Goal: Information Seeking & Learning: Learn about a topic

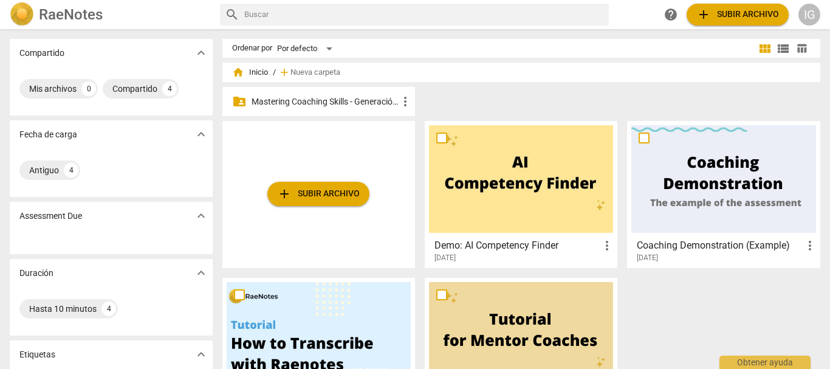
click at [296, 95] on p "Mastering Coaching Skills - Generación 31" at bounding box center [324, 101] width 146 height 13
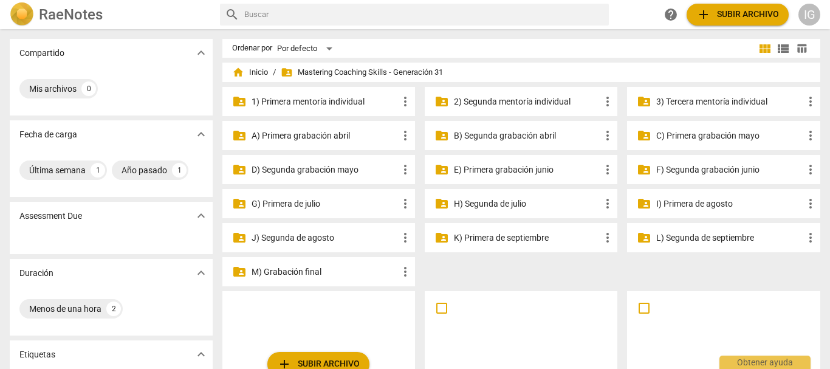
click at [683, 171] on p "F) Segunda grabación junio" at bounding box center [729, 169] width 146 height 13
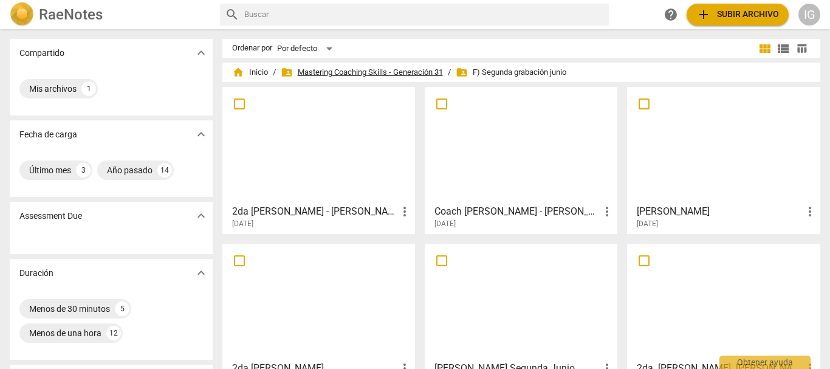
click at [327, 76] on span "folder_shared Mastering Coaching Skills - Generación 31" at bounding box center [362, 72] width 162 height 12
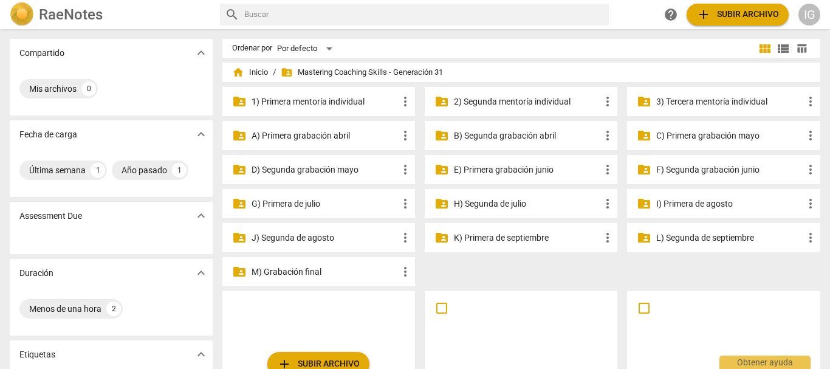
click at [507, 202] on p "H) Segunda de julio" at bounding box center [527, 203] width 146 height 13
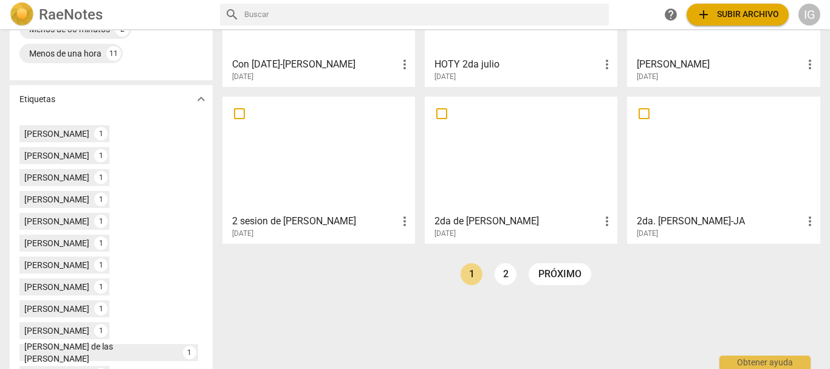
scroll to position [243, 0]
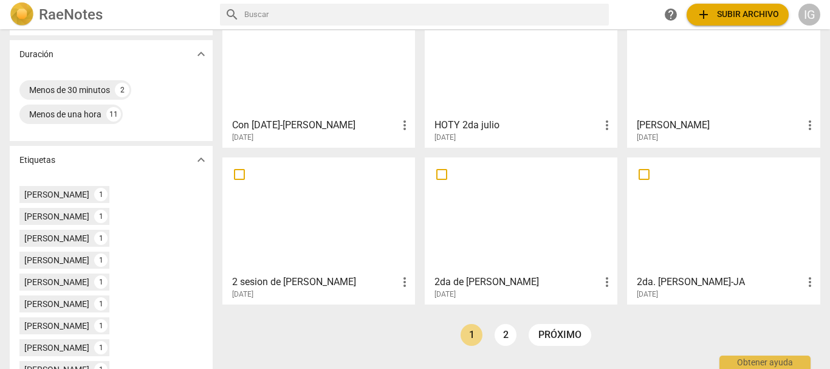
click at [740, 97] on div at bounding box center [723, 59] width 184 height 108
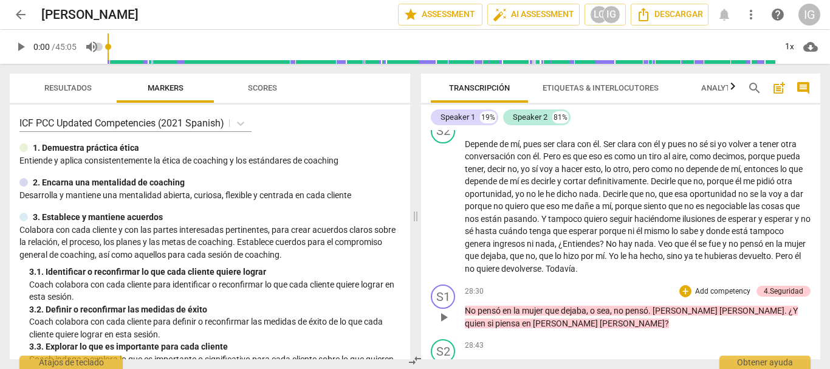
scroll to position [3401, 0]
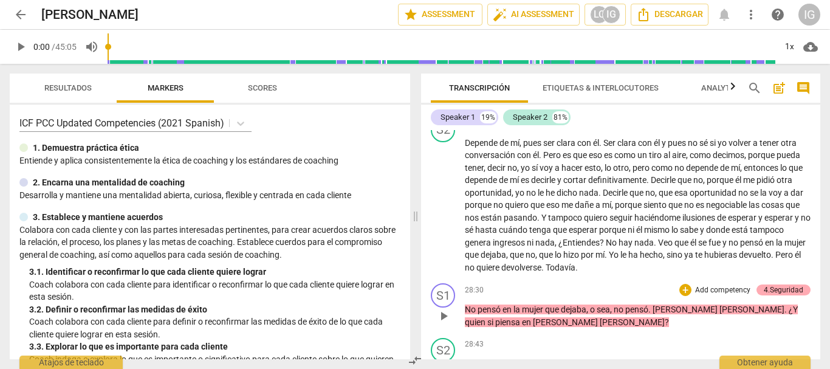
click at [763, 284] on div "4.Seguridad" at bounding box center [782, 289] width 39 height 11
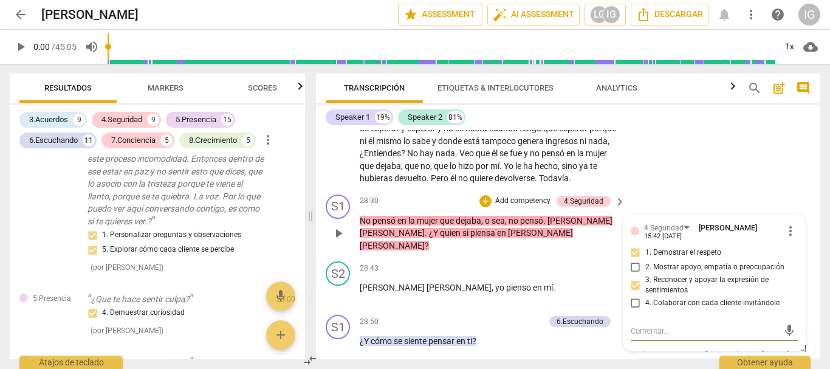
scroll to position [4352, 0]
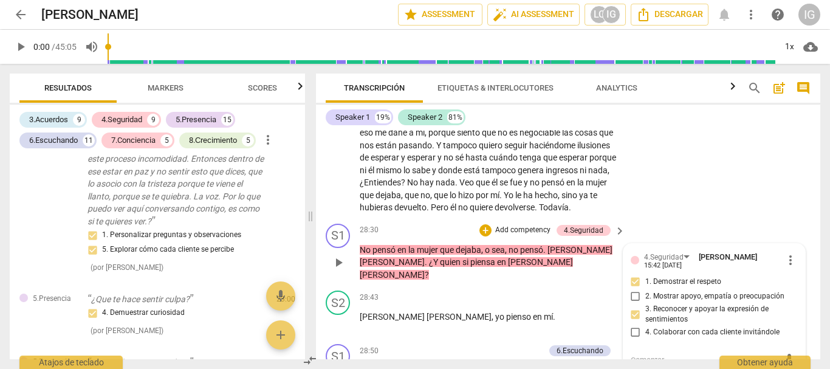
click at [343, 255] on span "play_arrow" at bounding box center [338, 262] width 15 height 15
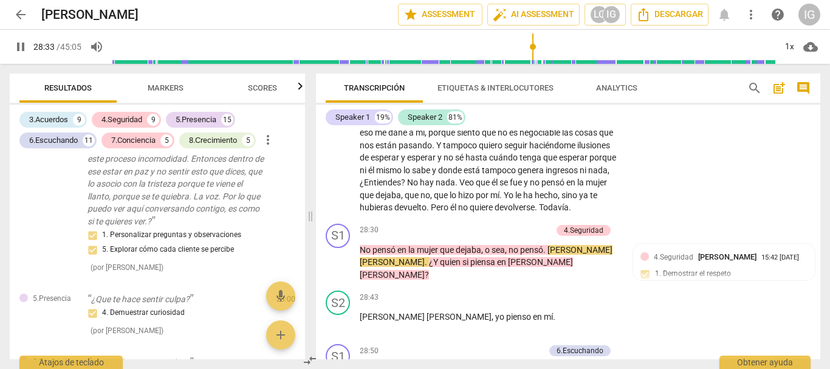
click at [19, 47] on span "pause" at bounding box center [20, 46] width 15 height 15
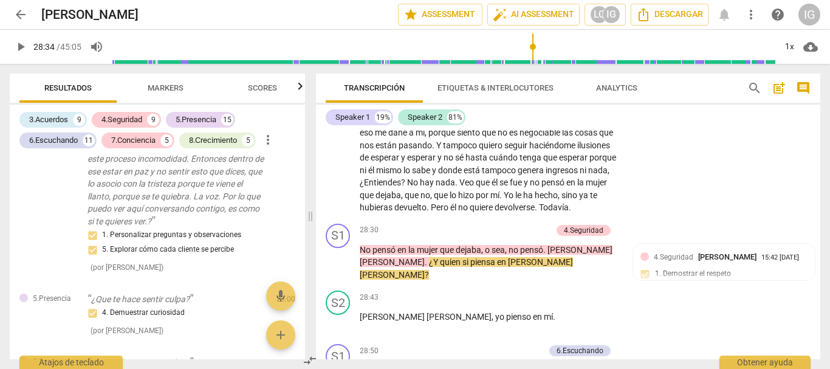
click at [178, 78] on button "Markers" at bounding box center [165, 87] width 97 height 29
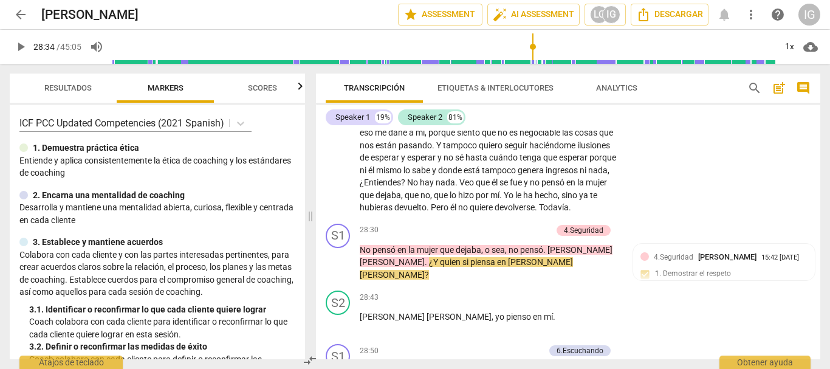
click at [18, 50] on span "play_arrow" at bounding box center [20, 46] width 15 height 15
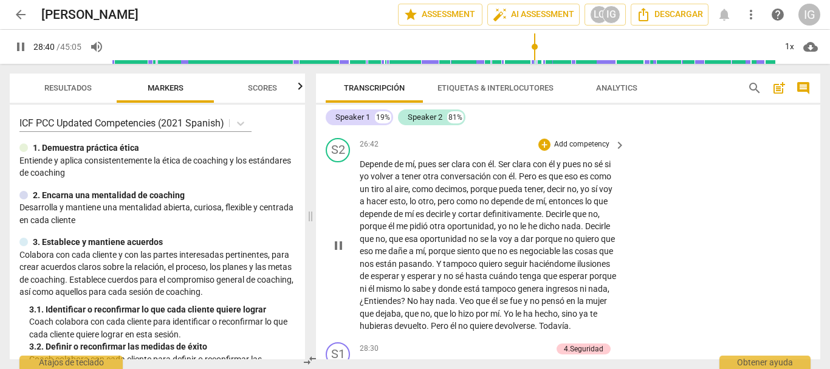
scroll to position [4170, 0]
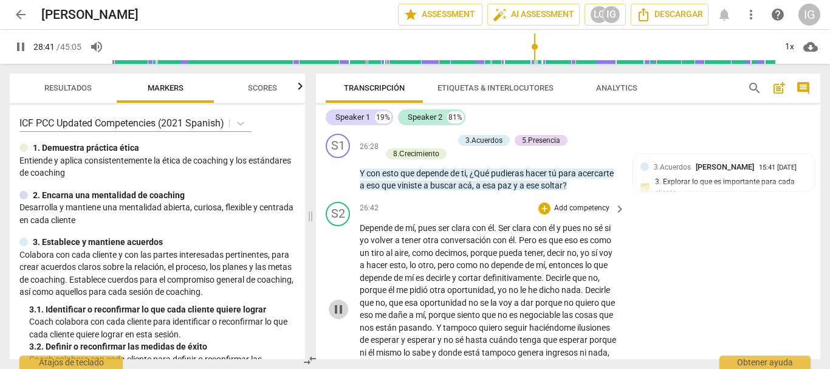
click at [335, 302] on span "pause" at bounding box center [338, 309] width 15 height 15
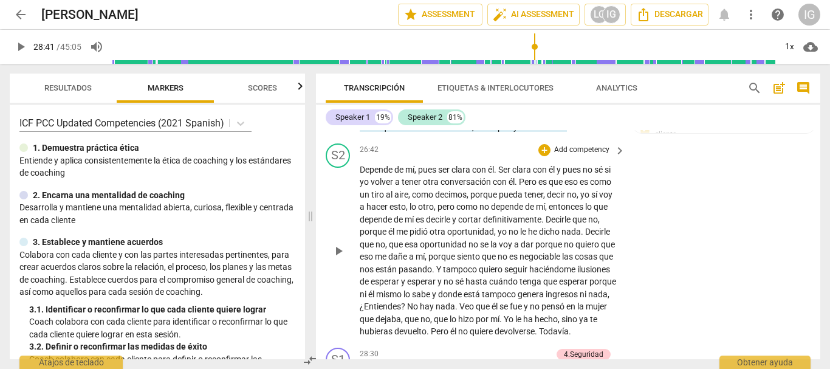
scroll to position [4292, 0]
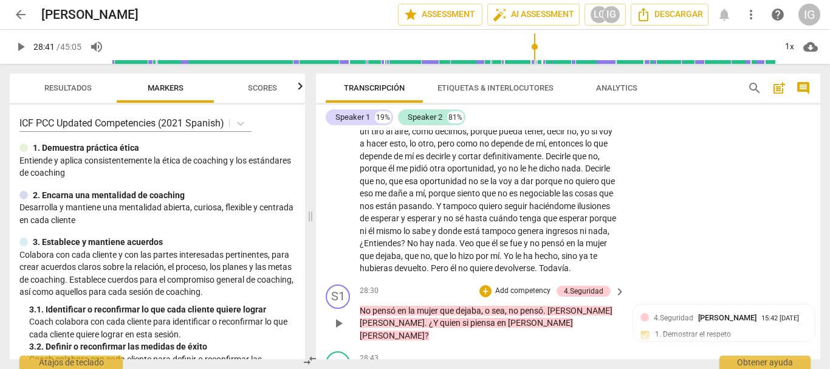
click at [336, 316] on span "play_arrow" at bounding box center [338, 323] width 15 height 15
click at [342, 316] on span "pause" at bounding box center [338, 323] width 15 height 15
type input "1721"
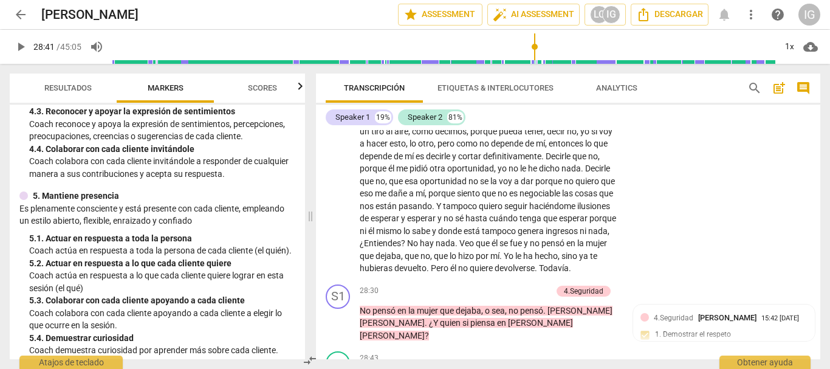
scroll to position [486, 0]
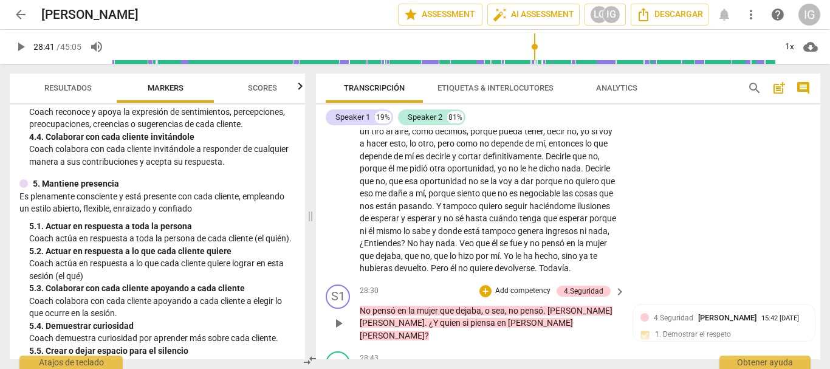
click at [521, 285] on p "Add competency" at bounding box center [523, 290] width 58 height 11
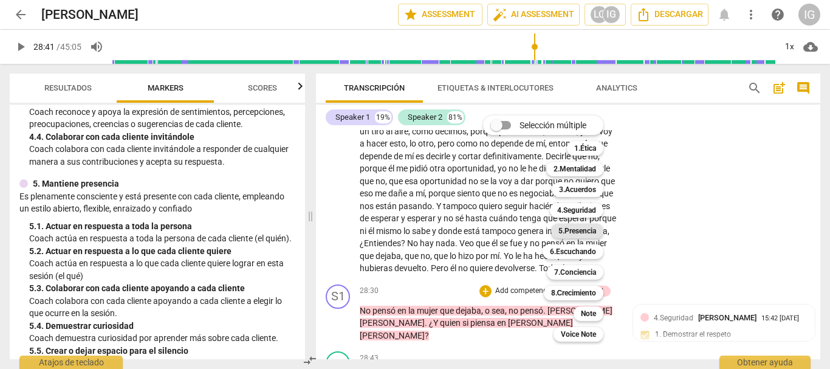
click at [575, 234] on b "5.Presencia" at bounding box center [577, 231] width 38 height 15
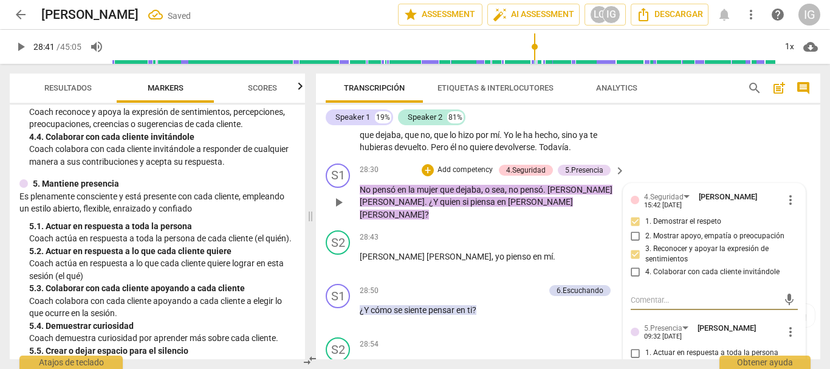
scroll to position [4417, 0]
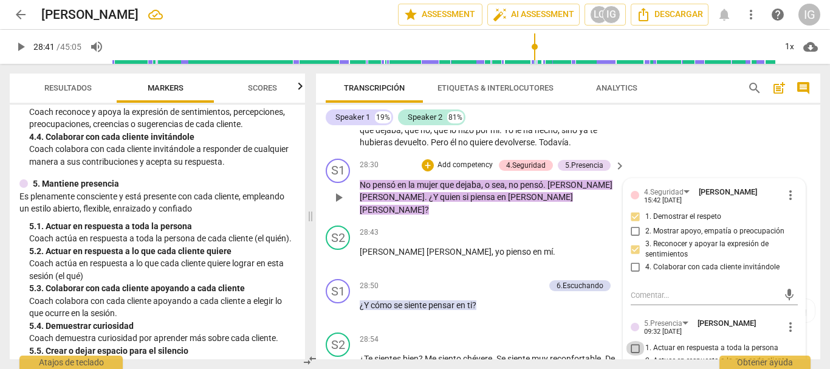
click at [630, 341] on input "1. Actuar en respuesta a toda la persona" at bounding box center [635, 348] width 19 height 15
checkbox input "true"
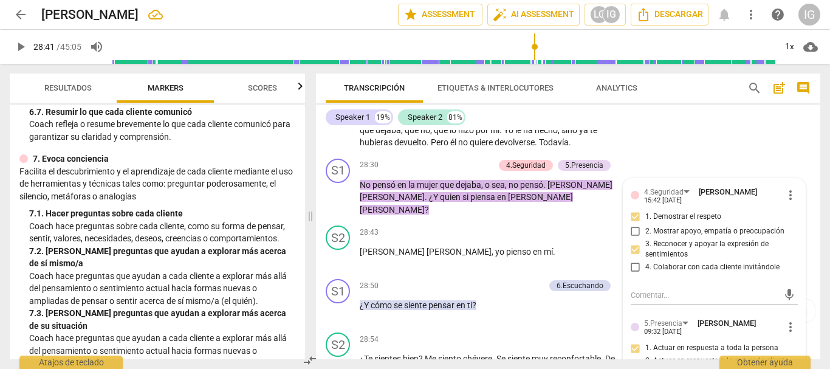
scroll to position [1033, 0]
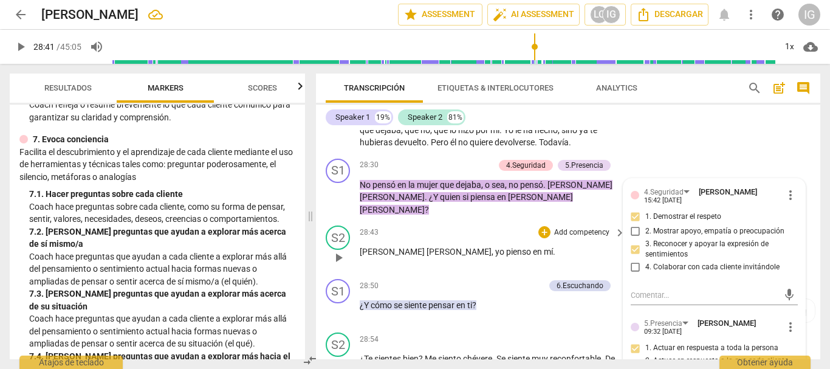
click at [515, 225] on div "28:43 + Add competency keyboard_arrow_right [PERSON_NAME] , yo pienso en mí ." at bounding box center [493, 247] width 267 height 44
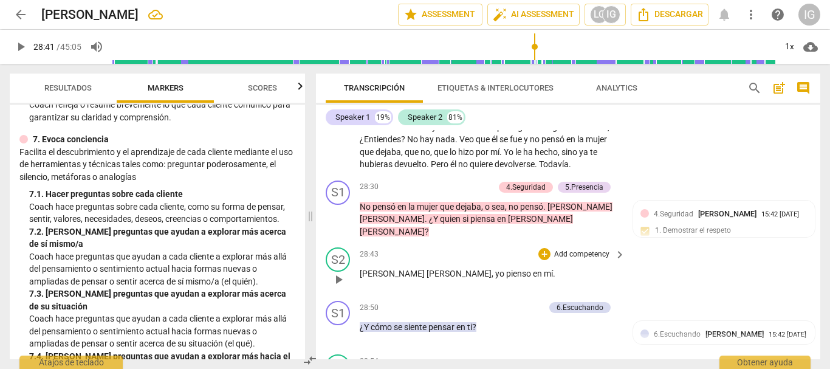
scroll to position [4357, 0]
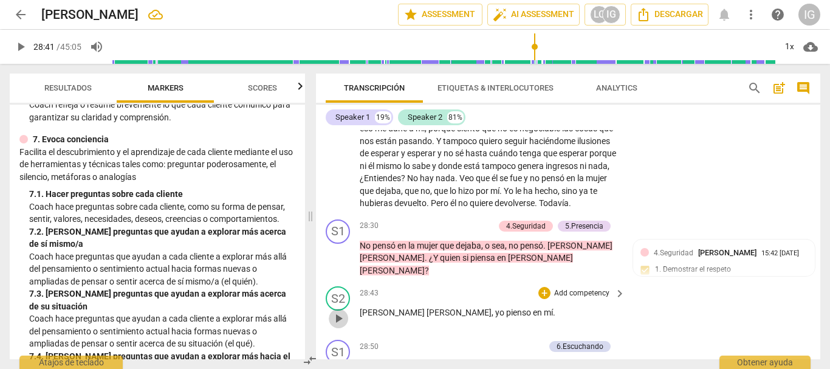
click at [338, 311] on span "play_arrow" at bounding box center [338, 318] width 15 height 15
click at [343, 364] on span "pause" at bounding box center [338, 371] width 15 height 15
type input "1738"
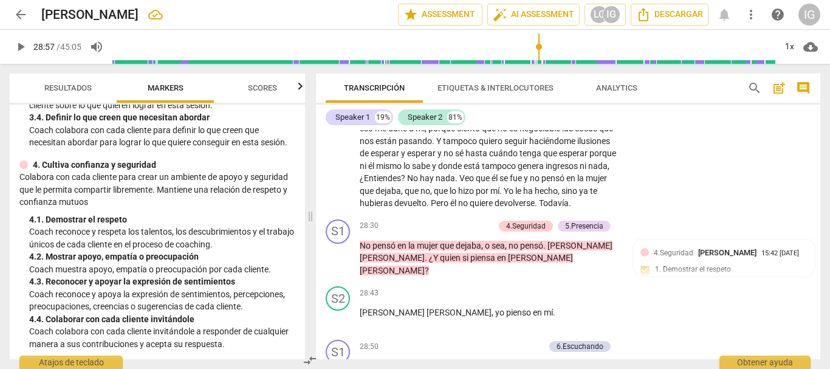
scroll to position [364, 0]
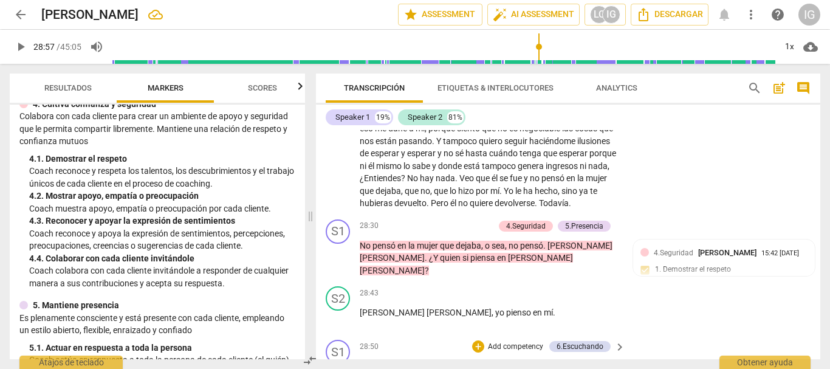
click at [520, 341] on p "Add competency" at bounding box center [516, 346] width 58 height 11
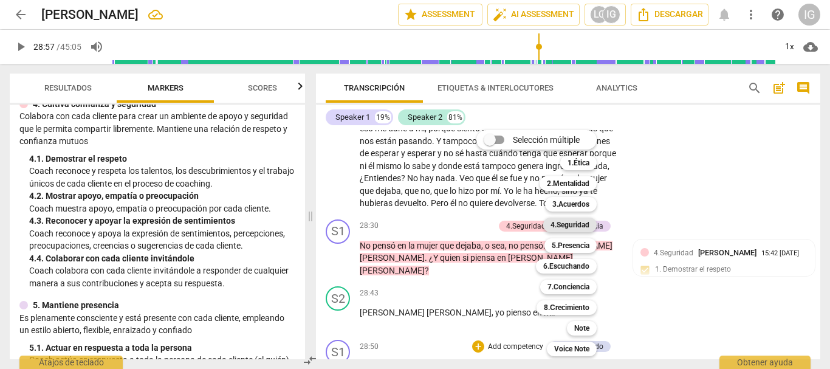
click at [576, 223] on b "4.Seguridad" at bounding box center [569, 224] width 39 height 15
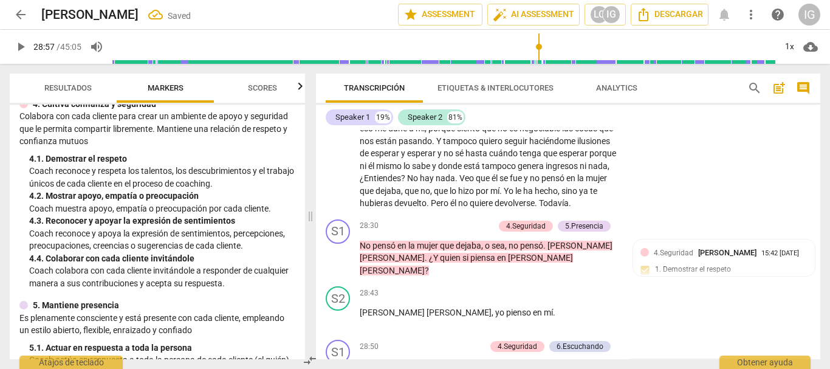
scroll to position [4514, 0]
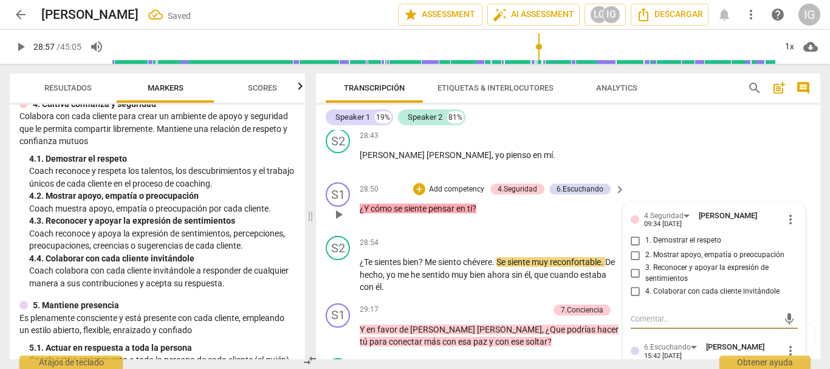
click at [634, 284] on input "4. Colaborar con cada cliente invitándole" at bounding box center [635, 291] width 19 height 15
checkbox input "true"
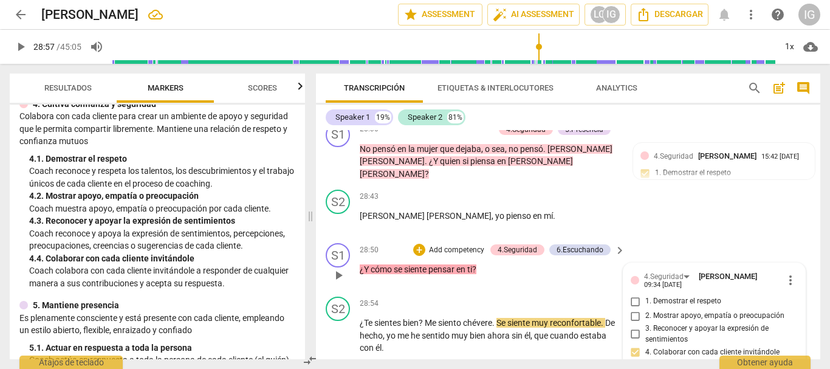
click at [454, 245] on p "Add competency" at bounding box center [457, 250] width 58 height 11
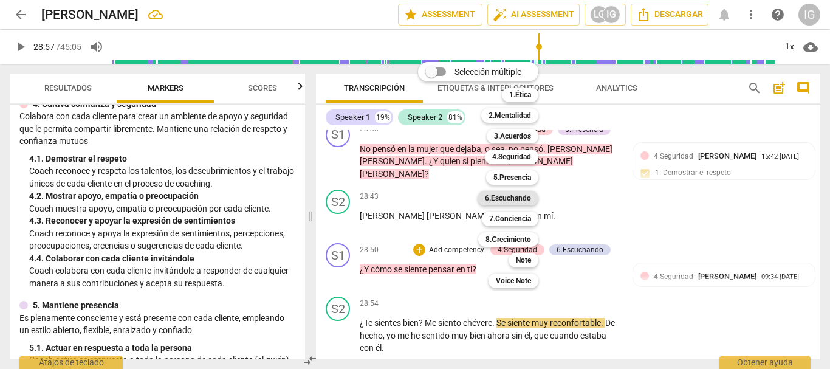
click at [517, 200] on b "6.Escuchando" at bounding box center [508, 198] width 46 height 15
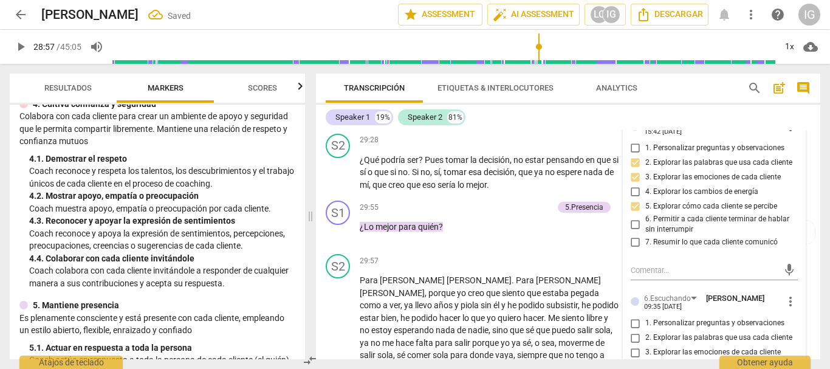
scroll to position [4757, 0]
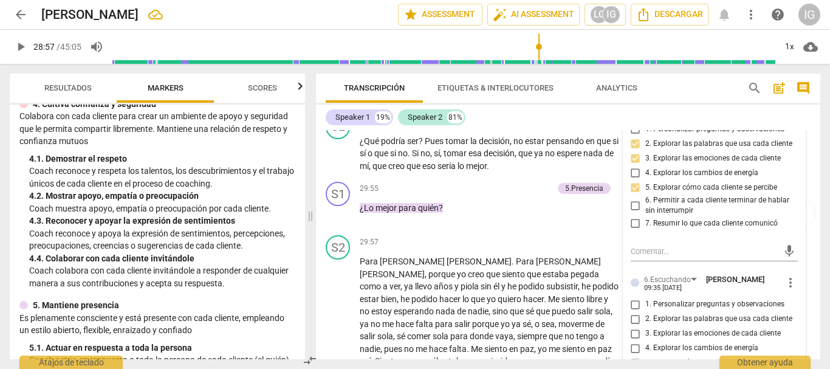
click at [634, 355] on input "5. Explorar cómo cada cliente se percibe" at bounding box center [635, 362] width 19 height 15
checkbox input "true"
click at [632, 326] on input "3. Explorar las emociones de cada cliente" at bounding box center [635, 333] width 19 height 15
checkbox input "true"
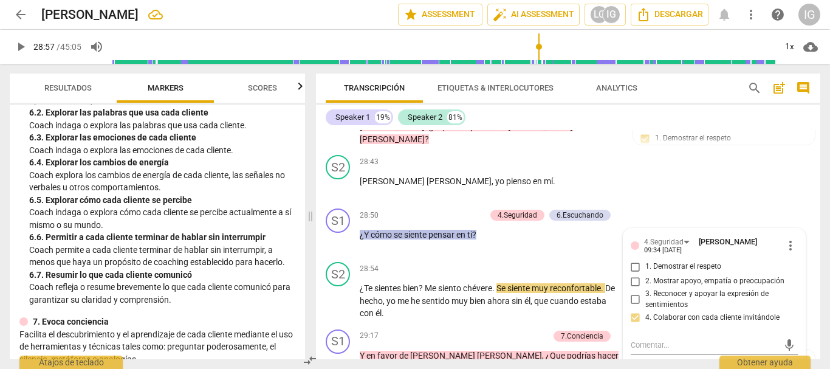
scroll to position [4453, 0]
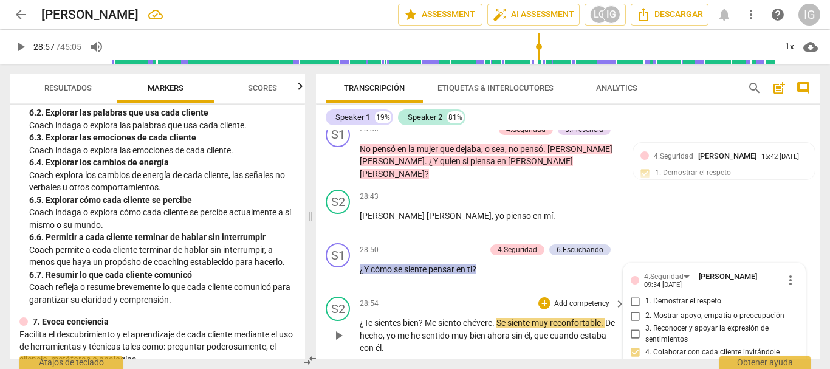
click at [335, 328] on span "play_arrow" at bounding box center [338, 335] width 15 height 15
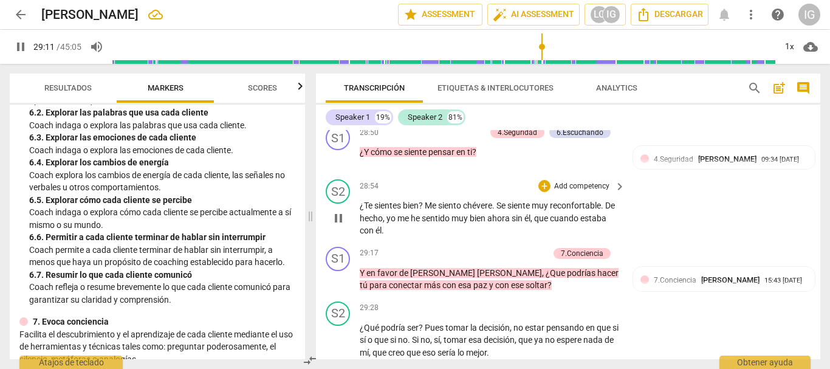
scroll to position [4575, 0]
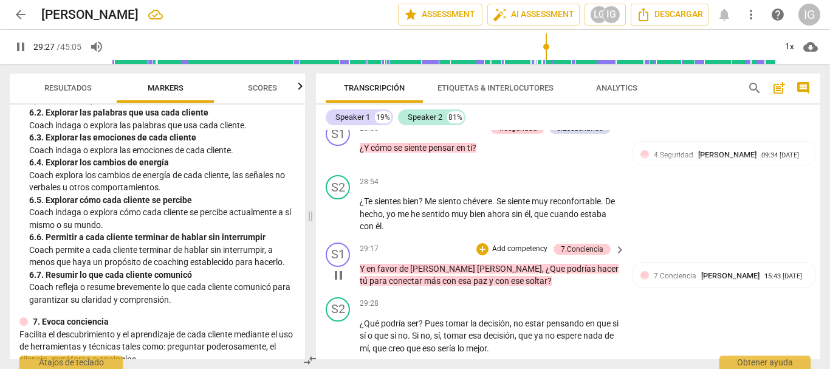
click at [337, 268] on span "pause" at bounding box center [338, 275] width 15 height 15
type input "1768"
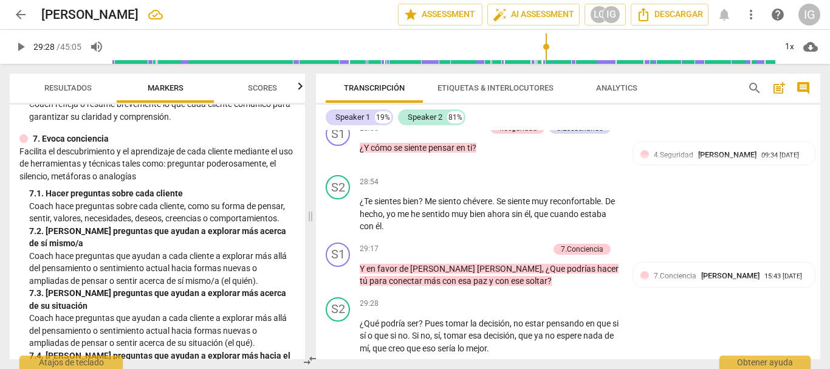
scroll to position [1033, 0]
click at [522, 244] on p "Add competency" at bounding box center [520, 249] width 58 height 11
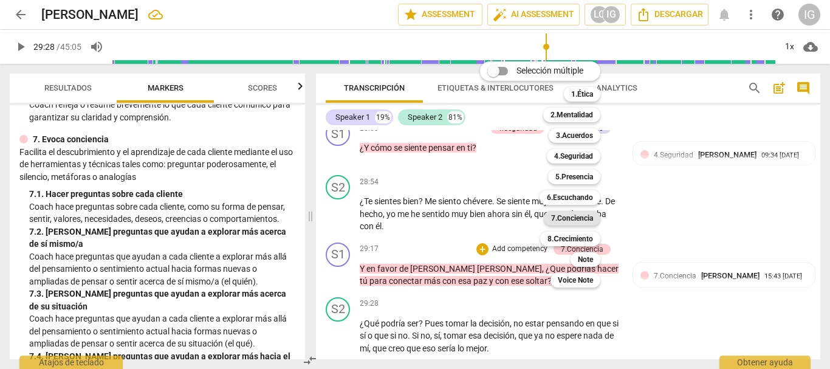
click at [571, 216] on b "7.Conciencia" at bounding box center [572, 218] width 42 height 15
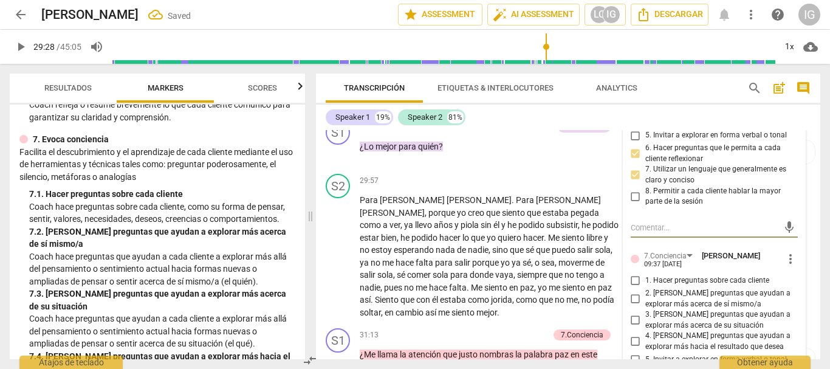
scroll to position [4848, 0]
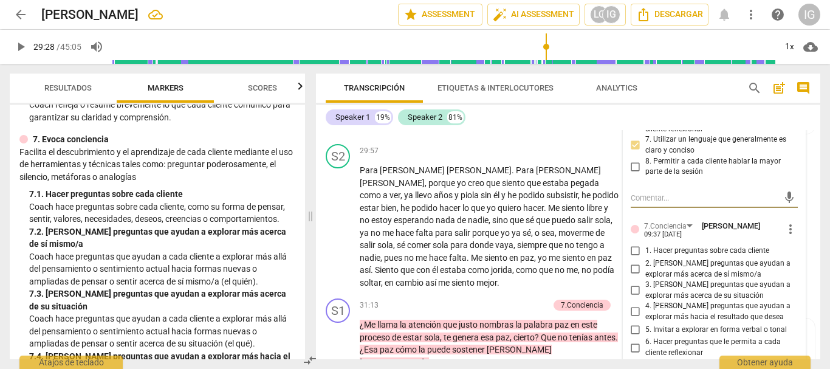
click at [630, 340] on input "6. Hacer preguntas que le permita a cada cliente reflexionar" at bounding box center [635, 347] width 19 height 15
checkbox input "true"
click at [633, 361] on input "7. Utilizar un lenguaje que generalmente es claro y conciso" at bounding box center [635, 368] width 19 height 15
checkbox input "true"
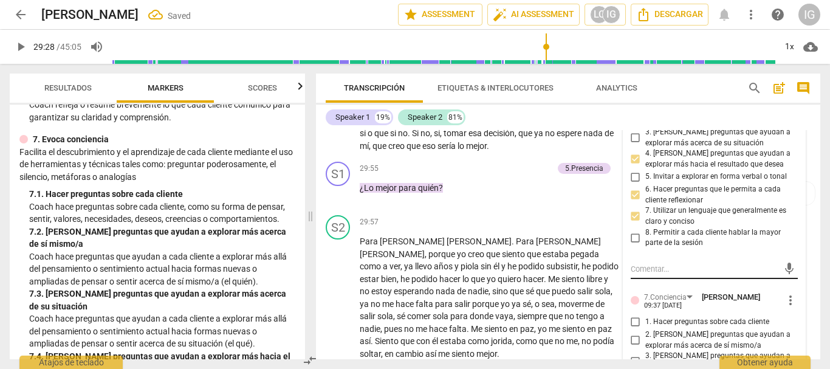
scroll to position [4787, 0]
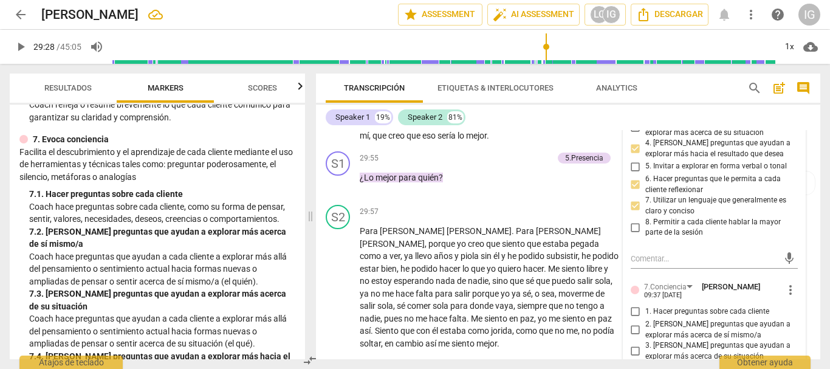
click at [632, 365] on input "4. [PERSON_NAME] preguntas que ayudan a explorar más hacia el resultado que des…" at bounding box center [635, 372] width 19 height 15
checkbox input "true"
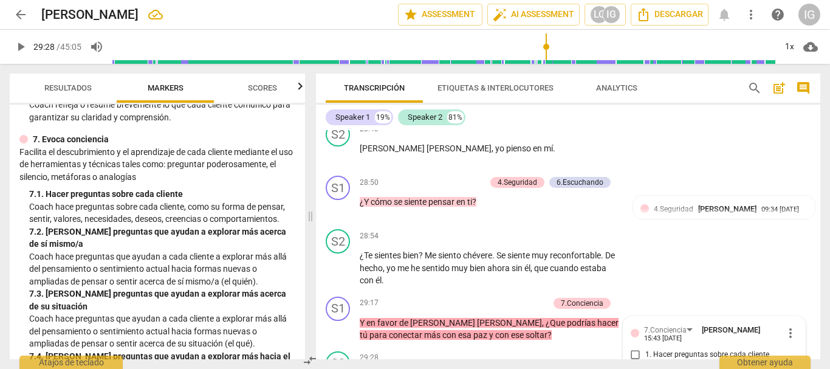
scroll to position [4484, 0]
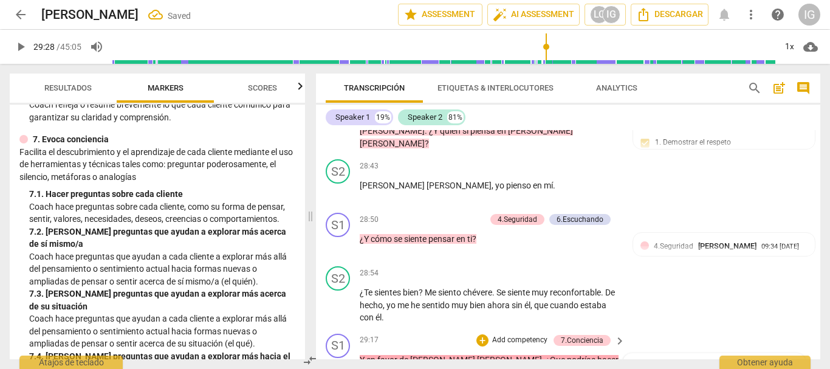
click at [526, 335] on p "Add competency" at bounding box center [520, 340] width 58 height 11
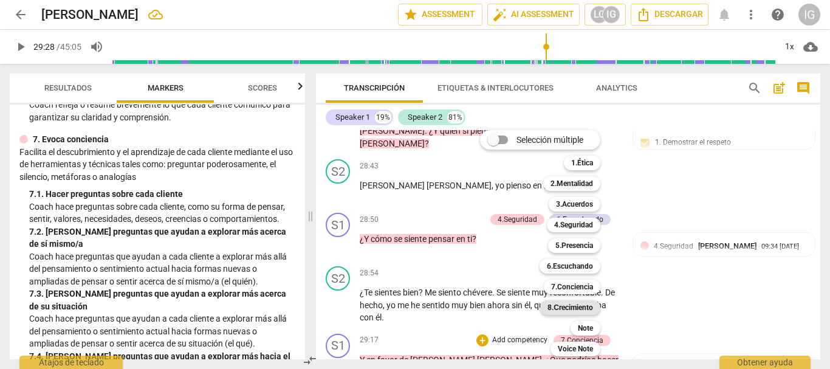
click at [572, 308] on b "8.Сrecimiento" at bounding box center [570, 307] width 46 height 15
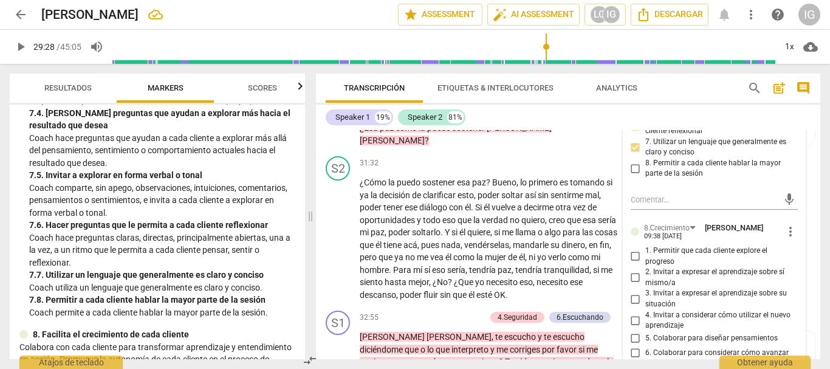
scroll to position [5091, 0]
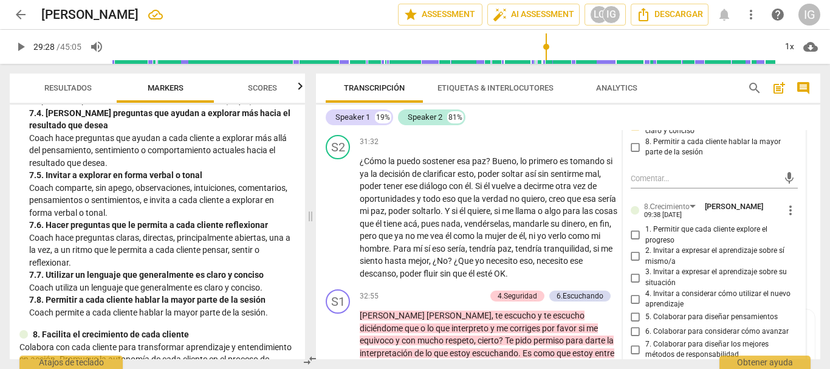
click at [635, 324] on input "6. Colaborar para considerar cómo avanzar" at bounding box center [635, 331] width 19 height 15
checkbox input "true"
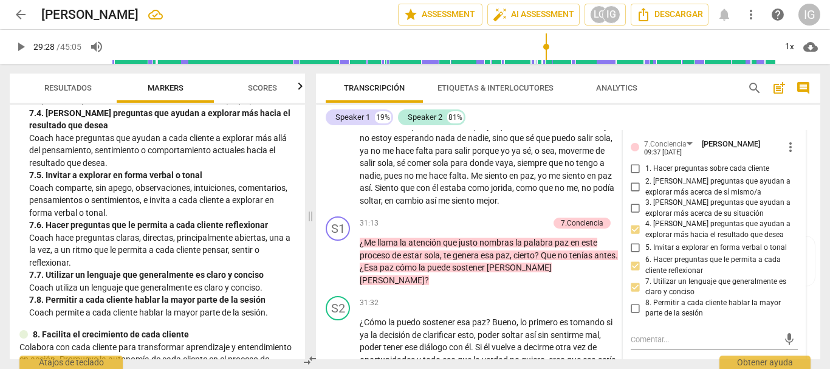
scroll to position [4909, 0]
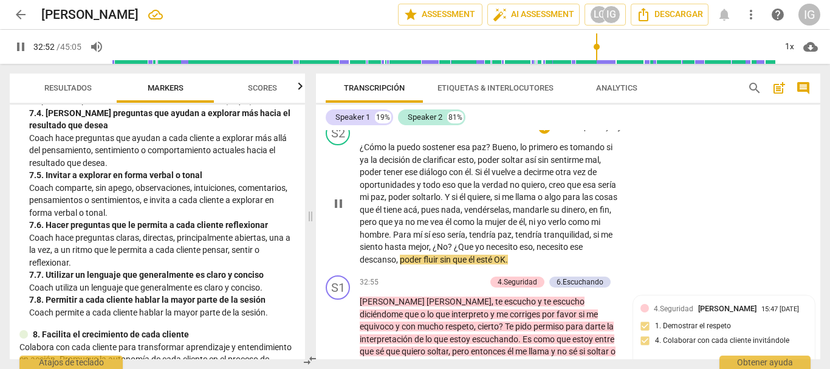
scroll to position [5091, 0]
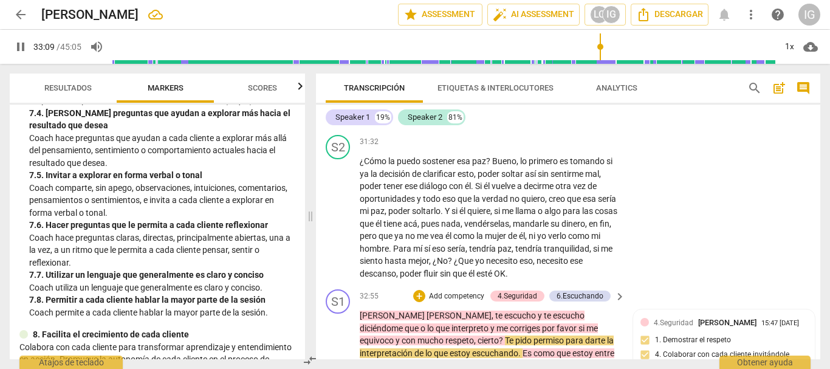
click at [444, 291] on p "Add competency" at bounding box center [457, 296] width 58 height 11
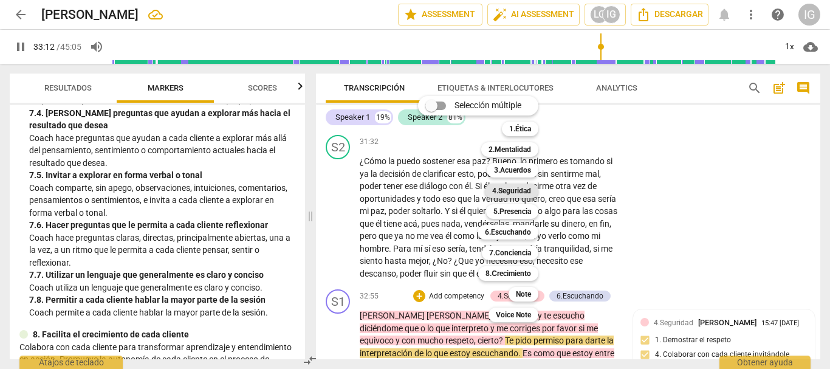
click at [508, 190] on b "4.Seguridad" at bounding box center [511, 190] width 39 height 15
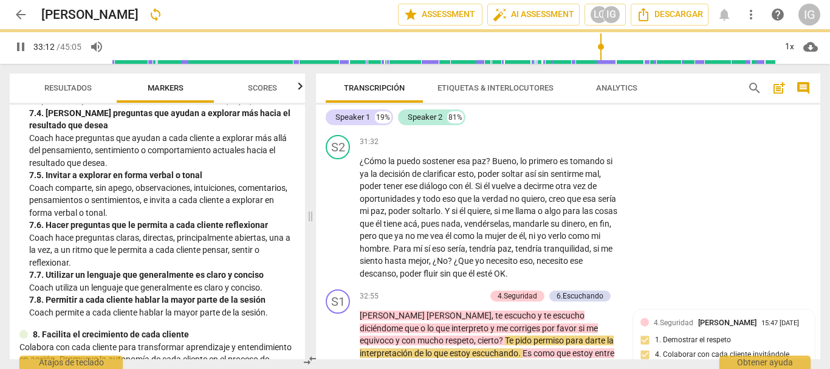
type input "1993"
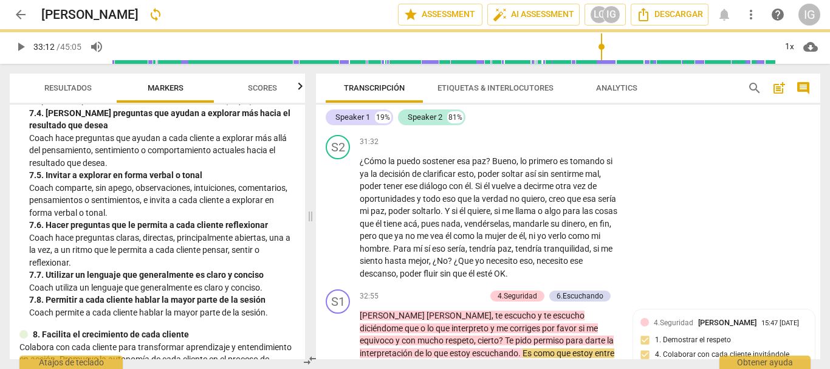
scroll to position [5146, 0]
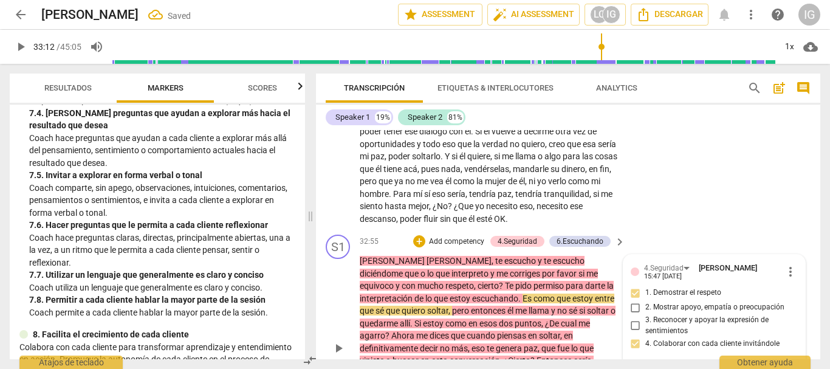
checkbox input "true"
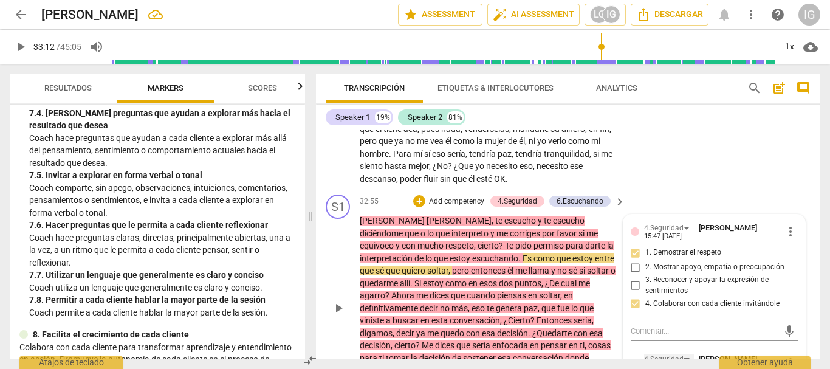
scroll to position [5206, 0]
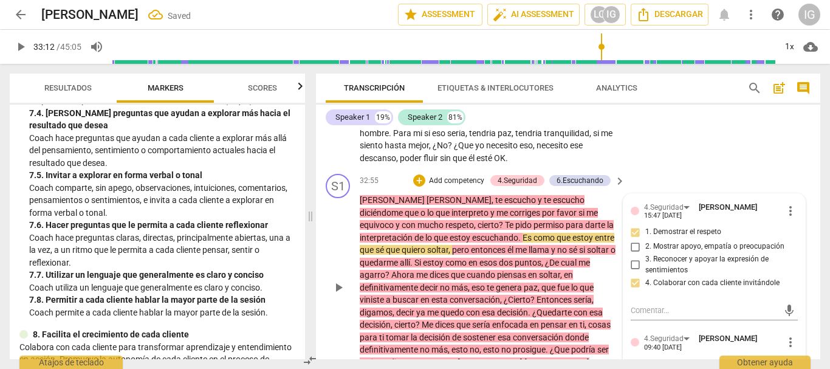
checkbox input "true"
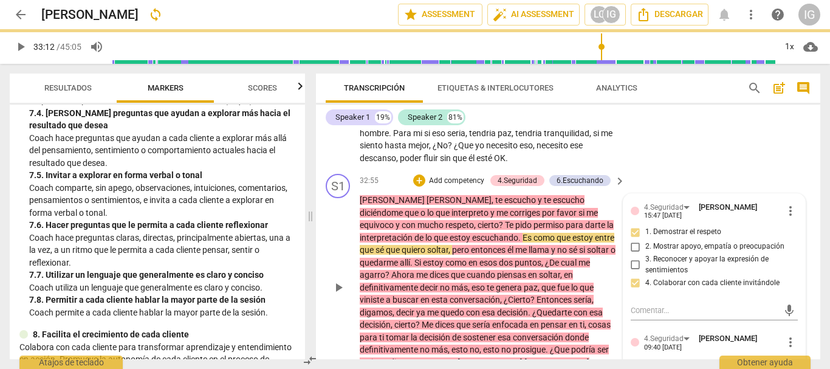
checkbox input "true"
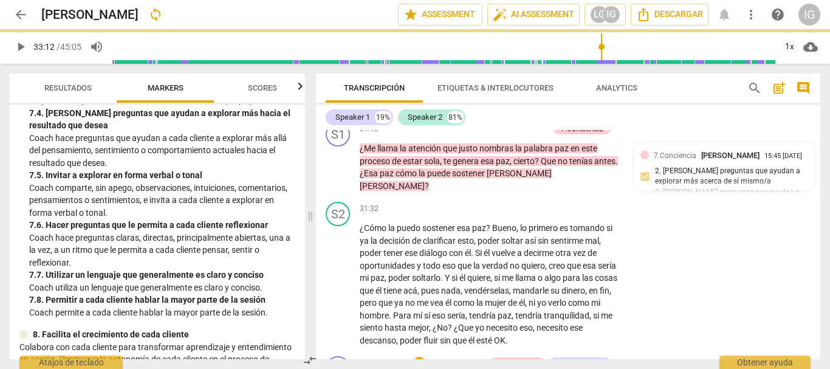
scroll to position [5146, 0]
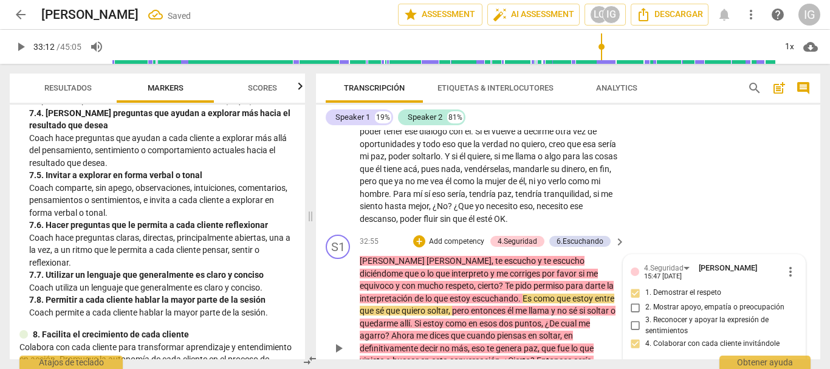
click at [337, 341] on span "play_arrow" at bounding box center [338, 348] width 15 height 15
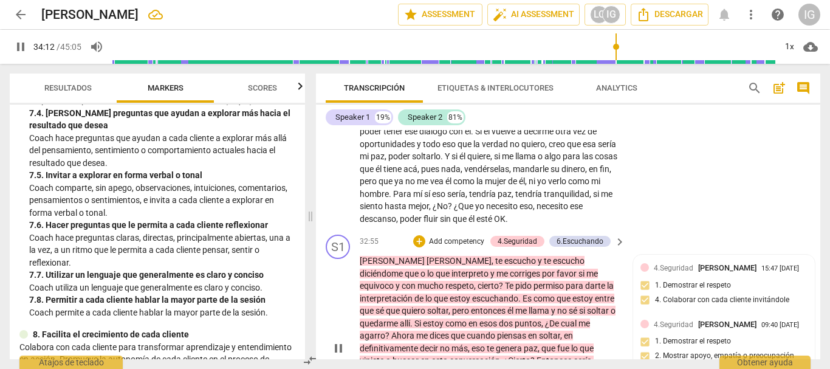
click at [338, 341] on span "pause" at bounding box center [338, 348] width 15 height 15
type input "2053"
click at [451, 236] on p "Add competency" at bounding box center [457, 241] width 58 height 11
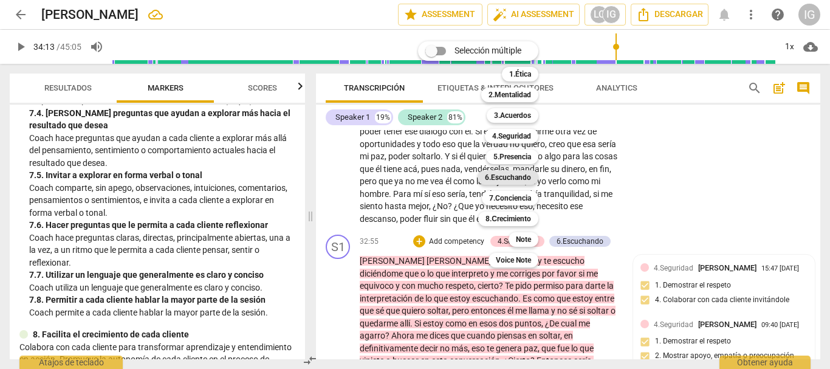
click at [518, 178] on b "6.Escuchando" at bounding box center [508, 177] width 46 height 15
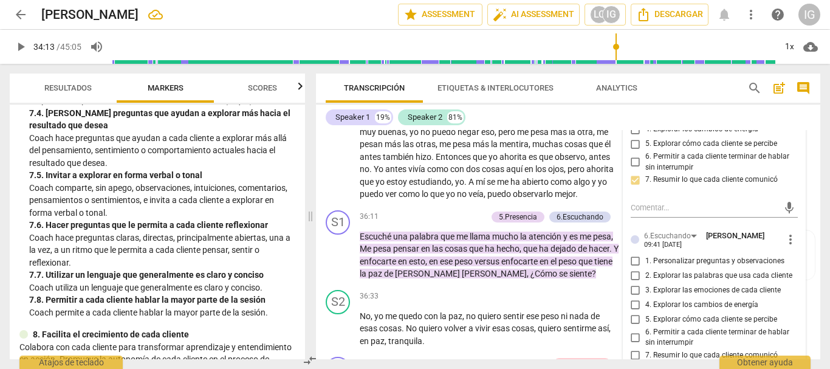
scroll to position [5632, 0]
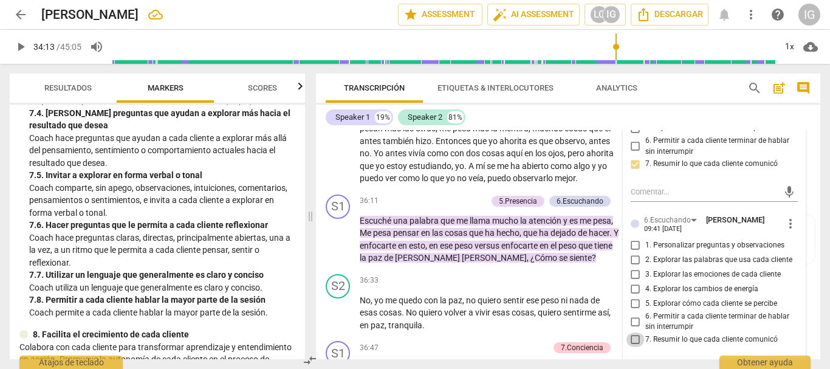
click at [636, 332] on input "7. Resumir lo que cada cliente comunicó" at bounding box center [635, 339] width 19 height 15
checkbox input "true"
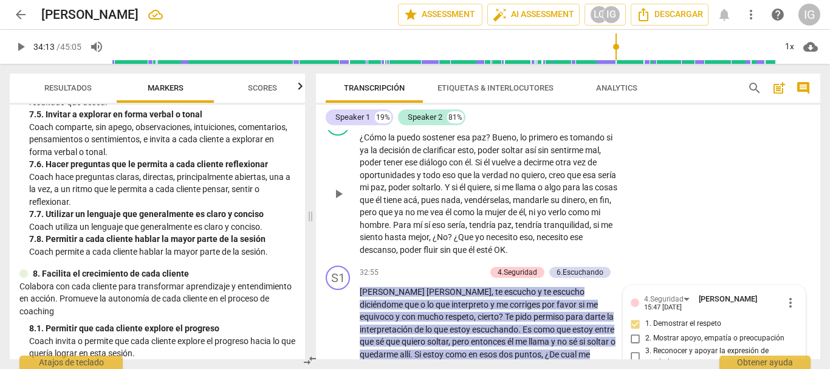
scroll to position [5085, 0]
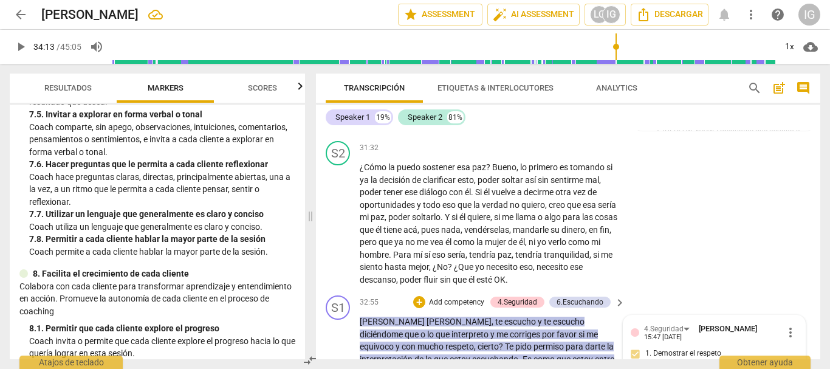
click at [459, 297] on p "Add competency" at bounding box center [457, 302] width 58 height 11
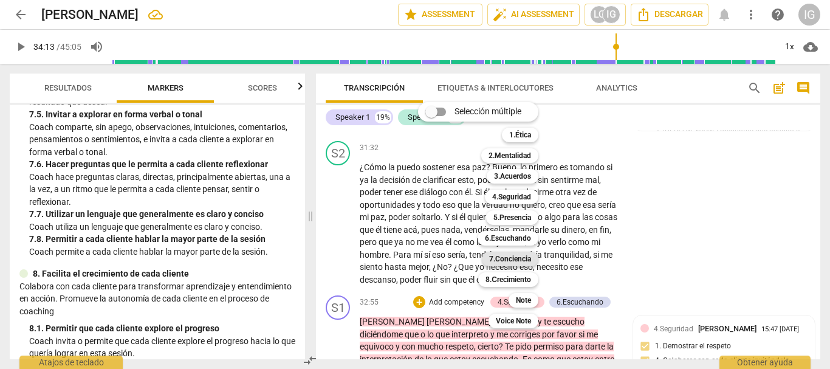
click at [525, 253] on b "7.Conciencia" at bounding box center [510, 258] width 42 height 15
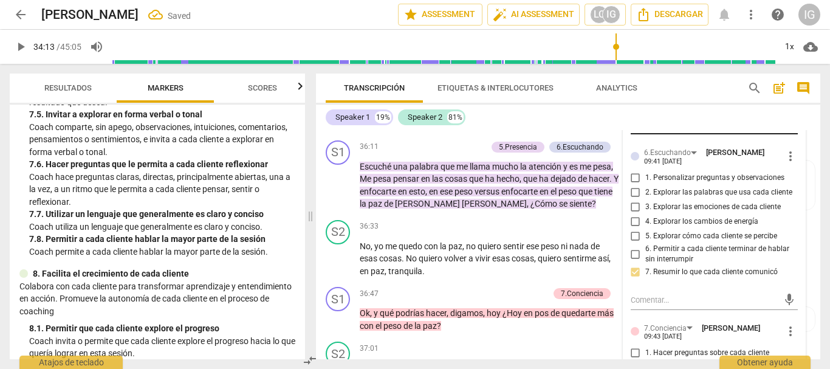
scroll to position [5760, 0]
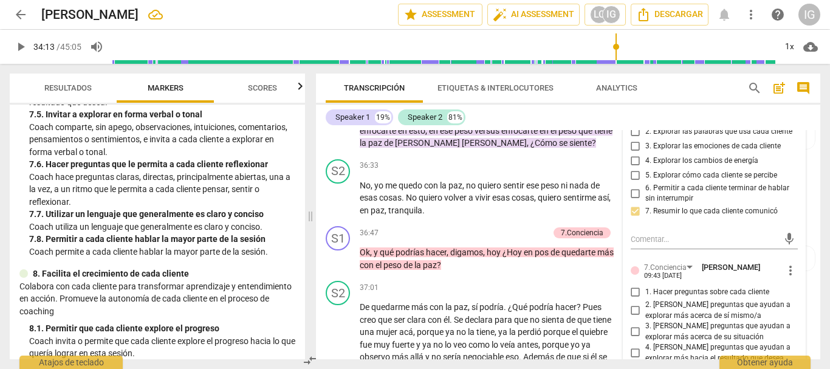
checkbox input "true"
click at [503, 221] on div "S1 play_arrow pause 36:47 + Add competency 7.Conciencia keyboard_arrow_right Ok…" at bounding box center [568, 248] width 504 height 55
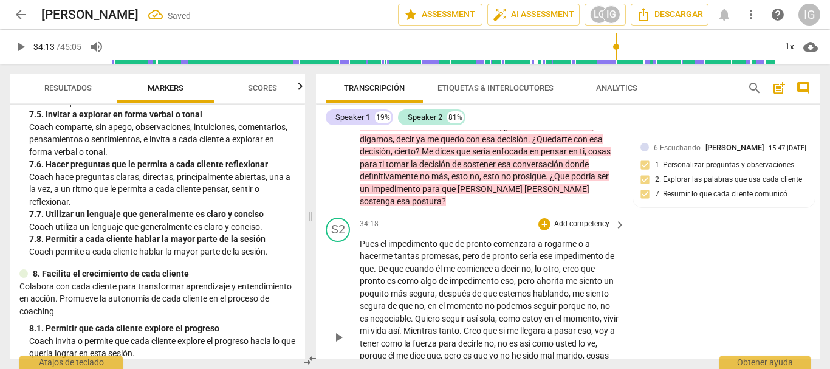
scroll to position [5395, 0]
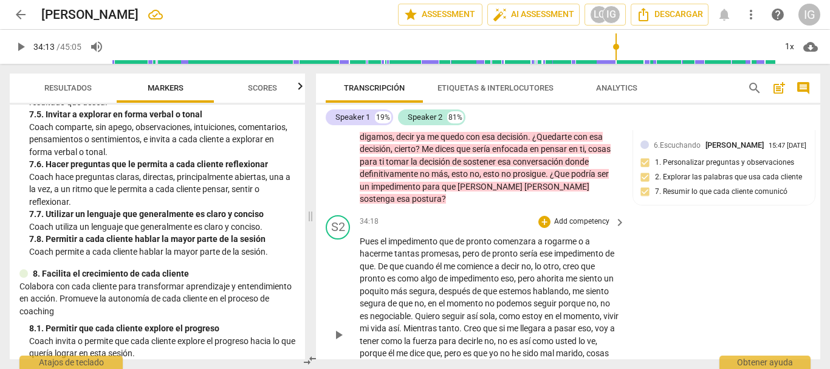
click at [336, 327] on span "play_arrow" at bounding box center [338, 334] width 15 height 15
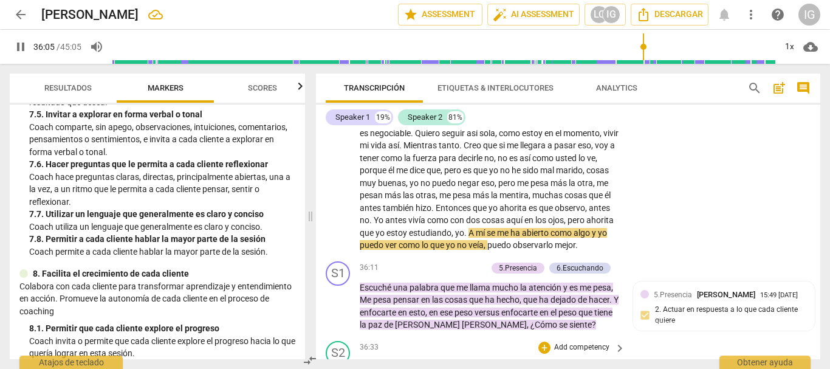
scroll to position [5577, 0]
click at [336, 299] on span "pause" at bounding box center [338, 306] width 15 height 15
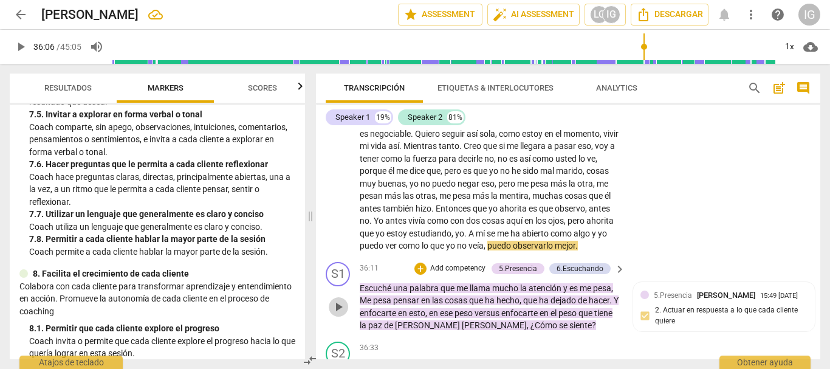
click at [336, 299] on span "play_arrow" at bounding box center [338, 306] width 15 height 15
click at [338, 299] on span "pause" at bounding box center [338, 306] width 15 height 15
type input "2194"
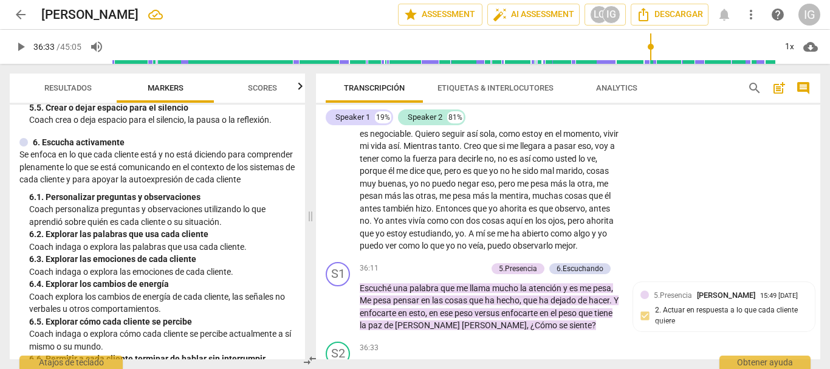
scroll to position [790, 0]
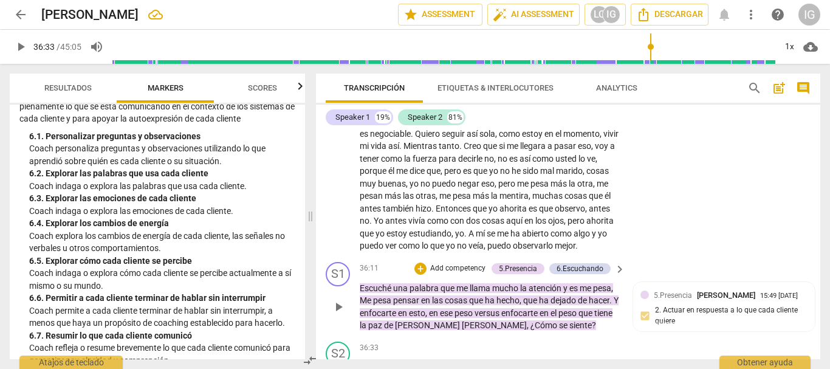
click at [448, 263] on p "Add competency" at bounding box center [458, 268] width 58 height 11
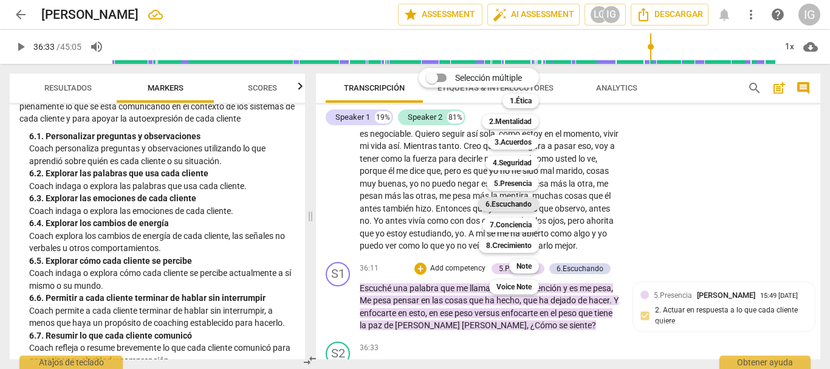
click at [525, 205] on b "6.Escuchando" at bounding box center [508, 204] width 46 height 15
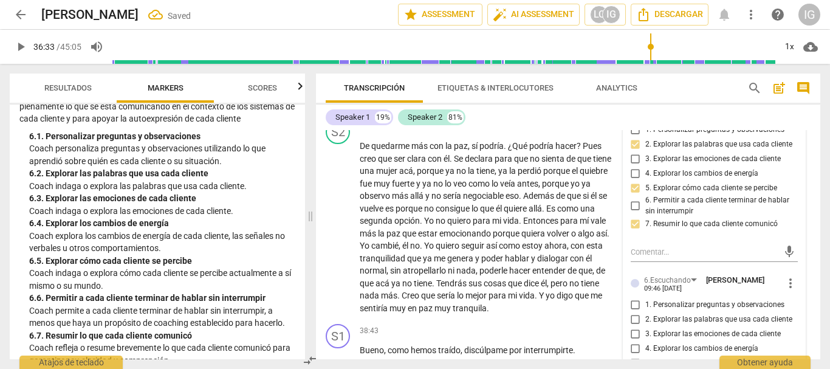
scroll to position [6003, 0]
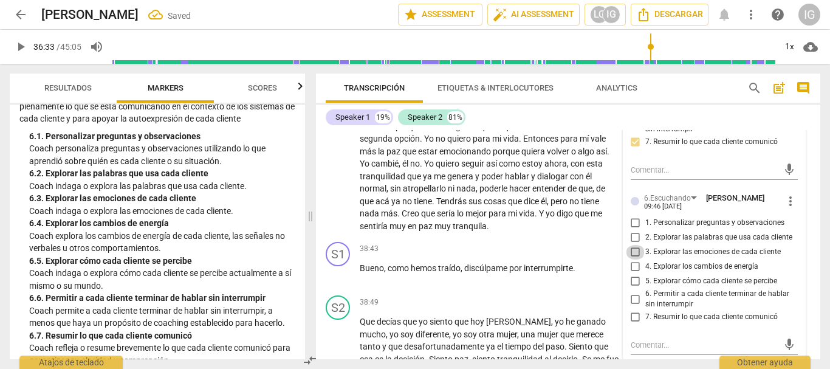
click at [632, 245] on input "3. Explorar las emociones de cada cliente" at bounding box center [635, 252] width 19 height 15
checkbox input "true"
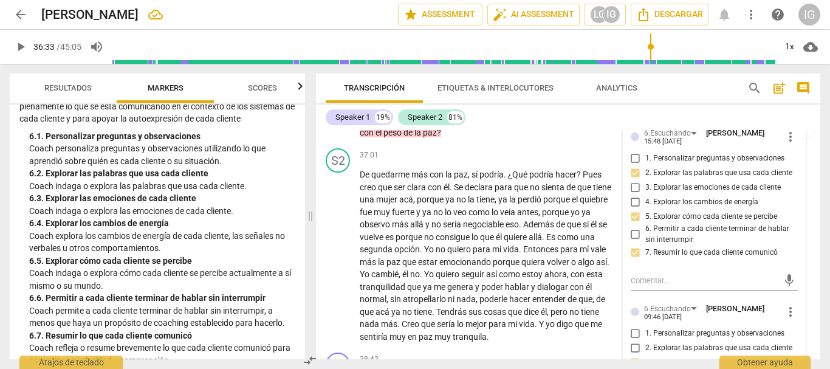
scroll to position [5881, 0]
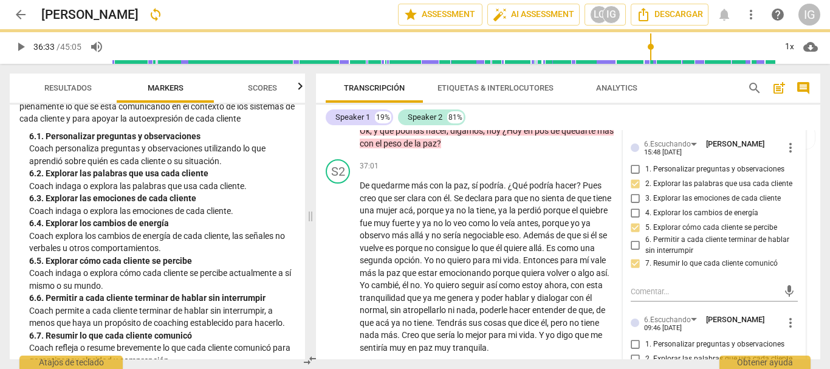
click at [632, 337] on input "1. Personalizar preguntas y observaciones" at bounding box center [635, 344] width 19 height 15
checkbox input "true"
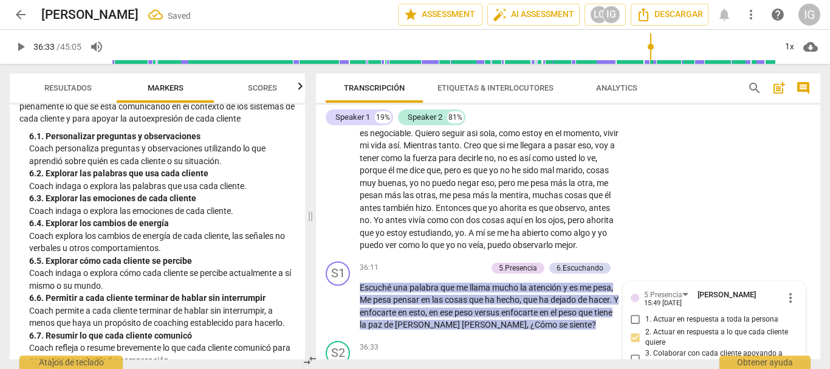
scroll to position [5577, 0]
click at [443, 341] on div "36:33 + Add competency keyboard_arrow_right" at bounding box center [493, 347] width 267 height 13
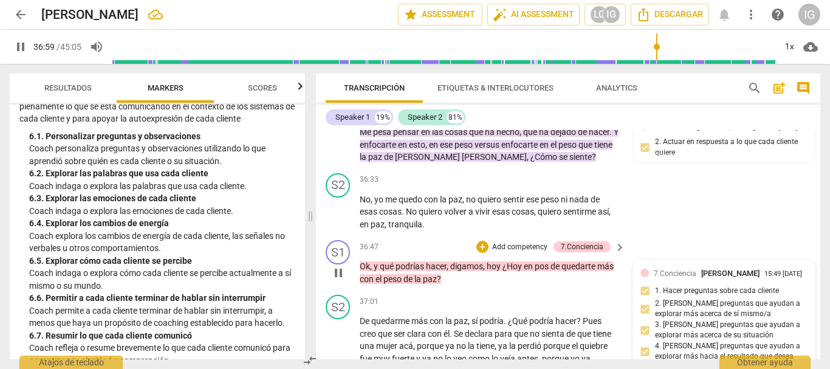
scroll to position [5760, 0]
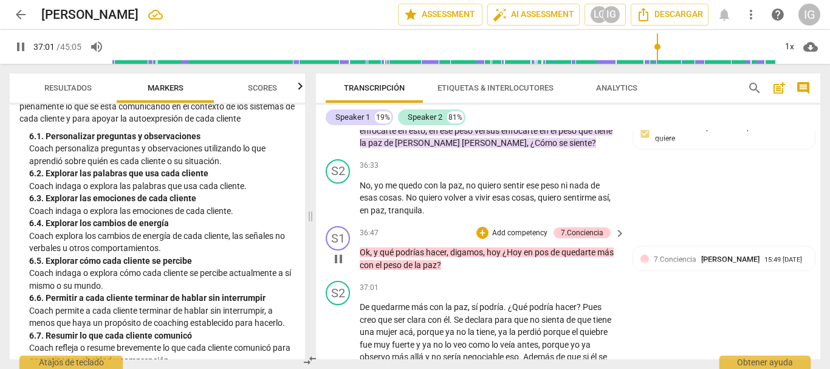
click at [338, 251] on span "pause" at bounding box center [338, 258] width 15 height 15
type input "2222"
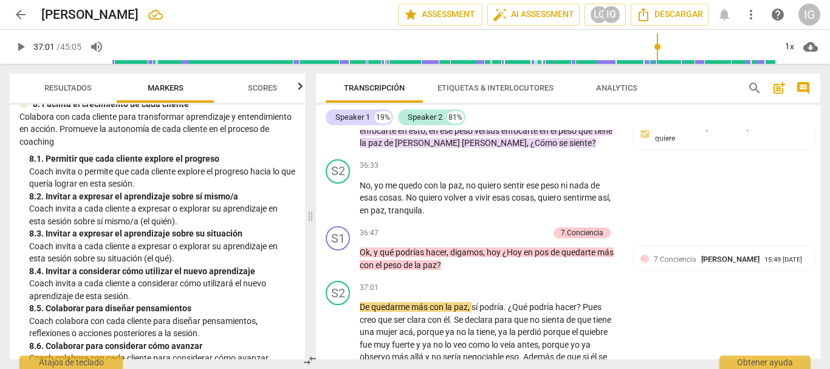
scroll to position [1475, 0]
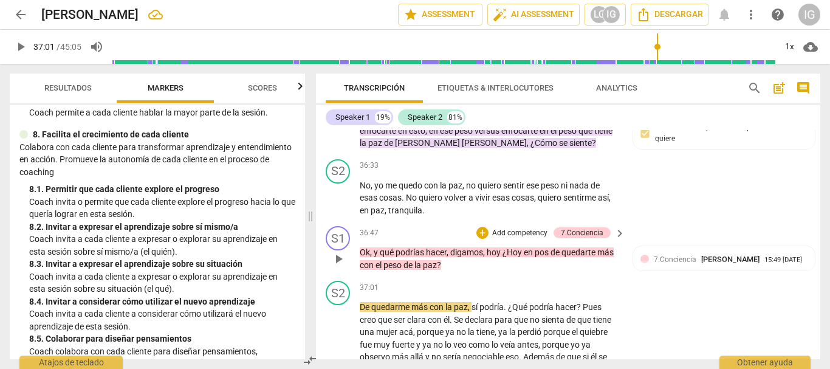
click at [500, 228] on p "Add competency" at bounding box center [520, 233] width 58 height 11
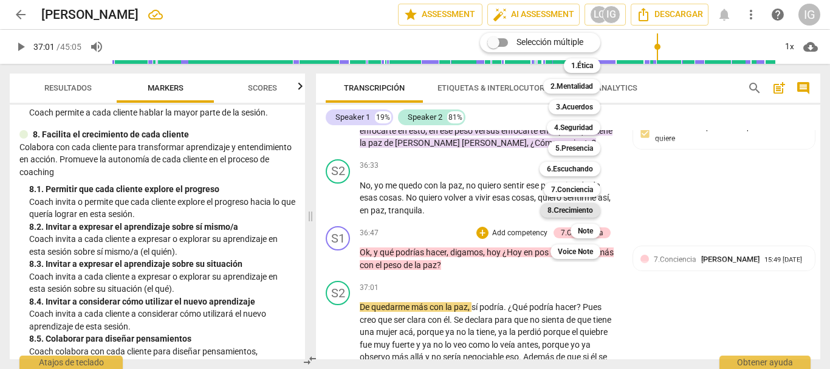
click at [565, 213] on b "8.Сrecimiento" at bounding box center [570, 210] width 46 height 15
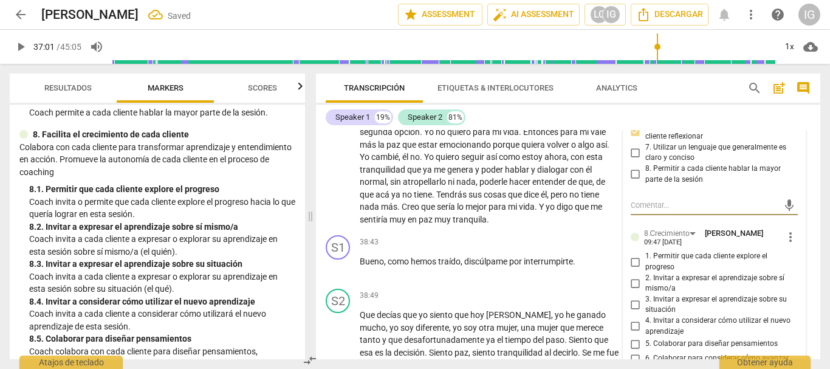
scroll to position [6004, 0]
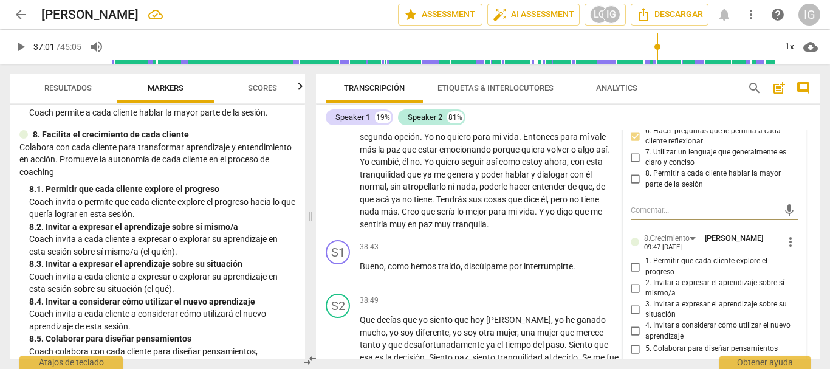
click at [630, 356] on input "6. Colaborar para considerar cómo avanzar" at bounding box center [635, 363] width 19 height 15
checkbox input "true"
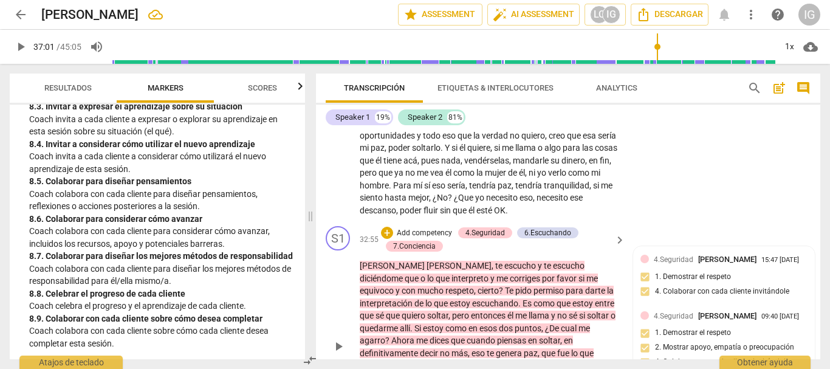
scroll to position [5093, 0]
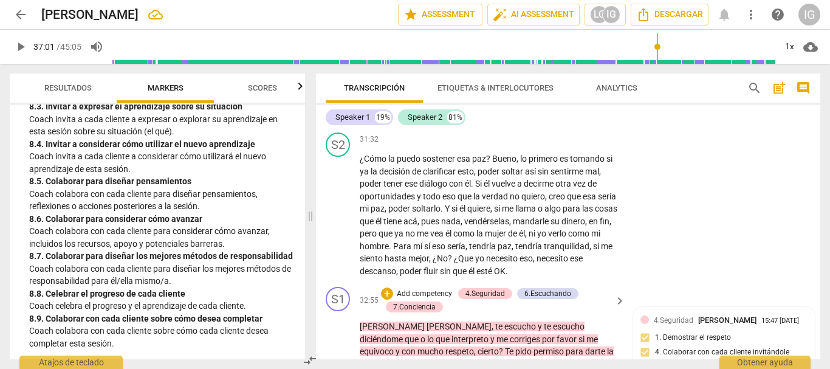
click at [432, 289] on p "Add competency" at bounding box center [424, 294] width 58 height 11
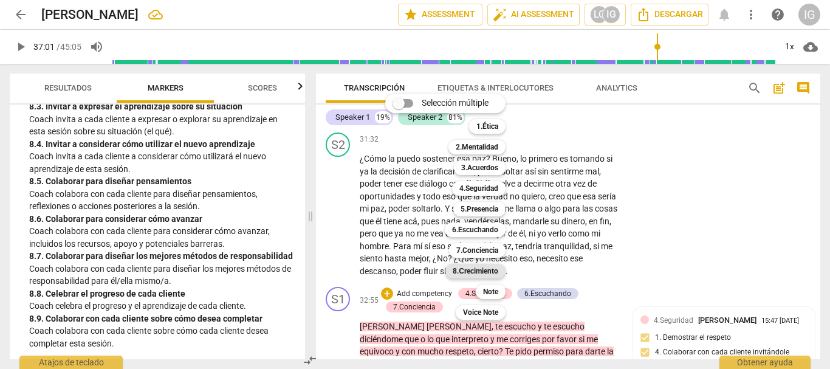
click at [491, 265] on b "8.Сrecimiento" at bounding box center [475, 271] width 46 height 15
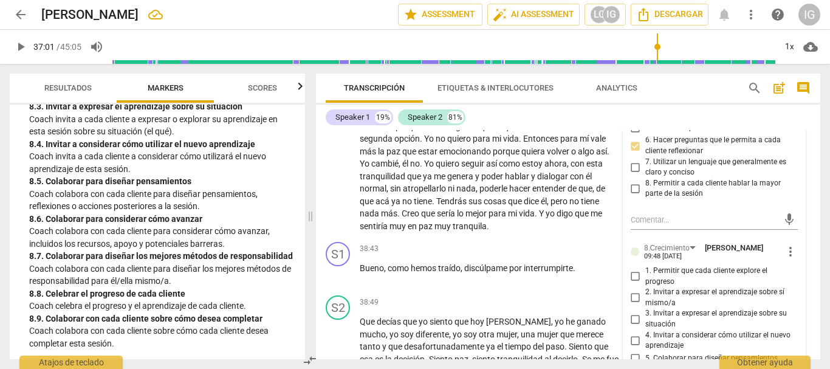
scroll to position [6063, 0]
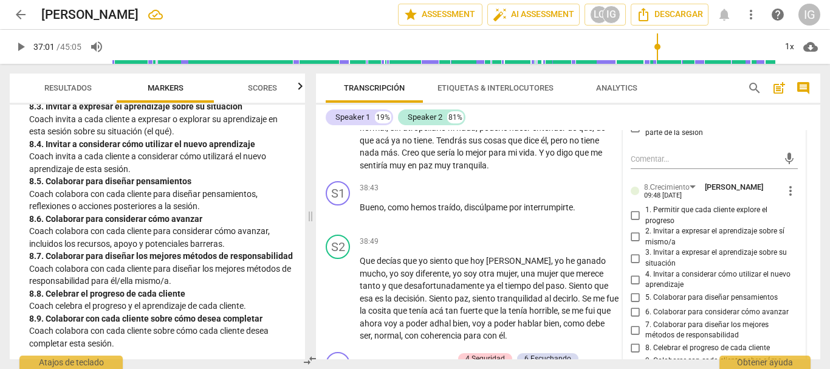
click at [630, 305] on input "6. Colaborar para considerar cómo avanzar" at bounding box center [635, 312] width 19 height 15
checkbox input "true"
click at [466, 230] on div "S2 play_arrow pause 38:49 + Add competency keyboard_arrow_right Que decías que …" at bounding box center [568, 288] width 504 height 117
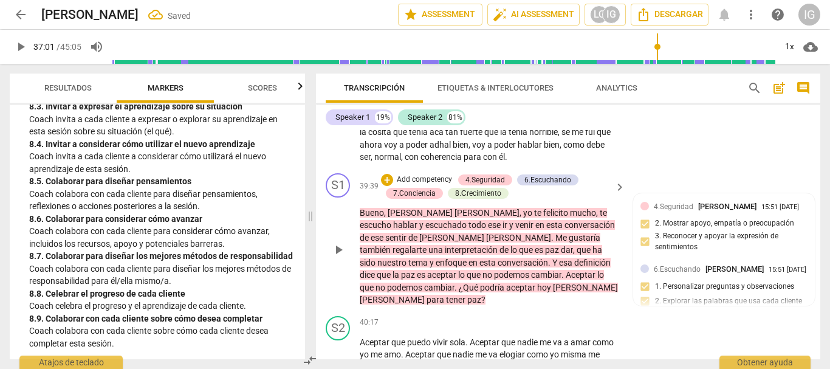
scroll to position [6246, 0]
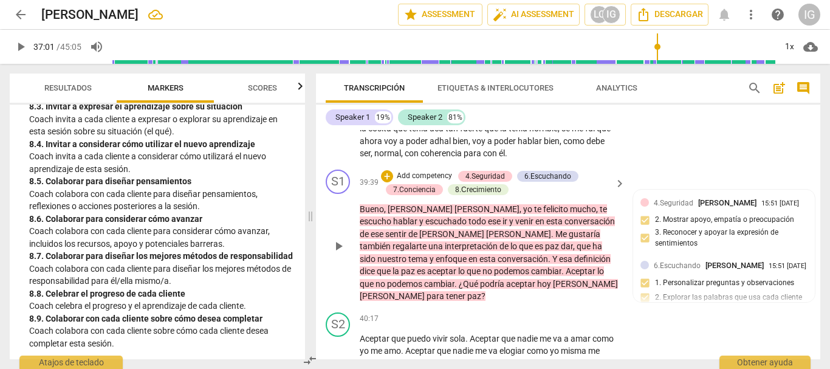
click at [342, 239] on span "play_arrow" at bounding box center [338, 246] width 15 height 15
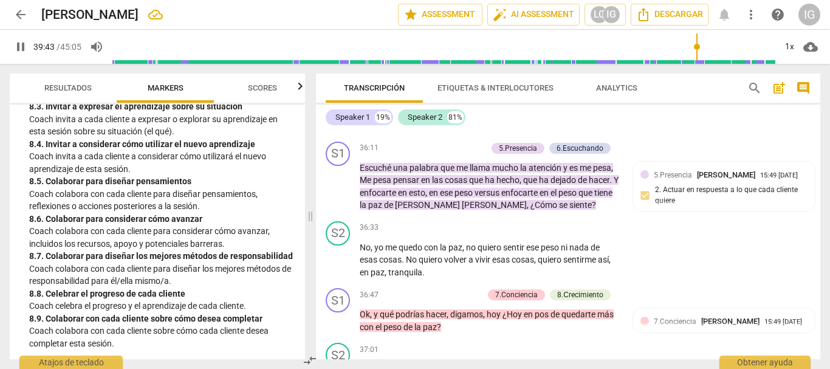
scroll to position [5638, 0]
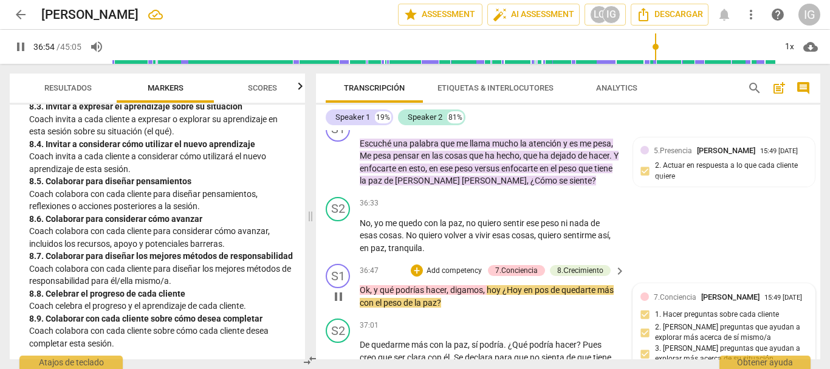
scroll to position [5699, 0]
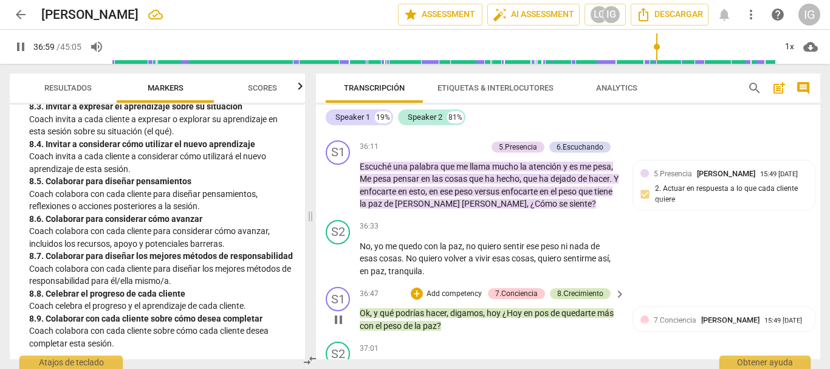
click at [584, 288] on div "8.Сrecimiento" at bounding box center [580, 293] width 46 height 11
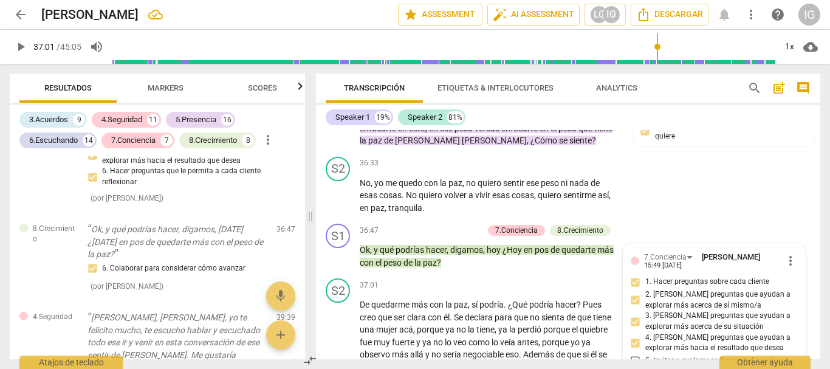
scroll to position [5701, 0]
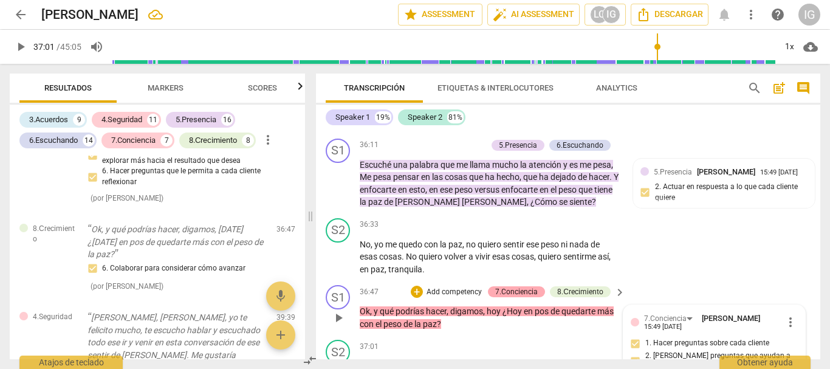
click at [522, 286] on div "7.Conciencia" at bounding box center [516, 291] width 43 height 11
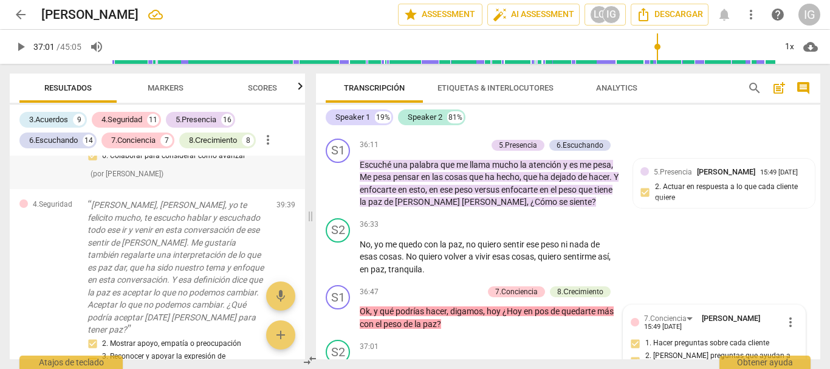
scroll to position [9132, 0]
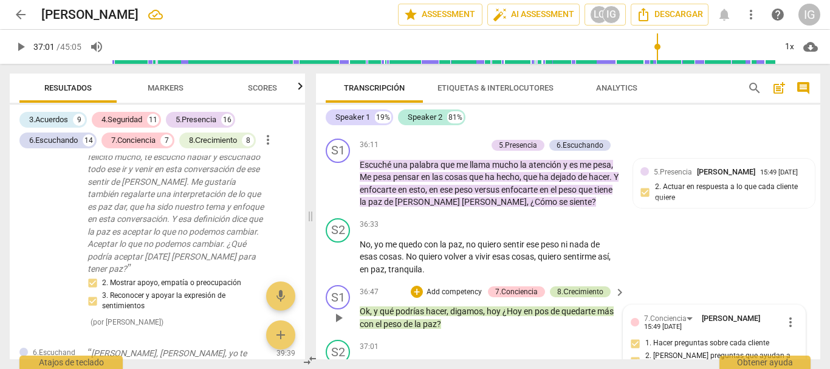
click at [582, 286] on div "8.Сrecimiento" at bounding box center [580, 291] width 46 height 11
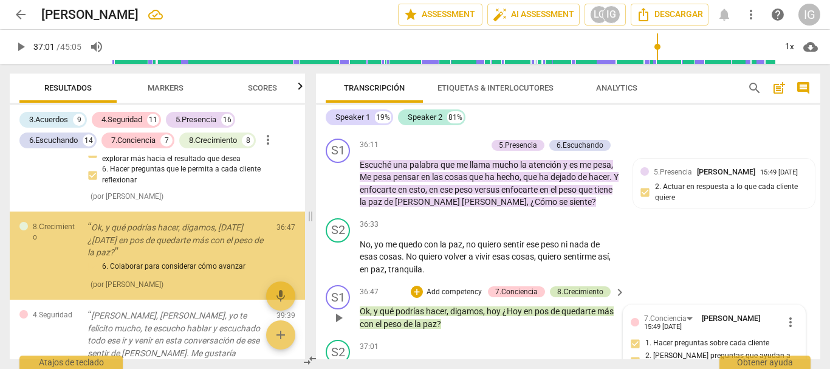
scroll to position [8959, 0]
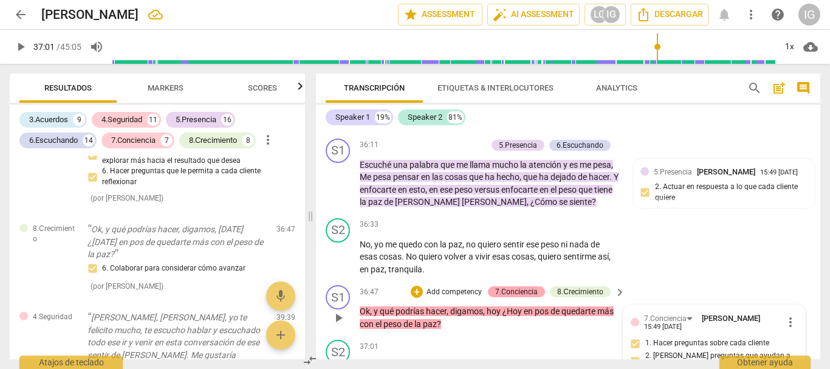
click at [521, 286] on div "7.Conciencia" at bounding box center [516, 291] width 43 height 11
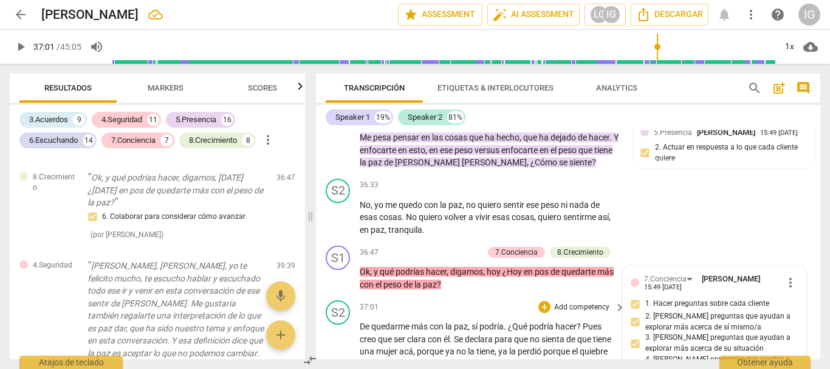
scroll to position [5761, 0]
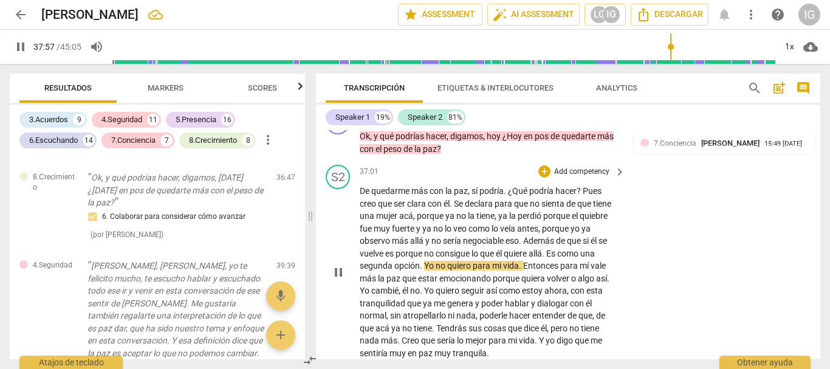
scroll to position [5883, 0]
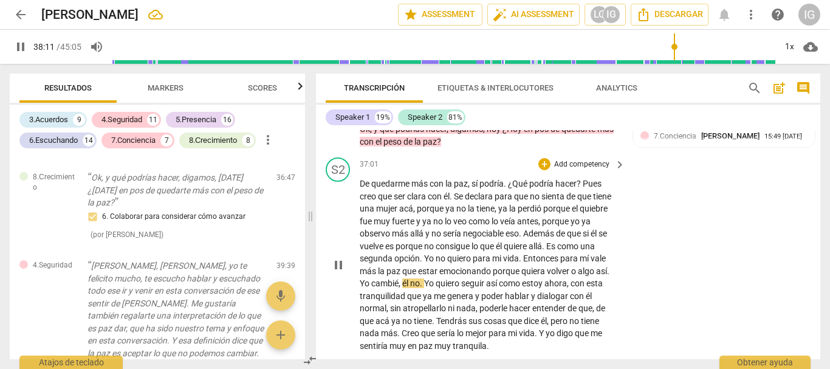
click at [339, 258] on span "pause" at bounding box center [338, 265] width 15 height 15
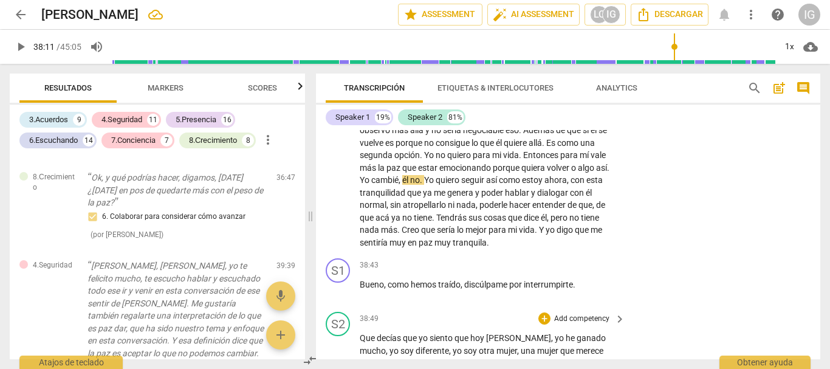
scroll to position [6004, 0]
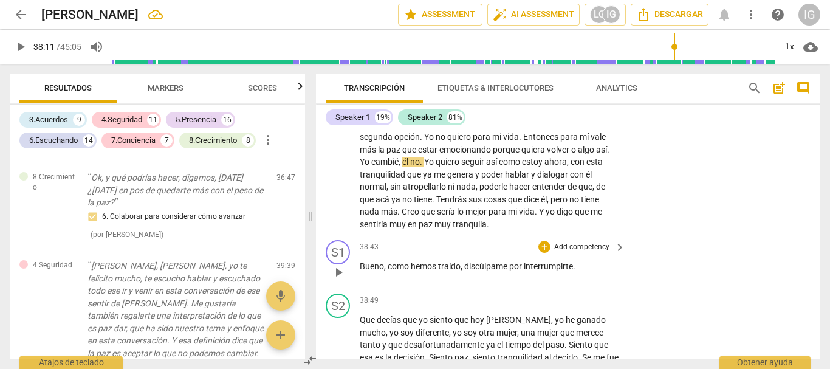
click at [337, 265] on span "play_arrow" at bounding box center [338, 272] width 15 height 15
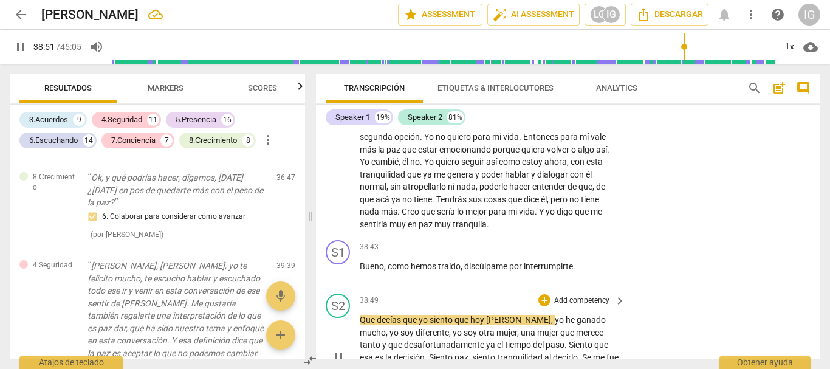
scroll to position [6065, 0]
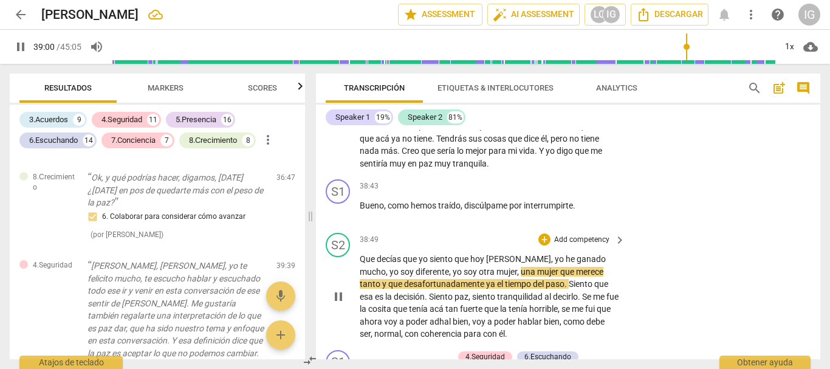
click at [336, 289] on span "pause" at bounding box center [338, 296] width 15 height 15
click at [336, 289] on span "play_arrow" at bounding box center [338, 296] width 15 height 15
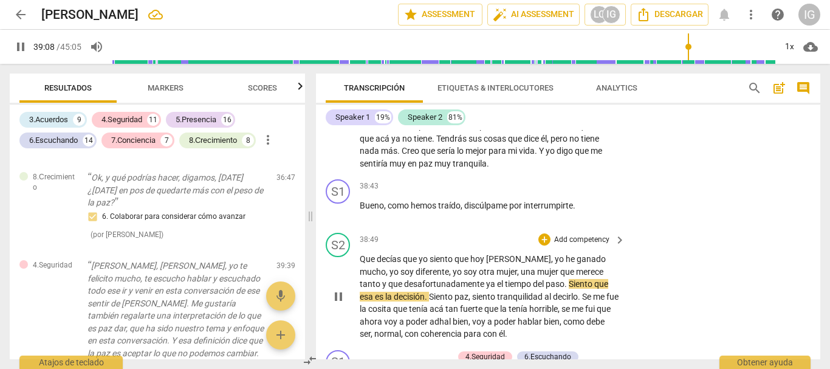
click at [336, 289] on span "pause" at bounding box center [338, 296] width 15 height 15
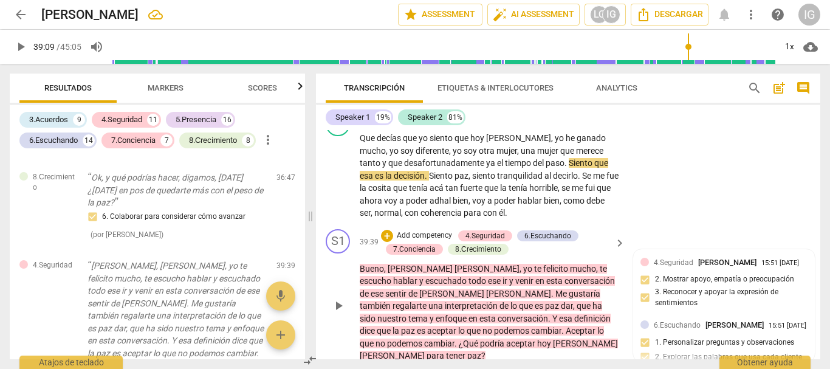
scroll to position [6187, 0]
click at [342, 298] on span "play_arrow" at bounding box center [338, 305] width 15 height 15
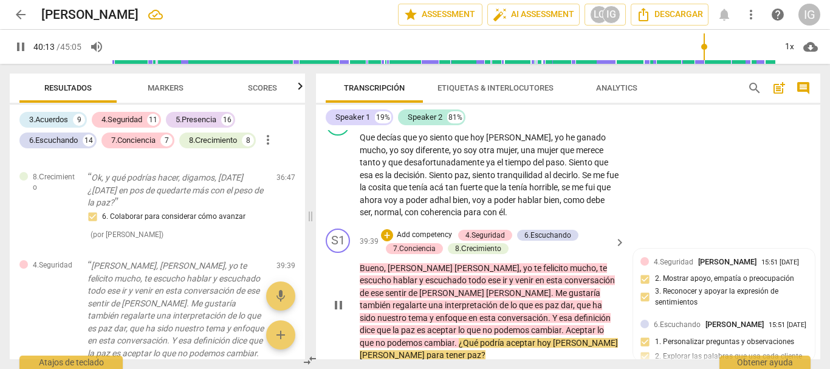
click at [340, 298] on span "pause" at bounding box center [338, 305] width 15 height 15
type input "2414"
click at [435, 230] on p "Add competency" at bounding box center [424, 235] width 58 height 11
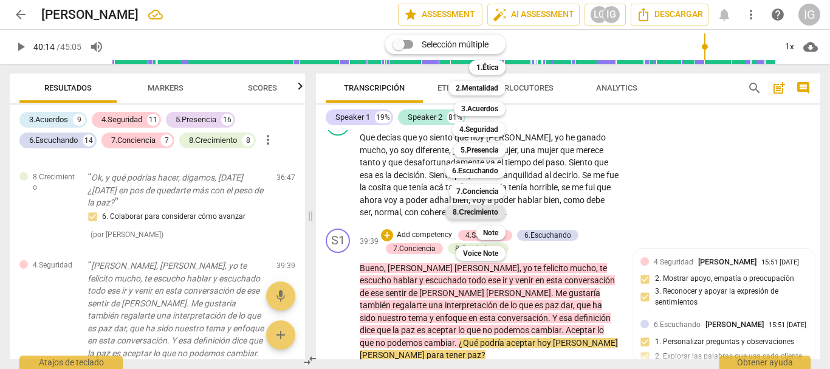
click at [475, 211] on b "8.Сrecimiento" at bounding box center [475, 212] width 46 height 15
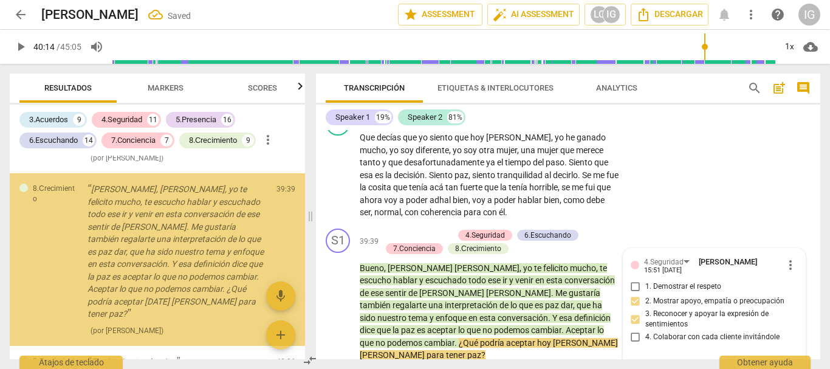
scroll to position [10005, 0]
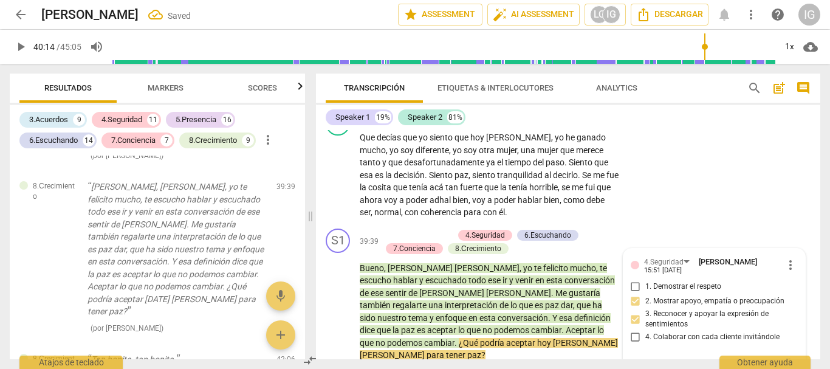
click at [165, 83] on span "Markers" at bounding box center [166, 87] width 36 height 9
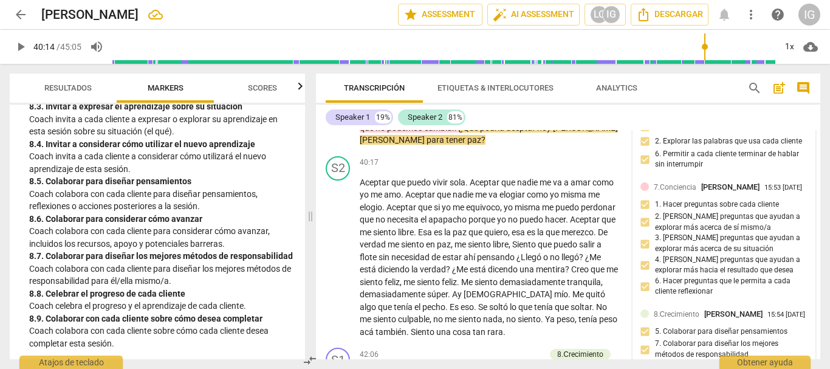
scroll to position [6430, 0]
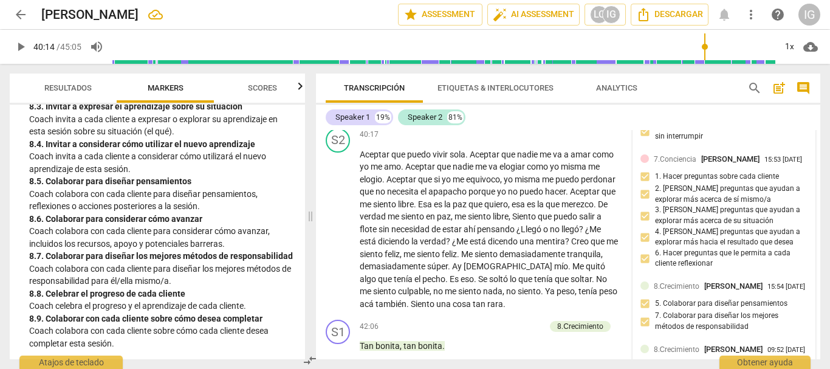
click at [685, 345] on span "8.Сrecimiento" at bounding box center [677, 349] width 46 height 9
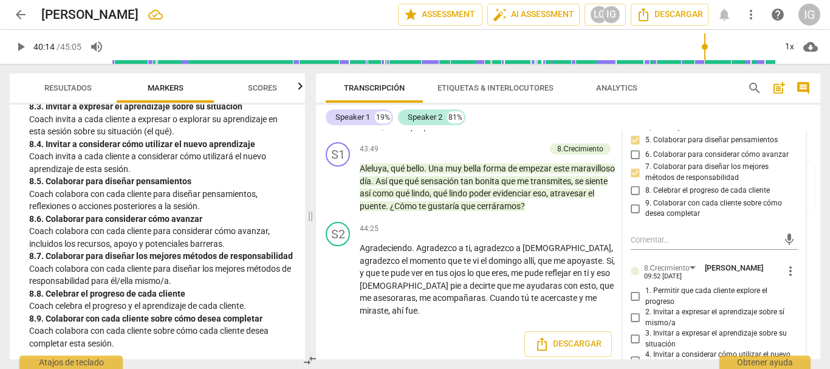
scroll to position [7001, 0]
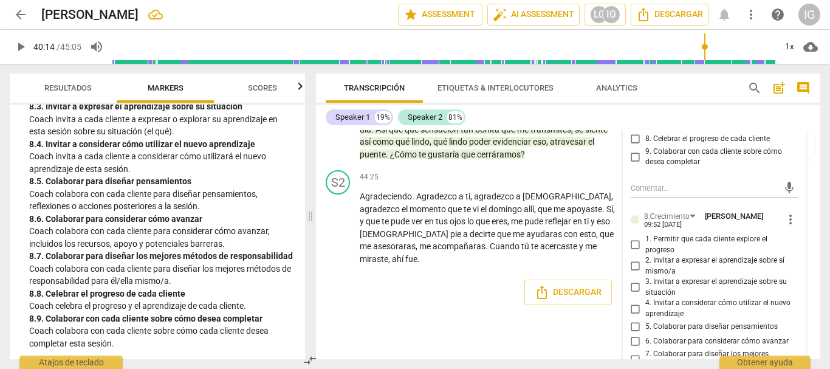
checkbox input "true"
click at [632, 319] on input "5. Colaborar para diseñar pensamientos" at bounding box center [635, 326] width 19 height 15
checkbox input "true"
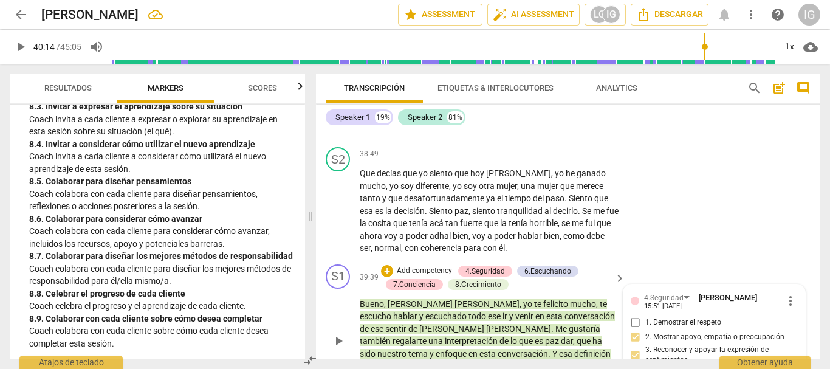
scroll to position [6150, 0]
click at [421, 266] on p "Add competency" at bounding box center [424, 271] width 58 height 11
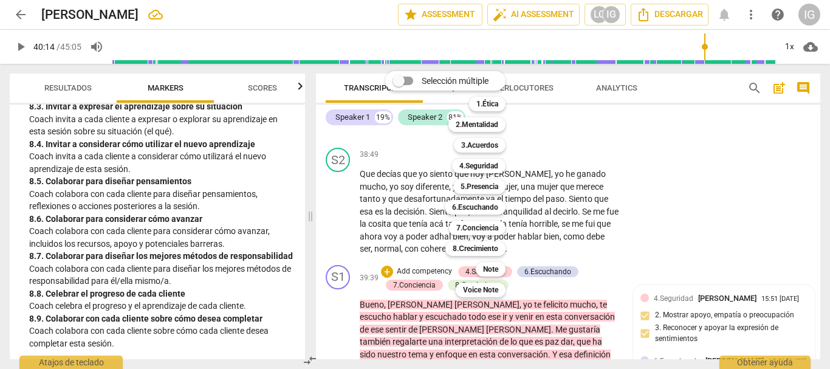
click at [212, 213] on div at bounding box center [415, 184] width 830 height 369
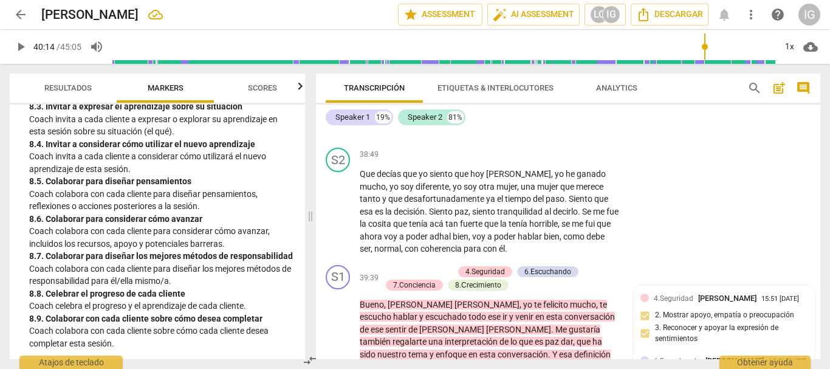
click at [212, 213] on div "8. 6. Colaborar para considerar cómo avanzar" at bounding box center [162, 219] width 266 height 13
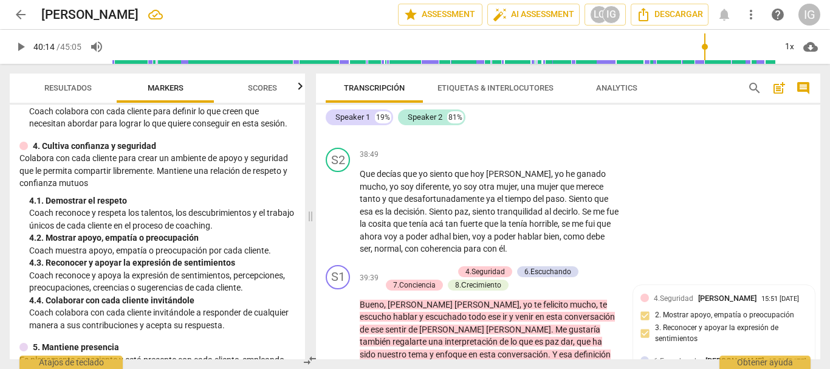
scroll to position [321, 0]
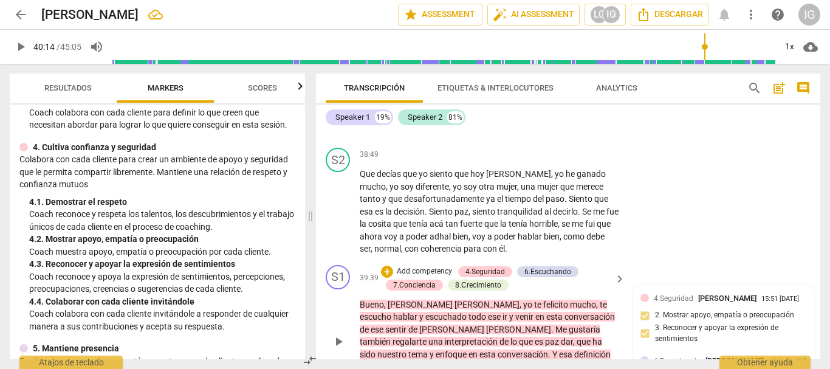
click at [436, 266] on p "Add competency" at bounding box center [424, 271] width 58 height 11
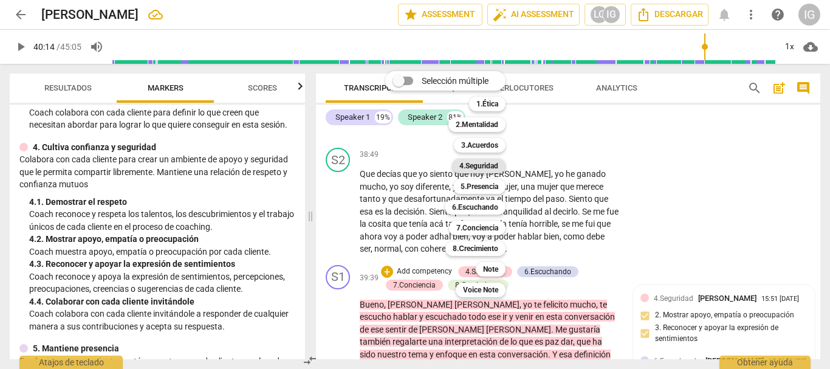
click at [487, 166] on b "4.Seguridad" at bounding box center [478, 166] width 39 height 15
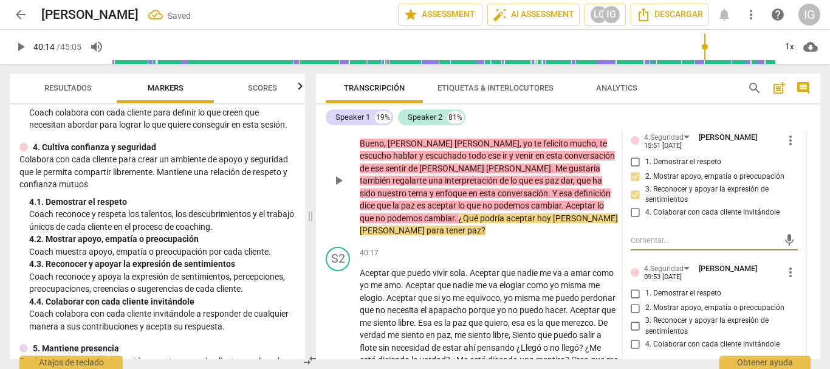
scroll to position [6332, 0]
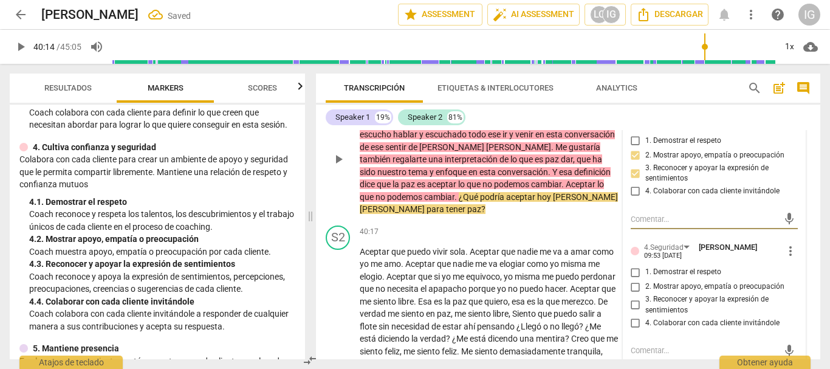
click at [637, 315] on input "4. Colaborar con cada cliente invitándole" at bounding box center [635, 322] width 19 height 15
checkbox input "true"
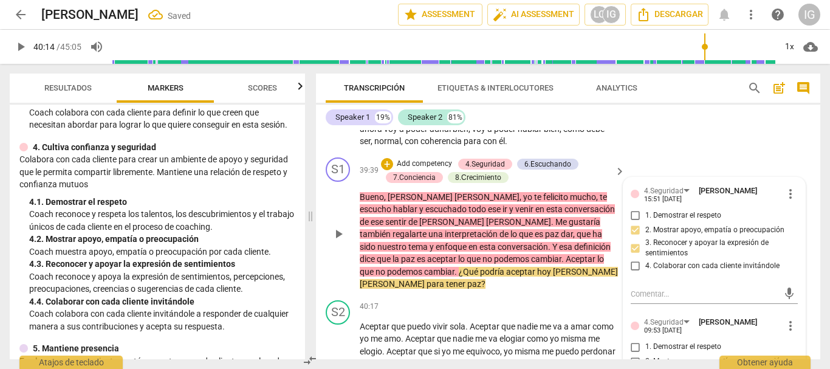
scroll to position [6272, 0]
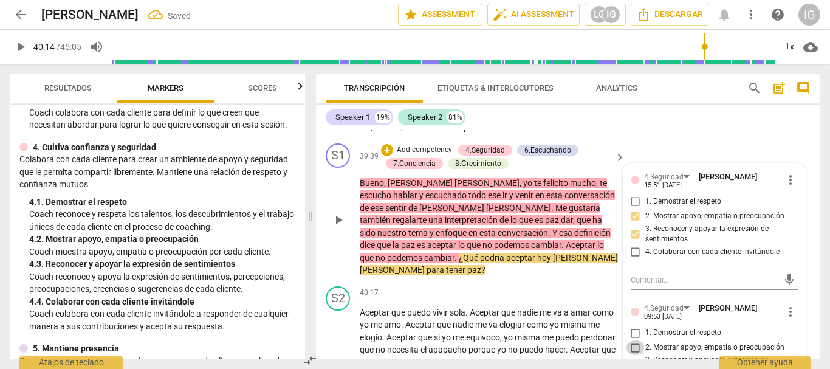
click at [630, 340] on input "2. Mostrar apoyo, empatía o preocupación" at bounding box center [635, 347] width 19 height 15
checkbox input "true"
click at [601, 344] on span "que" at bounding box center [608, 349] width 14 height 10
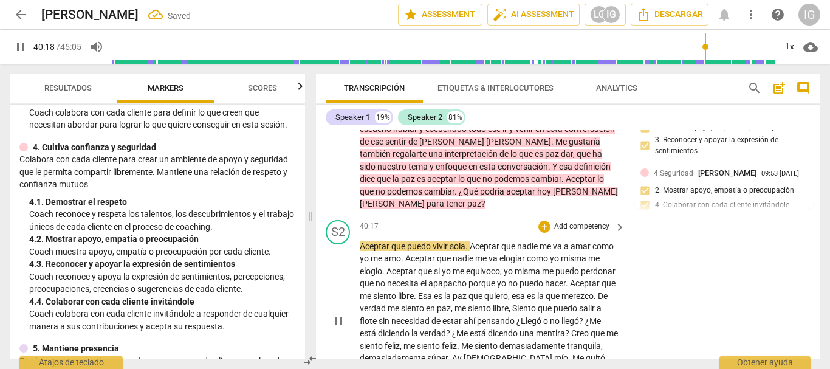
scroll to position [6332, 0]
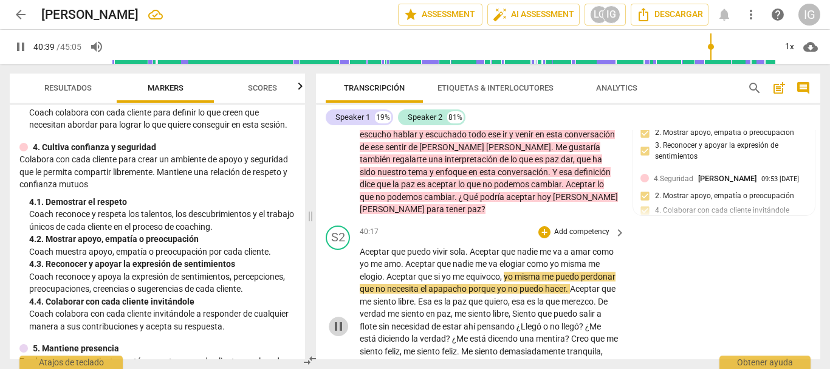
click at [338, 319] on span "pause" at bounding box center [338, 326] width 15 height 15
click at [333, 319] on span "play_arrow" at bounding box center [338, 326] width 15 height 15
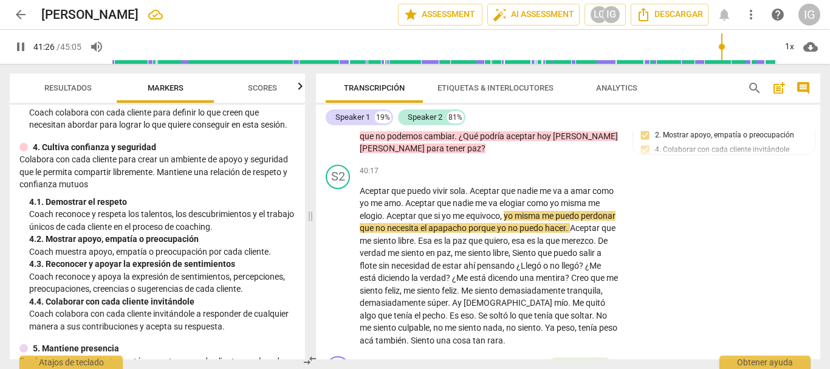
click at [721, 49] on input "range" at bounding box center [443, 46] width 663 height 39
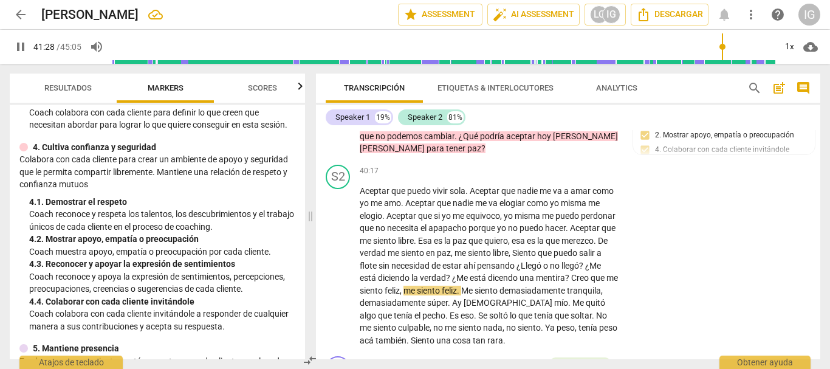
click at [726, 57] on input "range" at bounding box center [443, 46] width 663 height 39
click at [523, 358] on p "Add competency" at bounding box center [516, 363] width 58 height 11
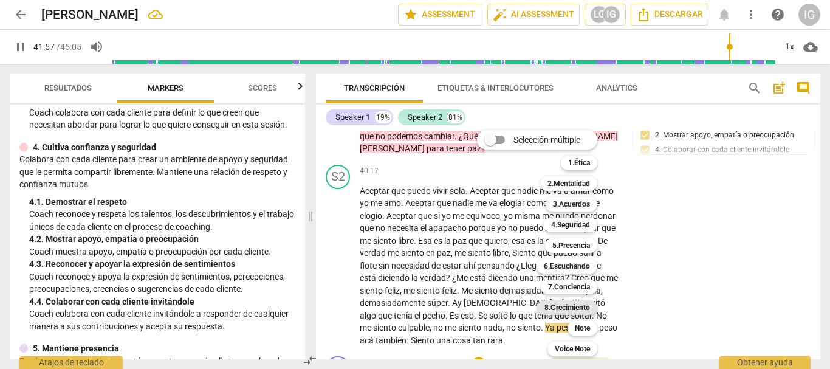
click at [561, 303] on b "8.Сrecimiento" at bounding box center [567, 307] width 46 height 15
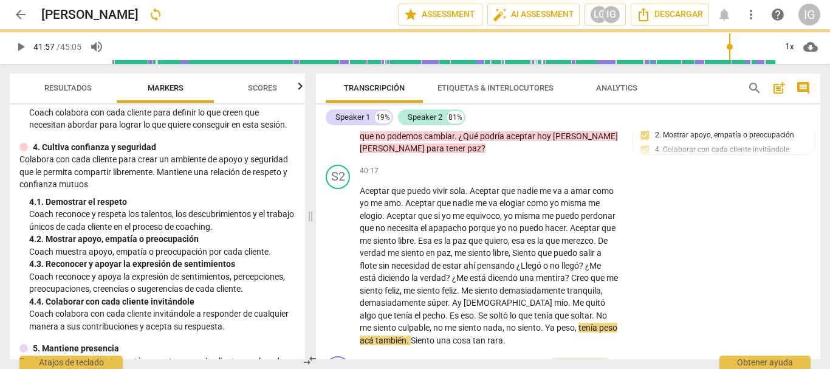
type input "2517"
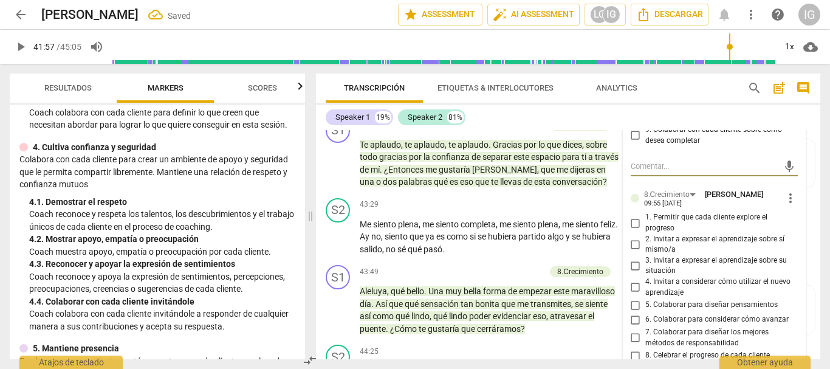
scroll to position [6831, 0]
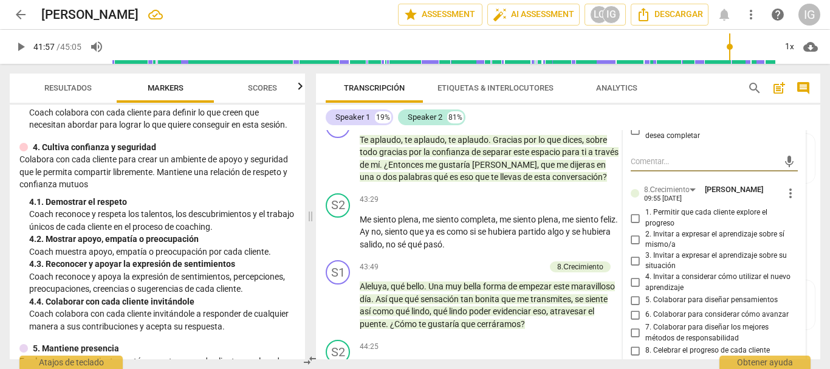
click at [633, 343] on input "8. Celebrar el progreso de cada cliente" at bounding box center [635, 350] width 19 height 15
checkbox input "true"
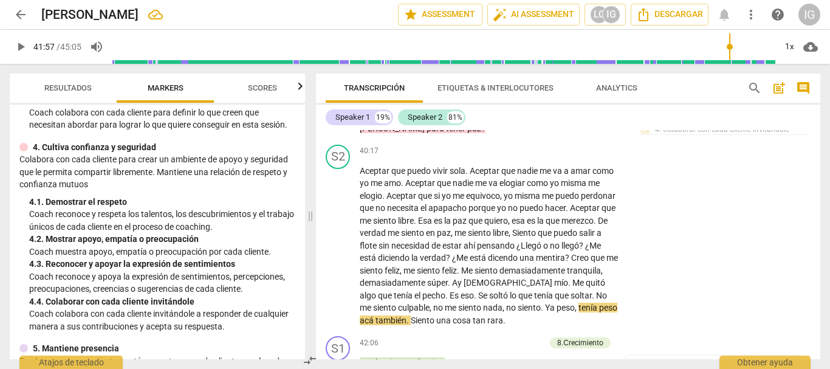
scroll to position [6406, 0]
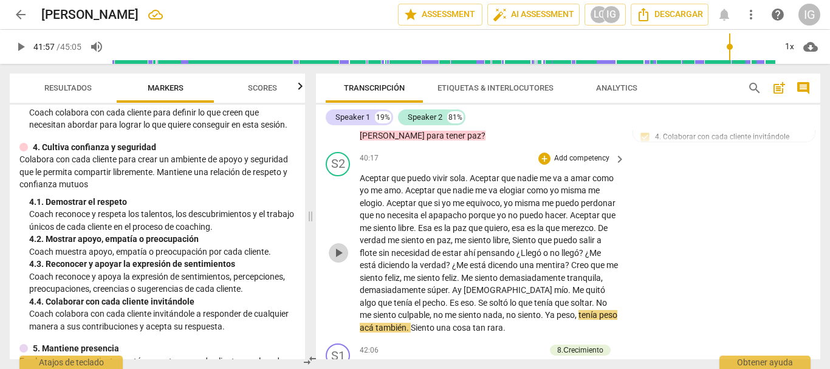
click at [338, 245] on span "play_arrow" at bounding box center [338, 252] width 15 height 15
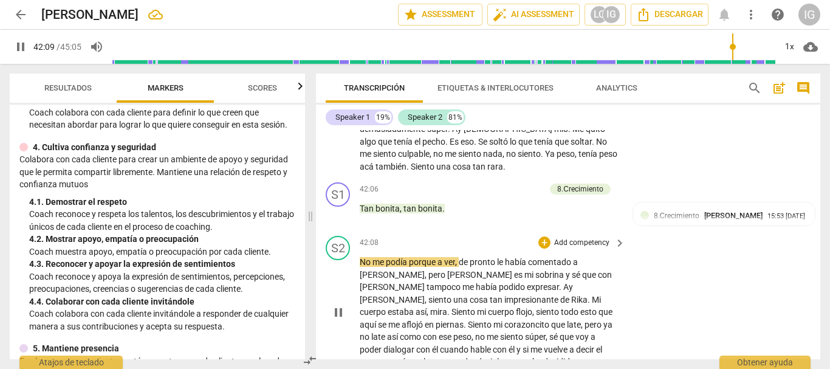
scroll to position [6588, 0]
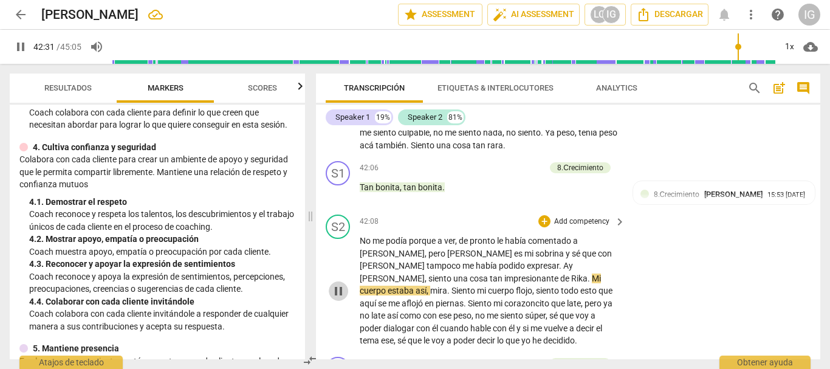
click at [337, 284] on span "pause" at bounding box center [338, 291] width 15 height 15
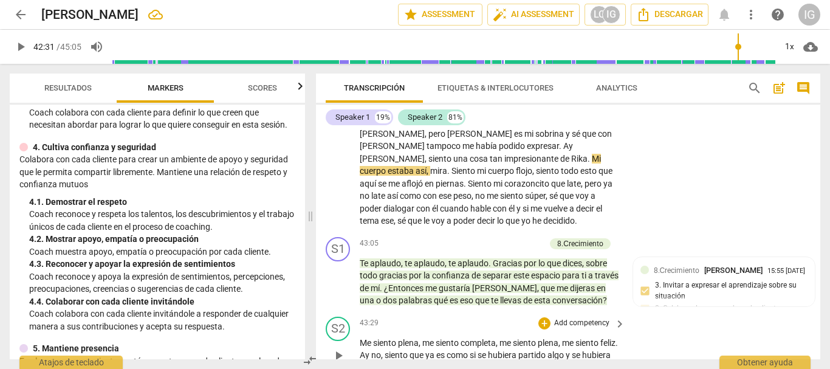
scroll to position [6710, 0]
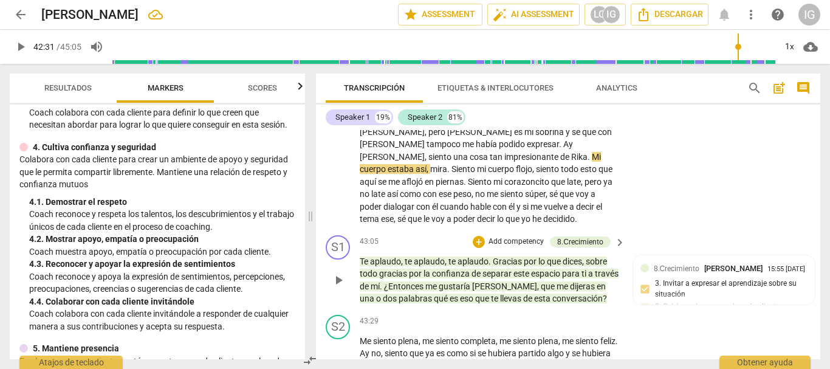
click at [338, 273] on span "play_arrow" at bounding box center [338, 280] width 15 height 15
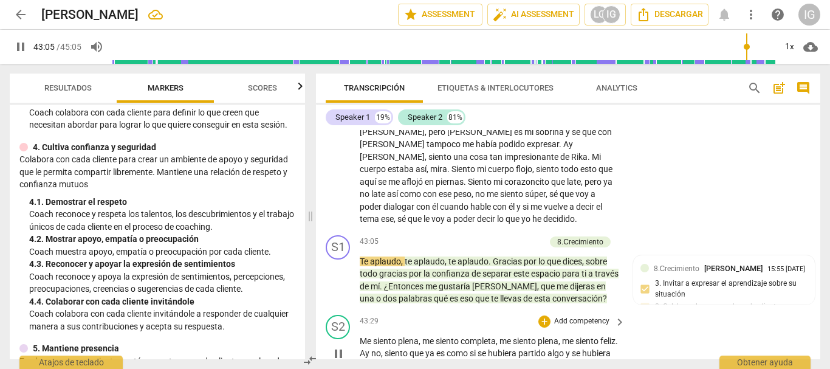
scroll to position [6649, 0]
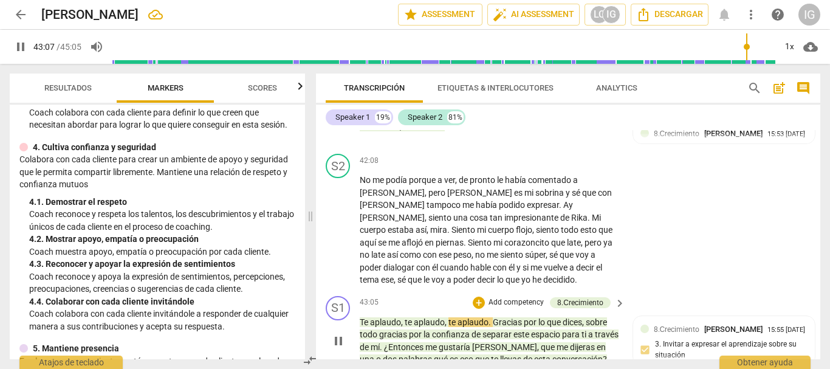
click at [522, 297] on p "Add competency" at bounding box center [516, 302] width 58 height 11
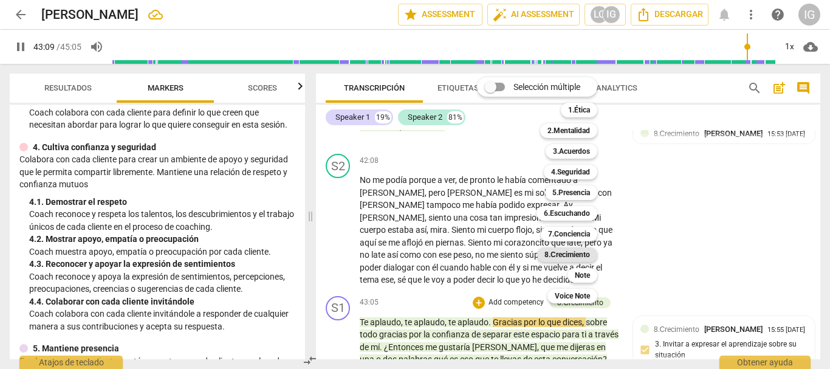
click at [568, 251] on b "8.Сrecimiento" at bounding box center [567, 254] width 46 height 15
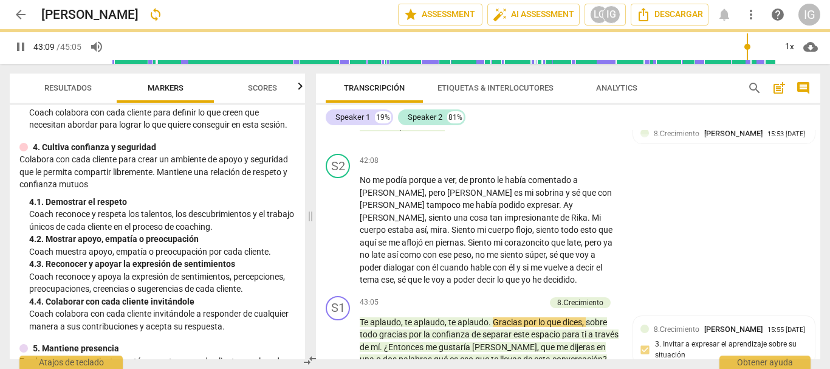
type input "2590"
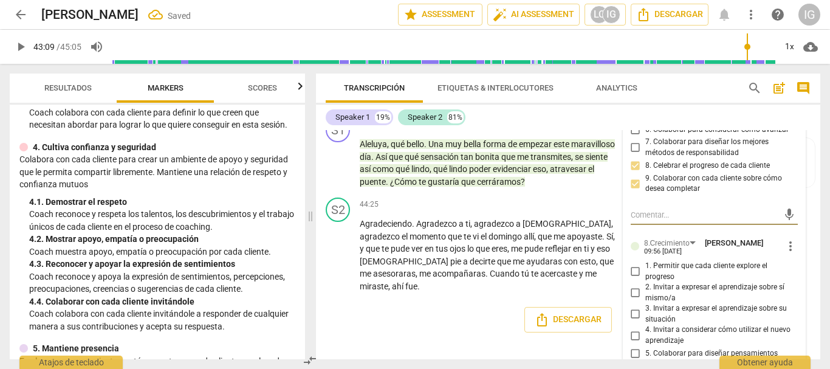
scroll to position [6975, 0]
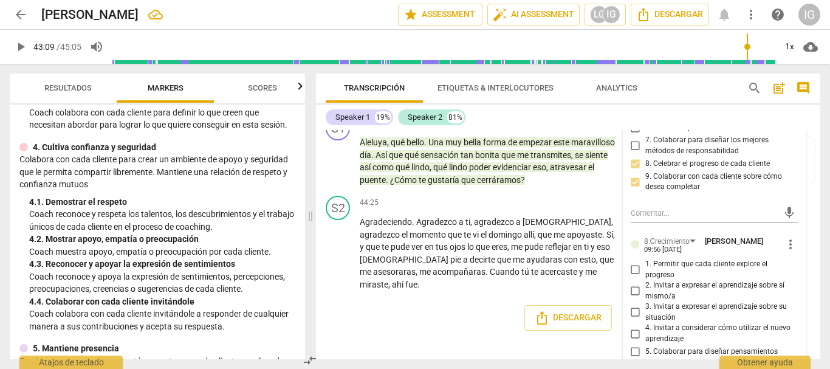
checkbox input "true"
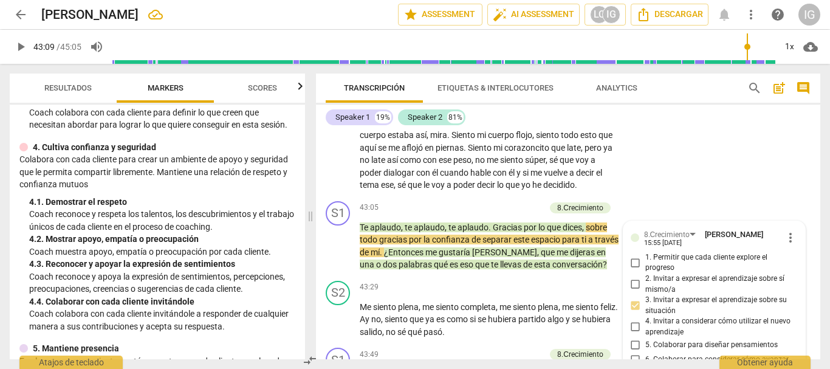
scroll to position [6671, 0]
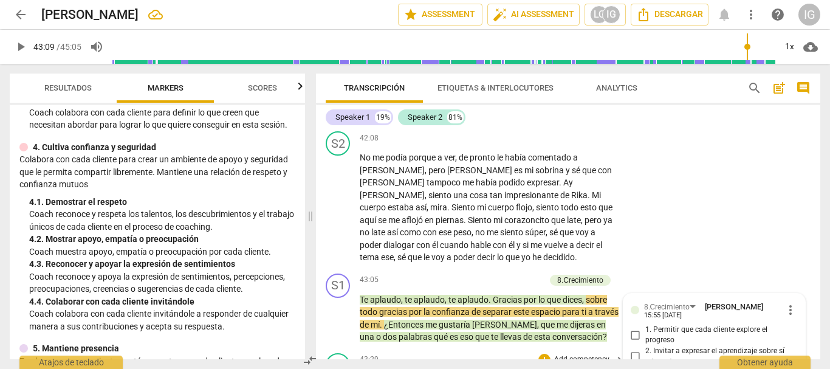
click at [445, 353] on div "43:29 + Add competency keyboard_arrow_right" at bounding box center [493, 359] width 267 height 13
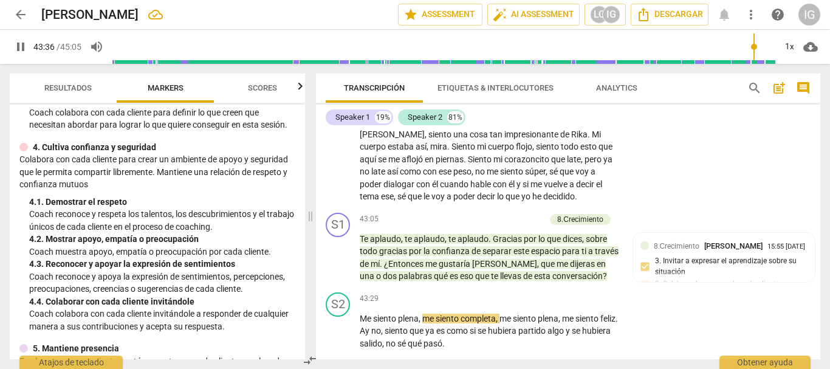
scroll to position [6793, 0]
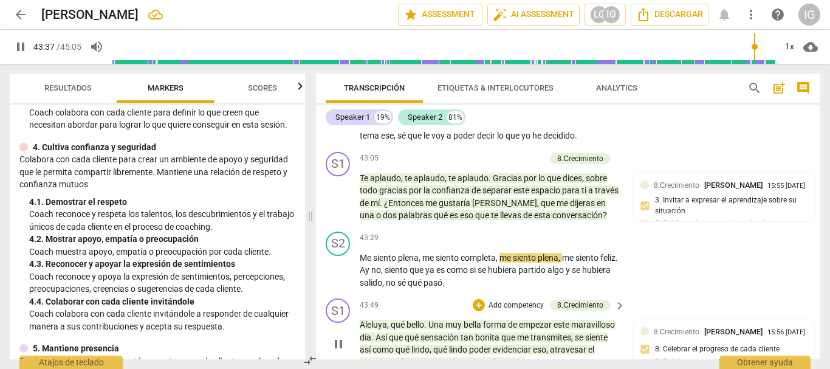
click at [345, 336] on span "pause" at bounding box center [338, 343] width 15 height 15
click at [338, 336] on span "play_arrow" at bounding box center [338, 343] width 15 height 15
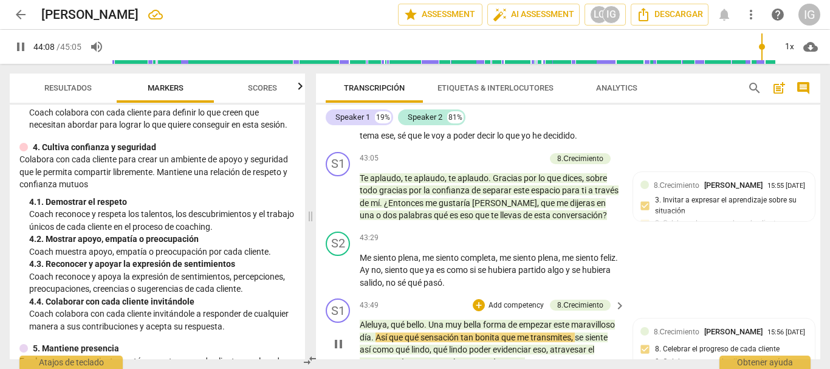
click at [519, 300] on p "Add competency" at bounding box center [516, 305] width 58 height 11
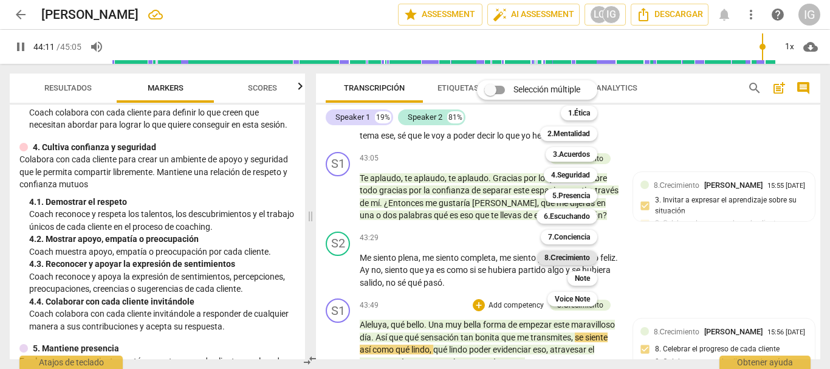
click at [572, 258] on b "8.Сrecimiento" at bounding box center [567, 257] width 46 height 15
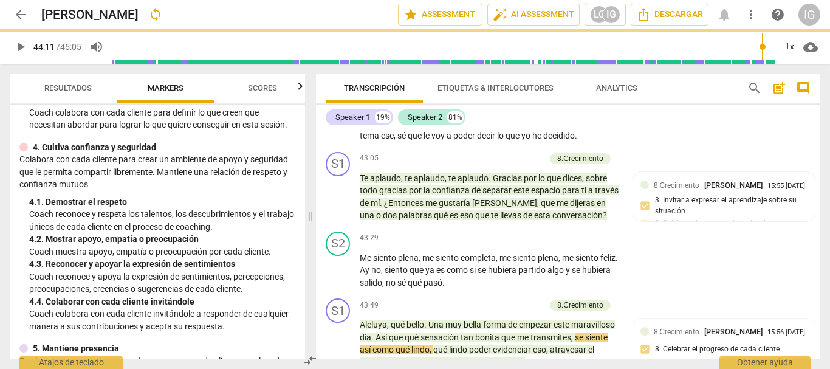
type input "2651"
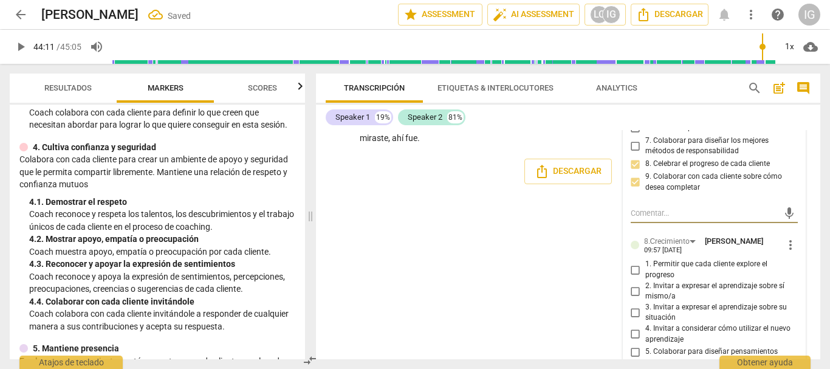
scroll to position [7122, 0]
checkbox input "true"
click at [562, 282] on div "S1 play_arrow pause 00:00 + Add competency 3.Acuerdos keyboard_arrow_right ¿Sí …" at bounding box center [568, 244] width 504 height 229
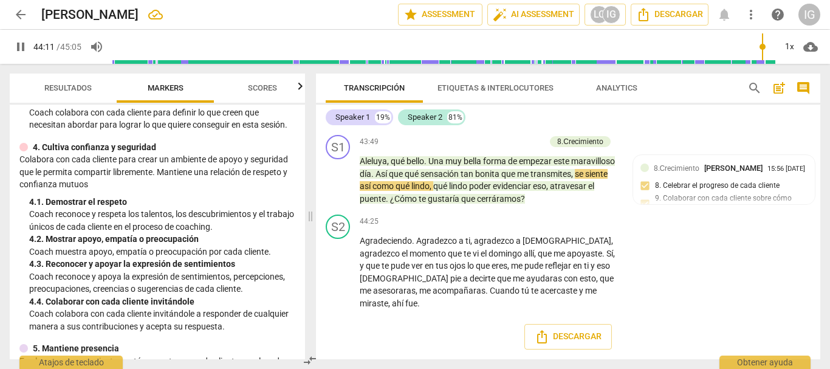
scroll to position [6832, 0]
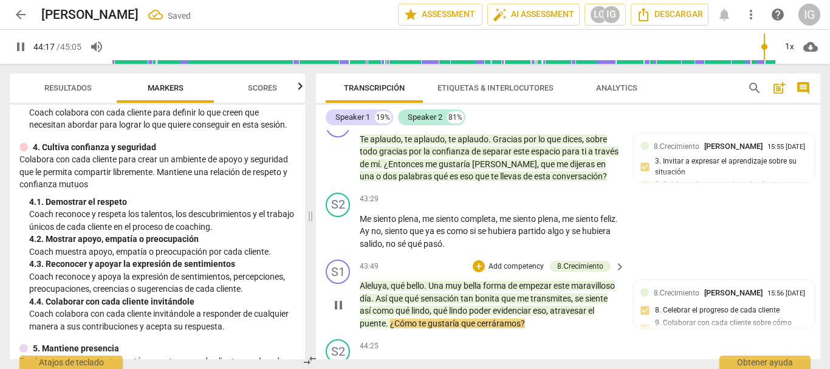
click at [514, 261] on p "Add competency" at bounding box center [516, 266] width 58 height 11
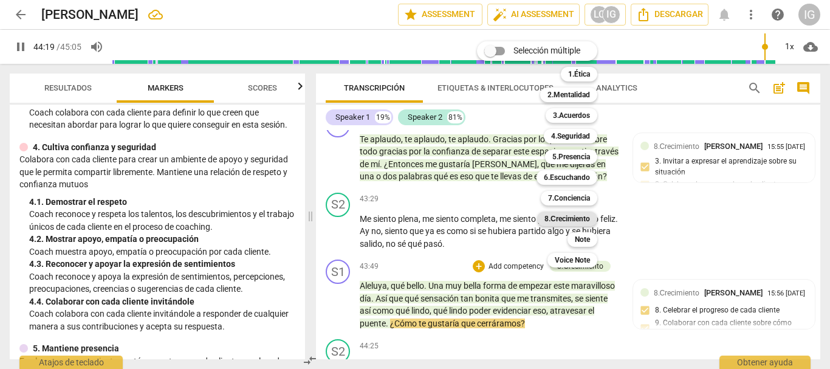
click at [572, 223] on b "8.Сrecimiento" at bounding box center [567, 218] width 46 height 15
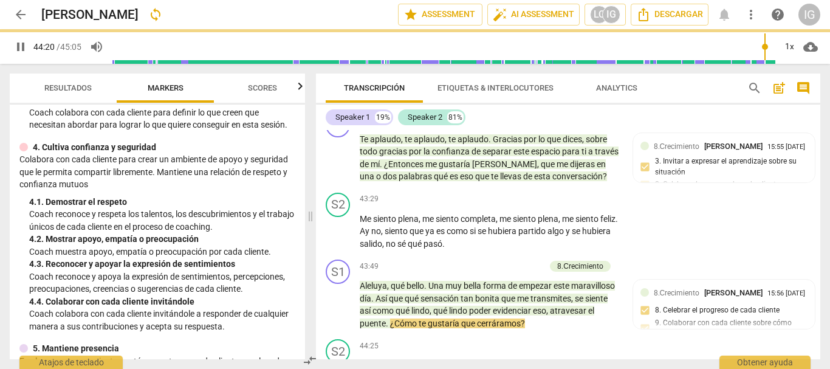
type input "2660"
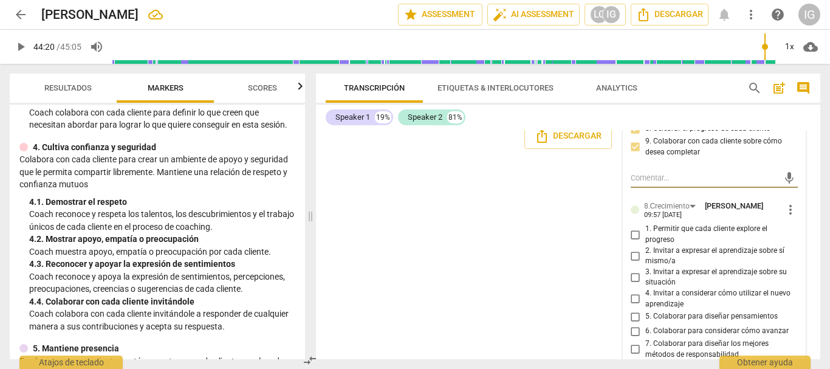
scroll to position [7178, 0]
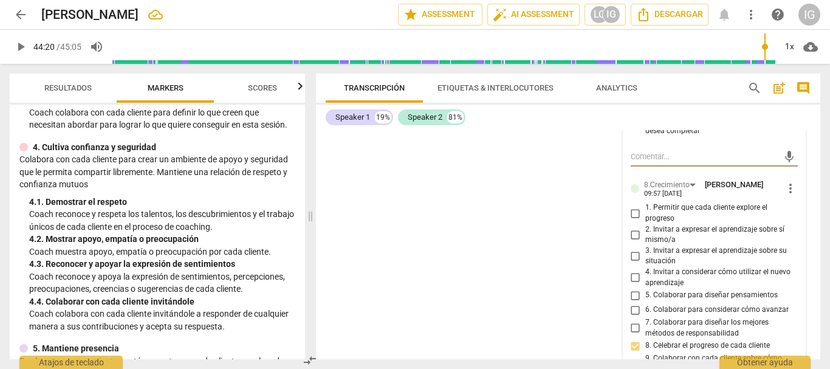
click at [632, 357] on input "9. Colaborar con cada cliente sobre cómo desea completar" at bounding box center [635, 364] width 19 height 15
checkbox input "true"
click at [793, 336] on li "Borrar" at bounding box center [799, 337] width 43 height 23
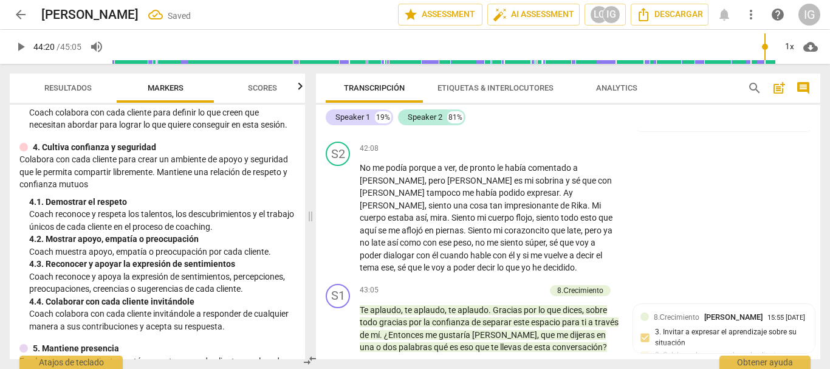
scroll to position [6706, 0]
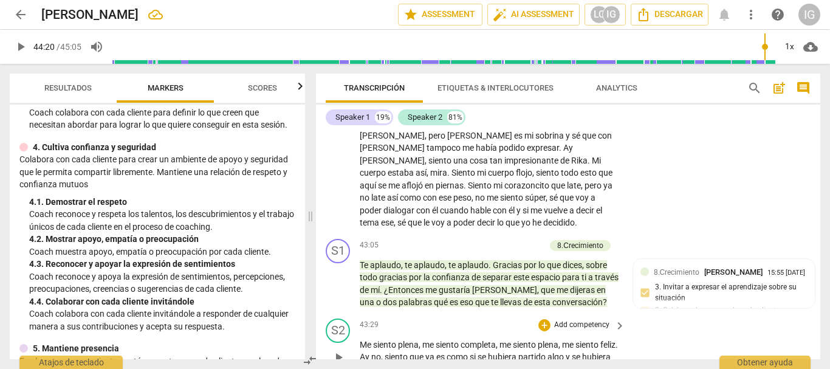
click at [338, 350] on span "play_arrow" at bounding box center [338, 357] width 15 height 15
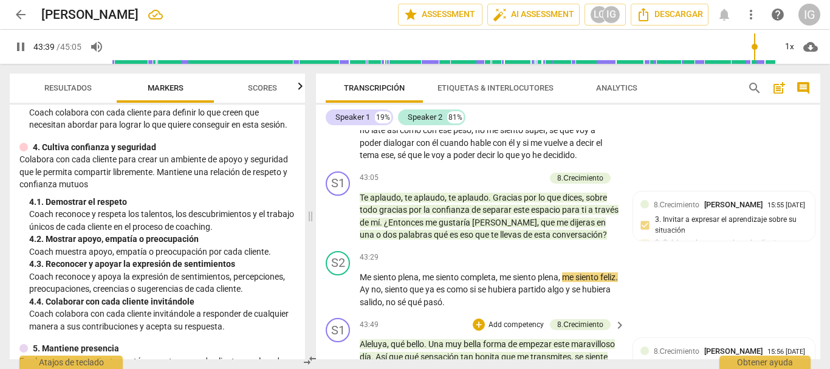
scroll to position [6827, 0]
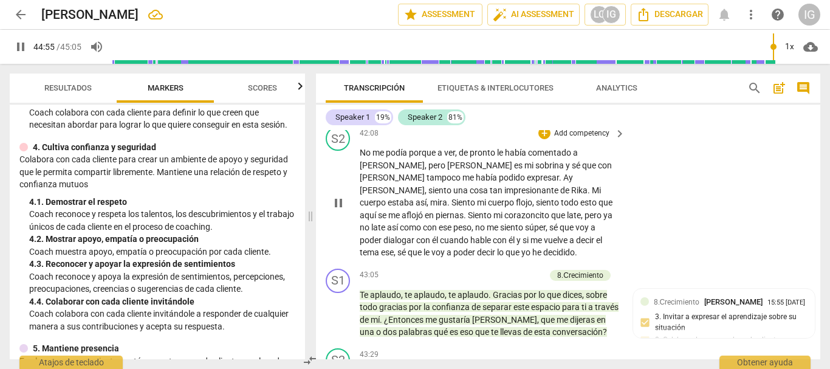
scroll to position [6832, 0]
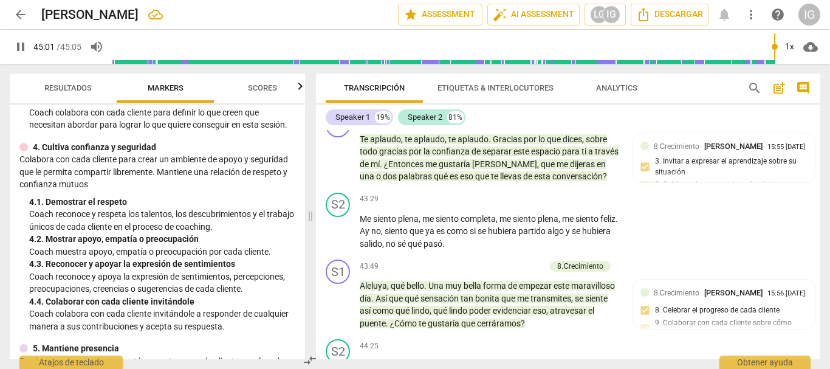
type input "2702"
click at [23, 15] on span "arrow_back" at bounding box center [20, 14] width 15 height 15
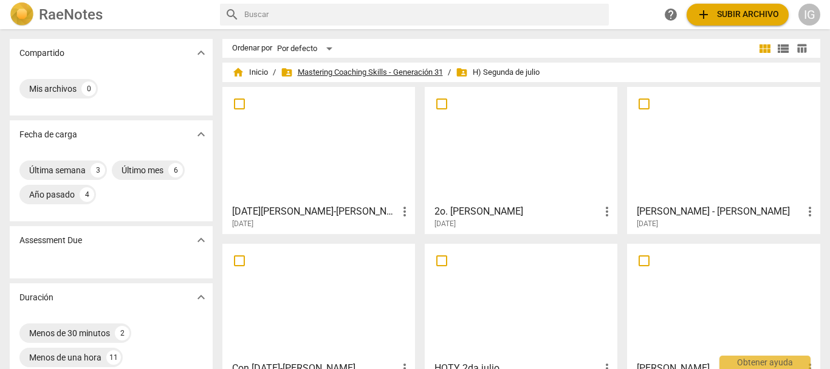
click at [378, 71] on span "folder_shared Mastering Coaching Skills - Generación 31" at bounding box center [362, 72] width 162 height 12
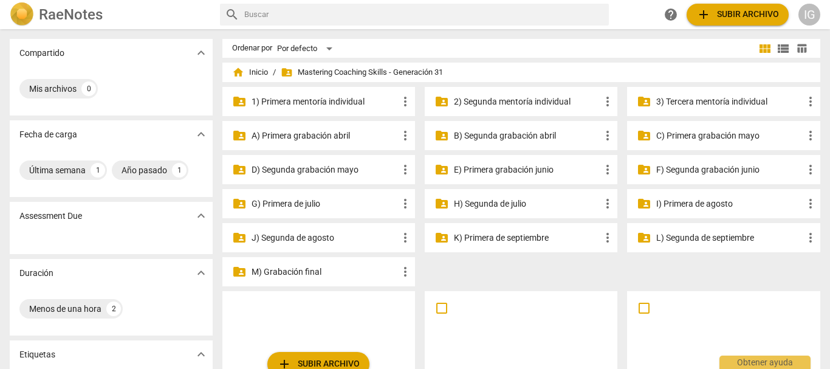
click at [492, 239] on p "K) Primera de septiembre" at bounding box center [527, 237] width 146 height 13
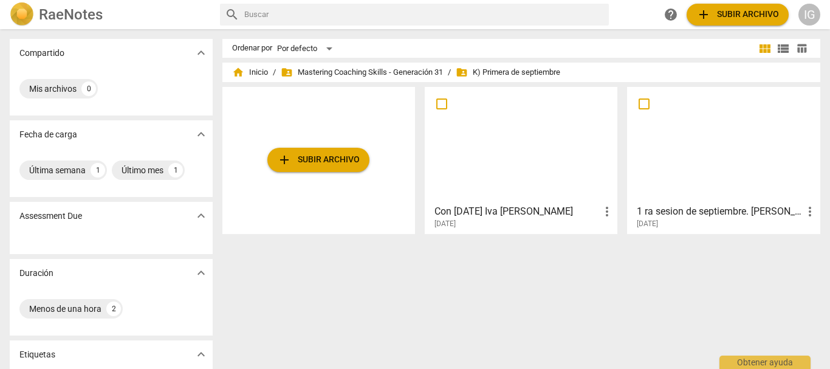
click at [767, 160] on div at bounding box center [723, 145] width 184 height 108
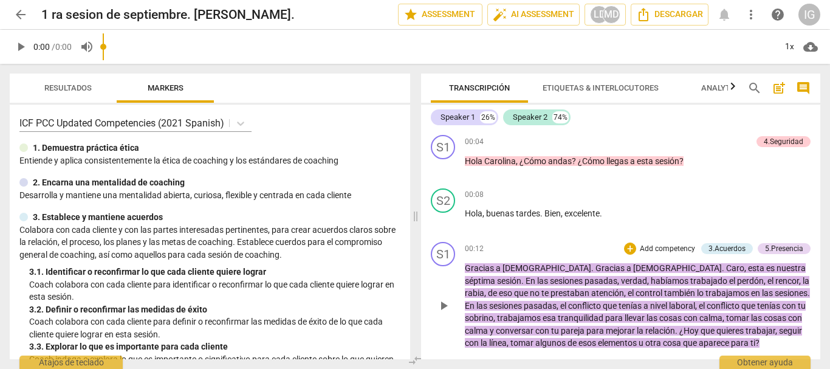
click at [783, 250] on div "5.Presencia" at bounding box center [784, 248] width 38 height 11
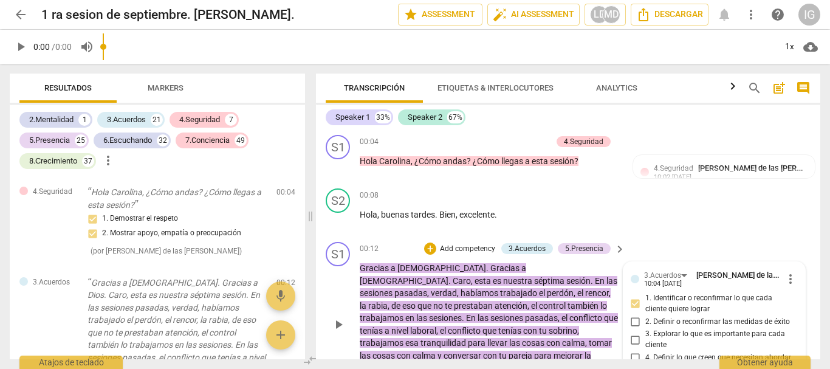
scroll to position [398, 0]
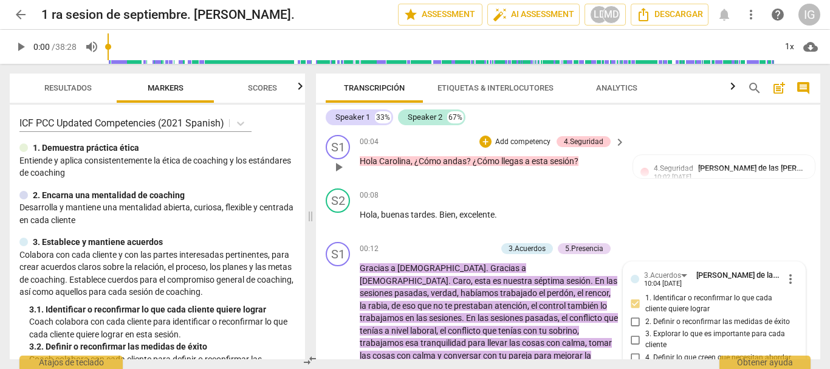
click at [337, 163] on span "play_arrow" at bounding box center [338, 167] width 15 height 15
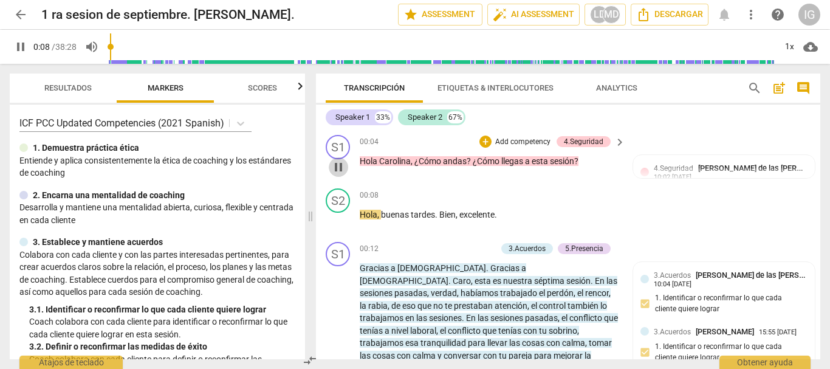
click at [333, 166] on span "pause" at bounding box center [338, 167] width 15 height 15
type input "9"
click at [507, 138] on p "Add competency" at bounding box center [523, 142] width 58 height 11
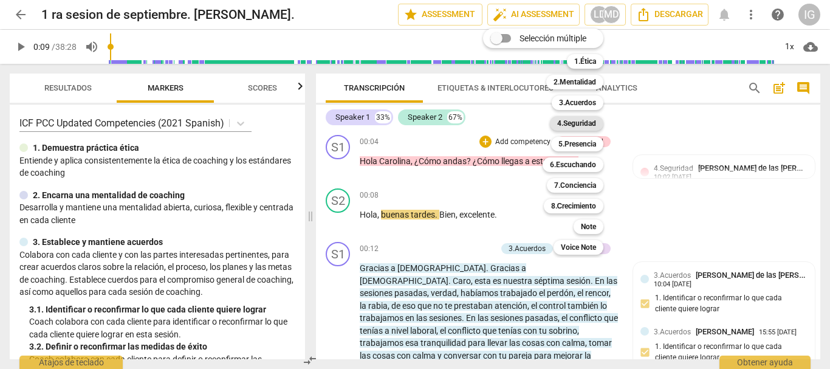
click at [584, 116] on b "4.Seguridad" at bounding box center [576, 123] width 39 height 15
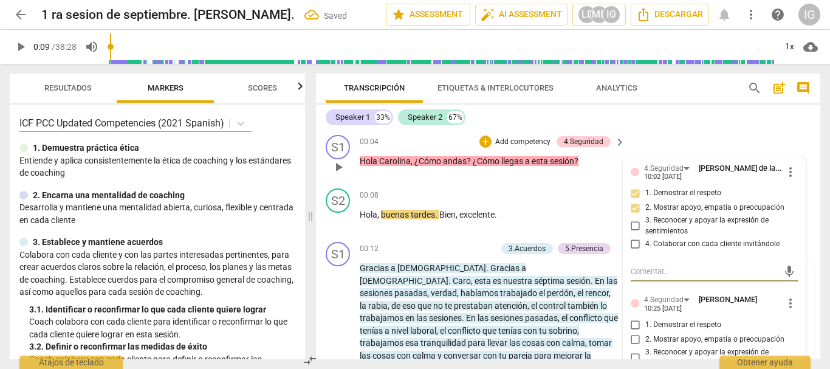
scroll to position [61, 0]
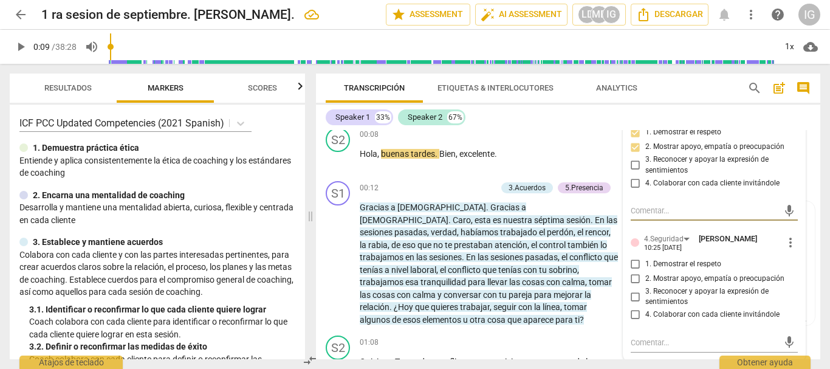
click at [633, 264] on input "1. Demostrar el respeto" at bounding box center [635, 264] width 19 height 15
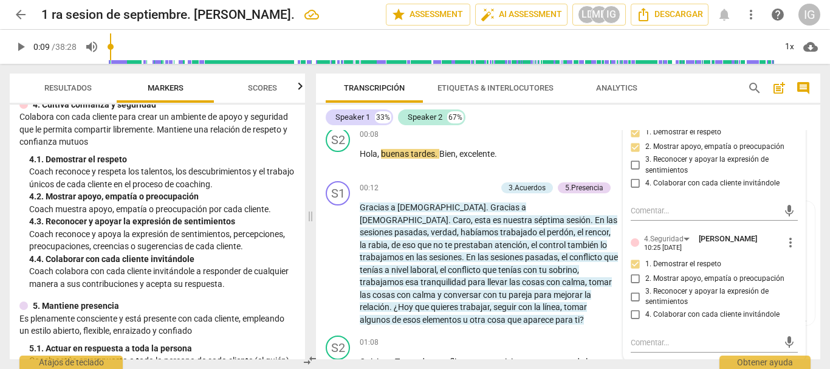
scroll to position [364, 0]
click at [633, 262] on input "1. Demostrar el respeto" at bounding box center [635, 264] width 19 height 15
click at [633, 263] on input "1. Demostrar el respeto" at bounding box center [635, 264] width 19 height 15
checkbox input "false"
click at [633, 279] on input "2. Mostrar apoyo, empatía o preocupación" at bounding box center [635, 278] width 19 height 15
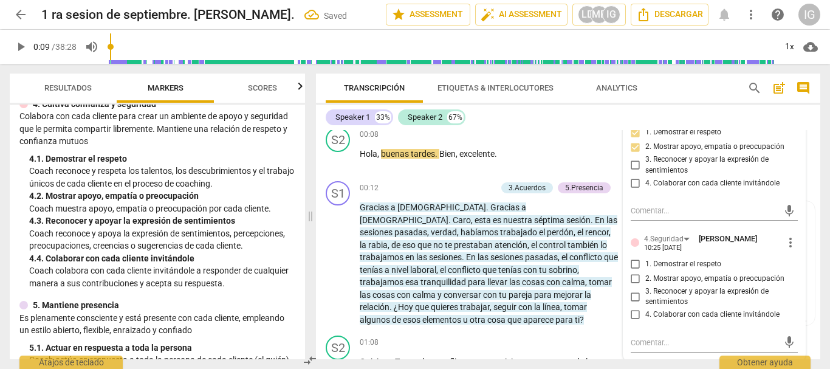
checkbox input "true"
click at [516, 163] on div "00:08 + Add competency keyboard_arrow_right Hola , buenas tardes . Bien , excel…" at bounding box center [493, 150] width 267 height 44
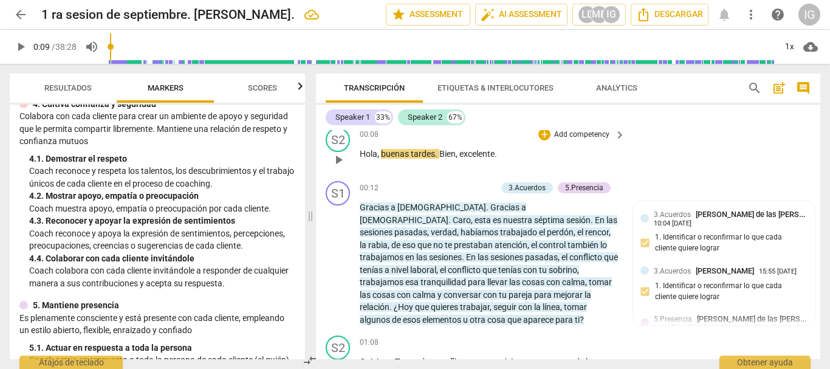
click at [338, 159] on span "play_arrow" at bounding box center [338, 159] width 15 height 15
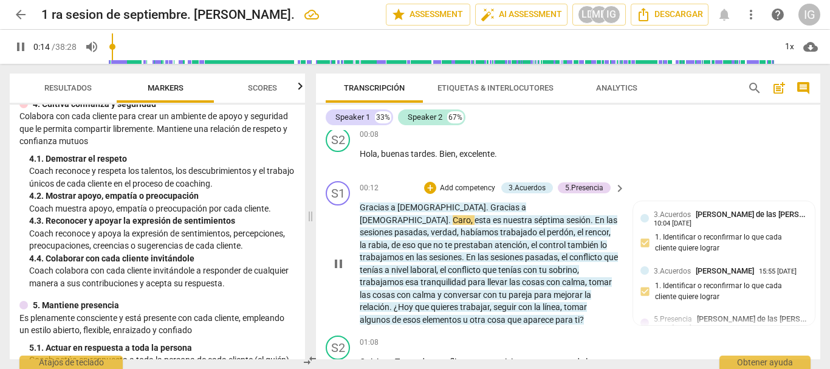
scroll to position [121, 0]
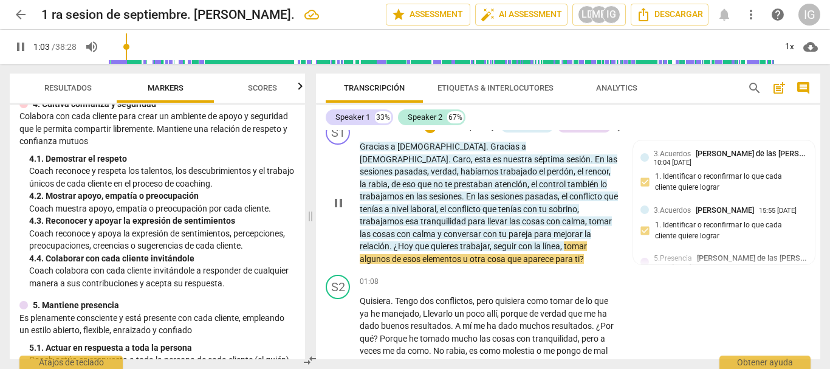
click at [335, 198] on span "pause" at bounding box center [338, 203] width 15 height 15
type input "64"
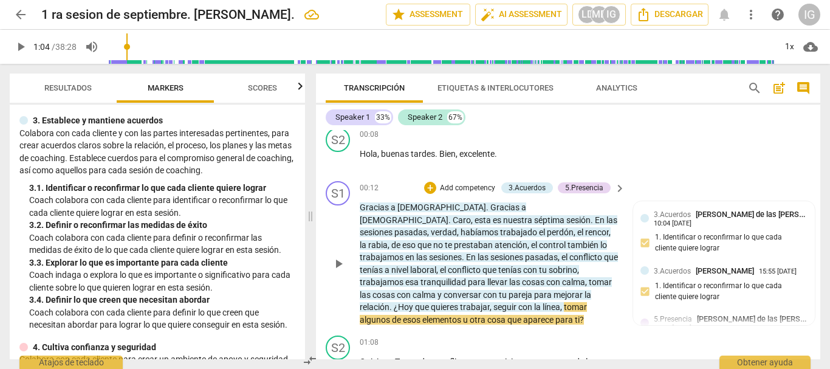
click at [473, 187] on p "Add competency" at bounding box center [468, 188] width 58 height 11
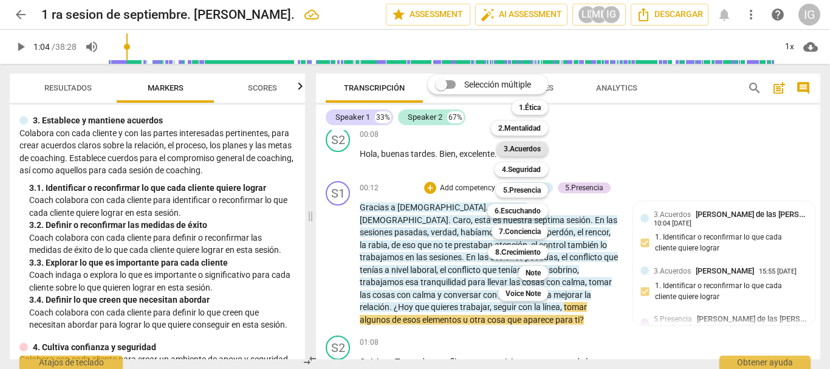
click at [519, 148] on b "3.Acuerdos" at bounding box center [522, 149] width 37 height 15
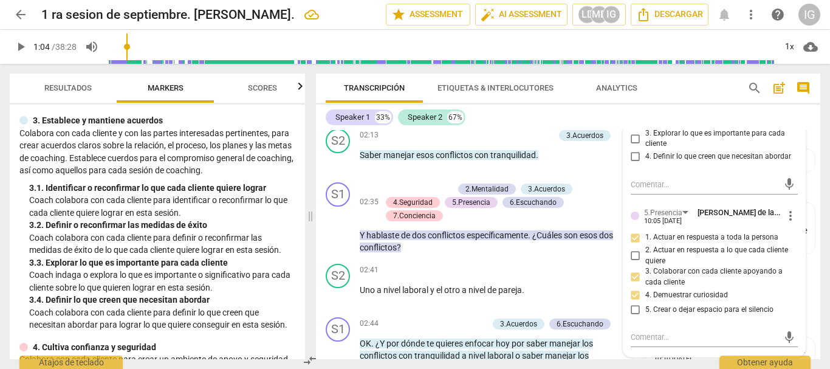
scroll to position [364, 0]
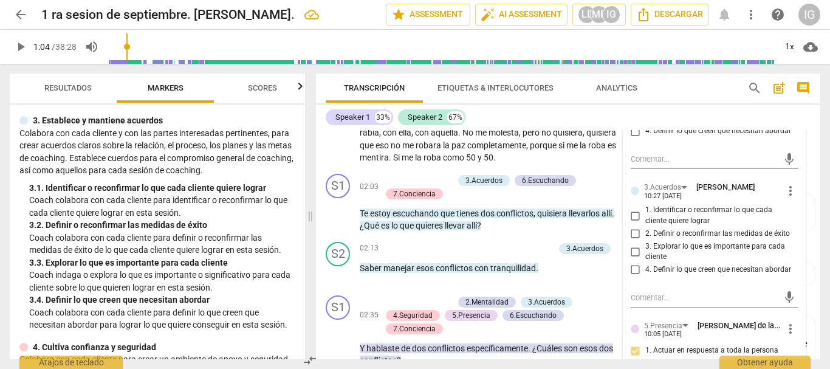
click at [634, 216] on input "1. Identificar o reconfirmar lo que cada cliente quiere lograr" at bounding box center [635, 215] width 19 height 15
checkbox input "true"
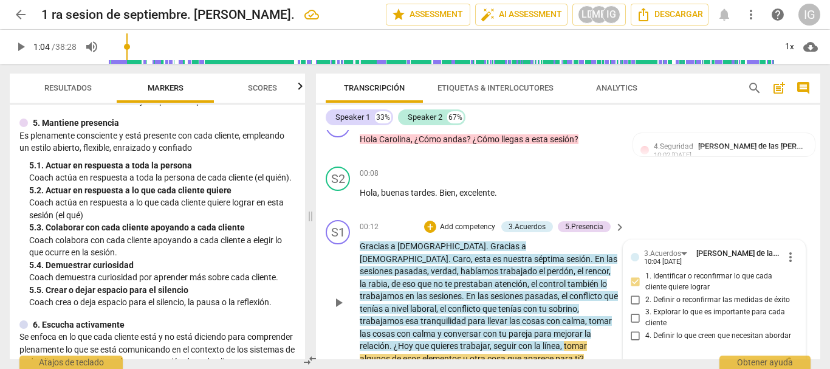
scroll to position [0, 0]
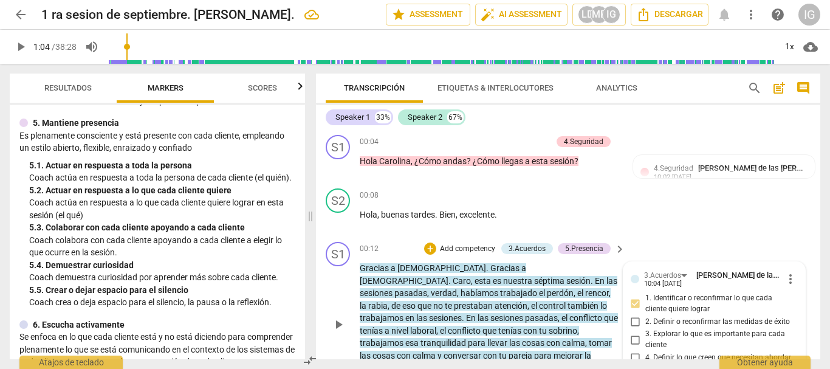
click at [465, 247] on p "Add competency" at bounding box center [468, 249] width 58 height 11
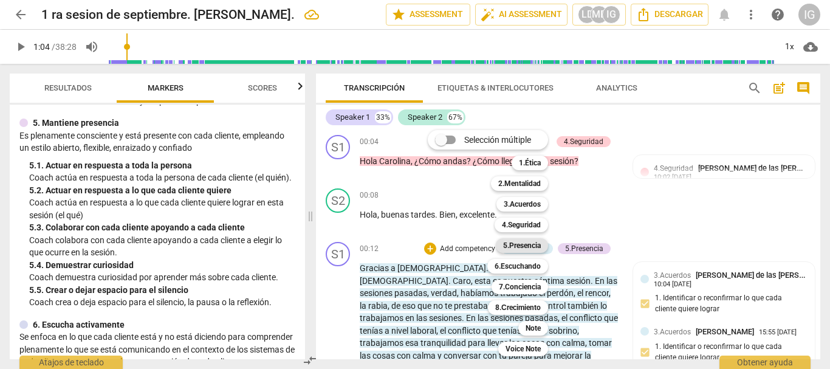
click at [522, 246] on b "5.Presencia" at bounding box center [522, 245] width 38 height 15
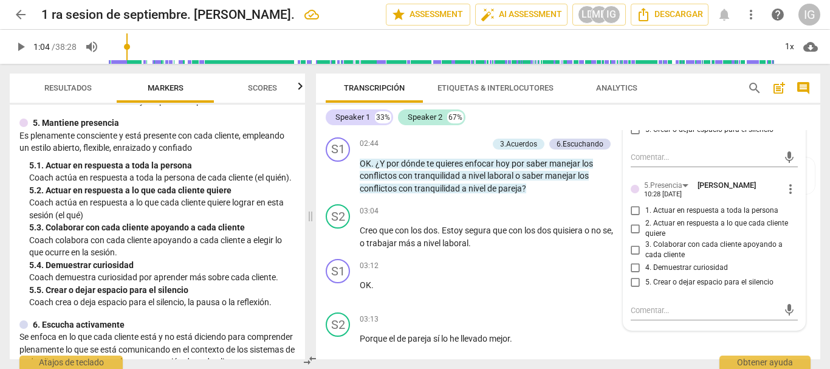
scroll to position [677, 0]
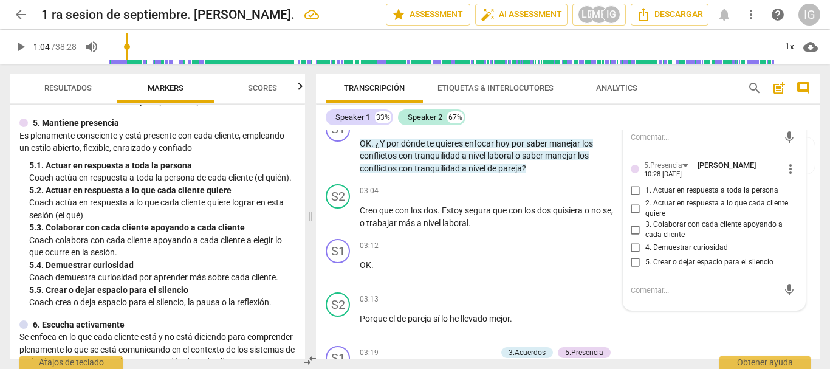
click at [635, 231] on input "3. Colaborar con cada cliente apoyando a cada cliente" at bounding box center [635, 229] width 19 height 15
checkbox input "true"
click at [635, 208] on input "2. Actuar en respuesta a lo que cada cliente quiere" at bounding box center [635, 208] width 19 height 15
checkbox input "true"
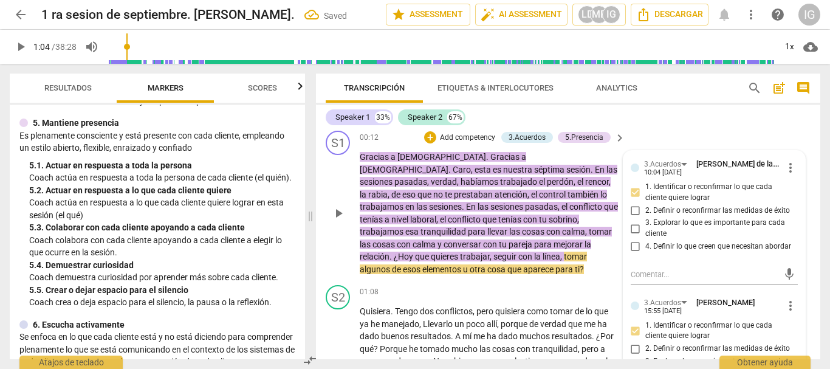
scroll to position [131, 0]
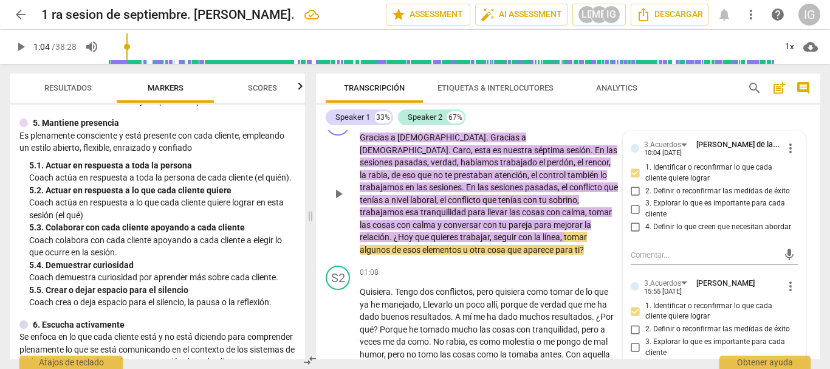
click at [460, 232] on span "quieres" at bounding box center [445, 237] width 29 height 10
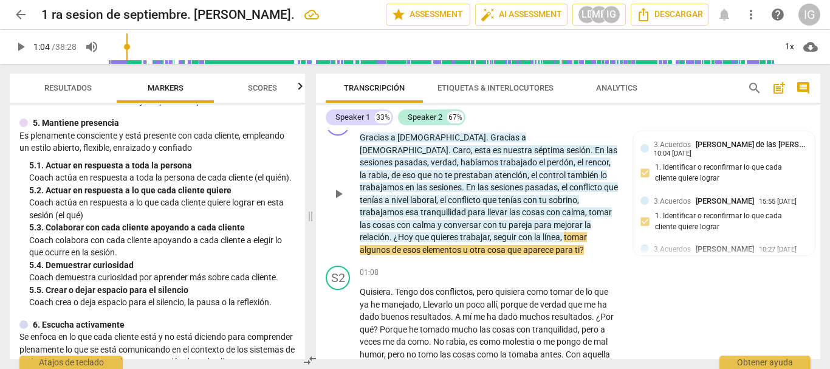
click at [452, 256] on div "S1 play_arrow pause 00:12 + Add competency 3.Acuerdos 5.Presencia keyboard_arro…" at bounding box center [568, 183] width 504 height 154
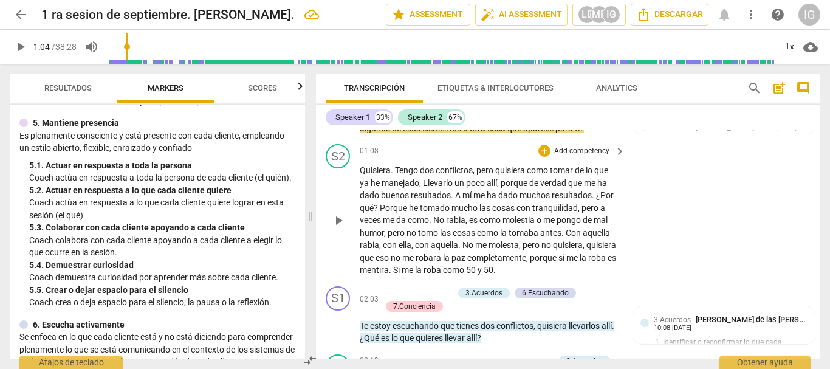
scroll to position [191, 0]
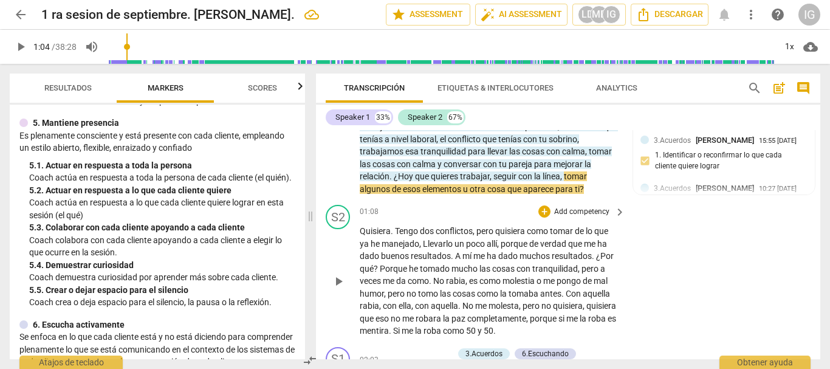
click at [338, 284] on span "play_arrow" at bounding box center [338, 281] width 15 height 15
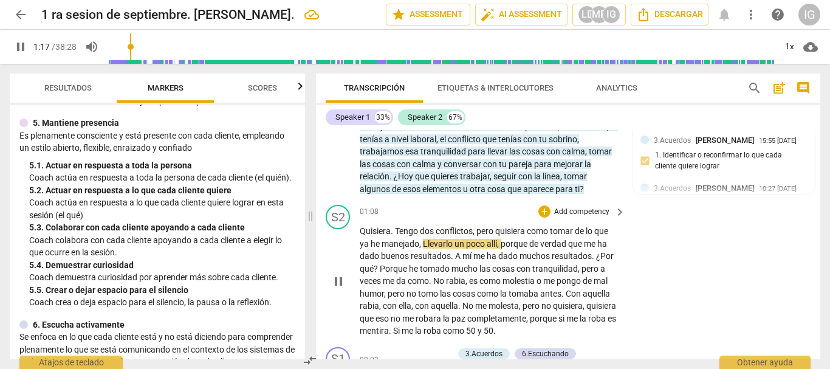
click at [694, 224] on div "S2 play_arrow pause 01:08 + Add competency keyboard_arrow_right Quisiera . Teng…" at bounding box center [568, 271] width 504 height 142
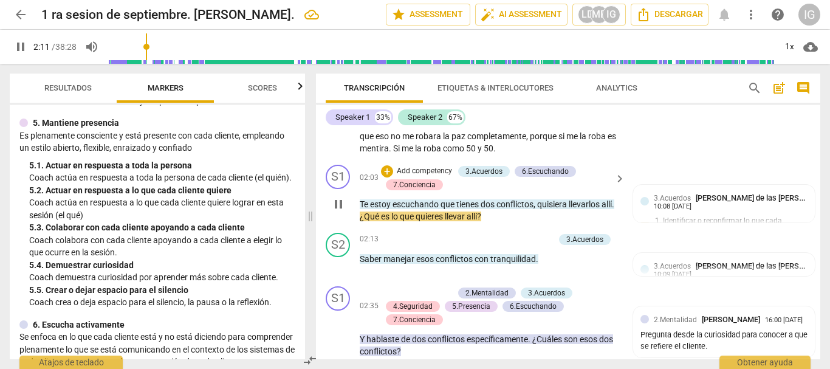
scroll to position [313, 0]
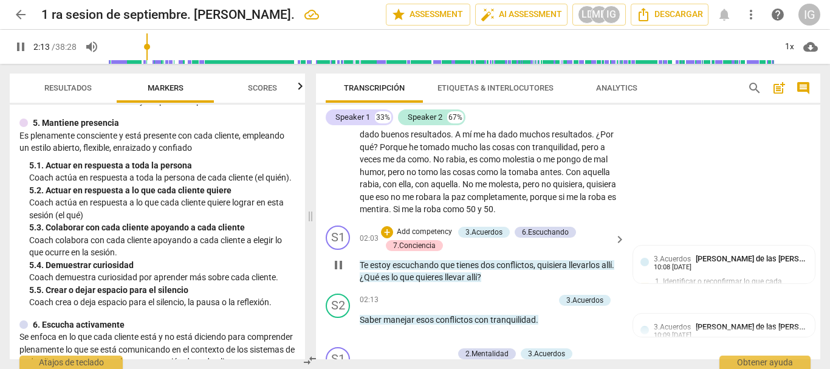
click at [428, 228] on p "Add competency" at bounding box center [424, 232] width 58 height 11
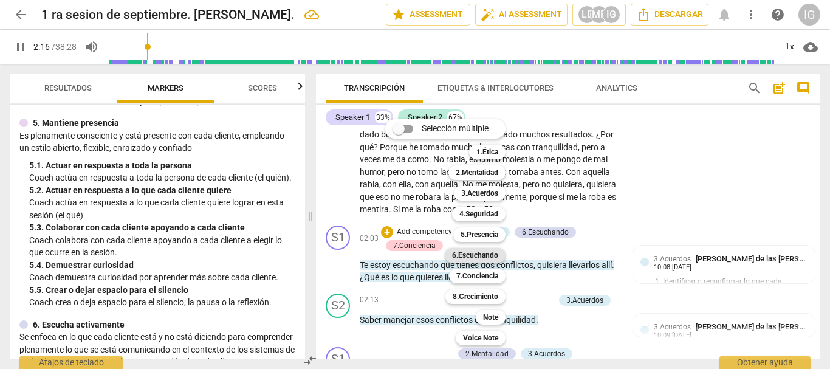
click at [481, 253] on b "6.Escuchando" at bounding box center [475, 255] width 46 height 15
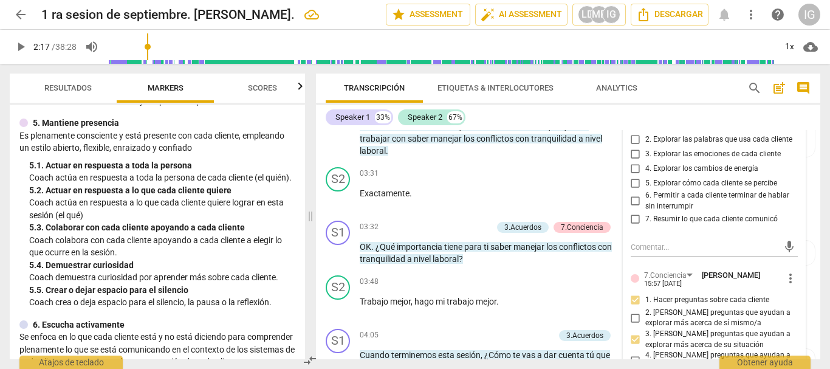
scroll to position [862, 0]
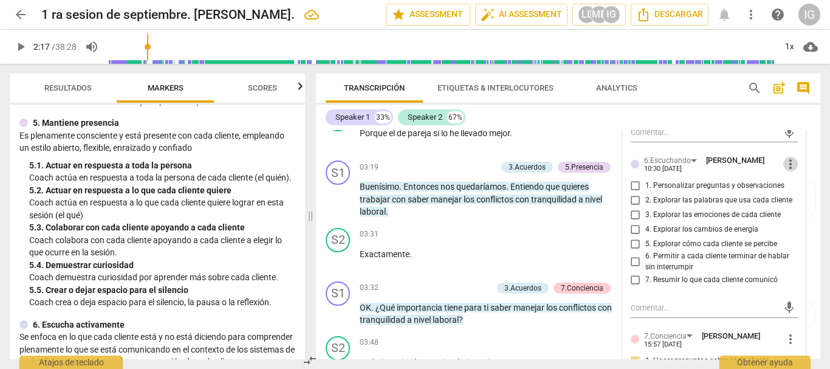
click at [784, 157] on span "more_vert" at bounding box center [790, 164] width 15 height 15
click at [800, 188] on li "Borrar" at bounding box center [799, 186] width 43 height 23
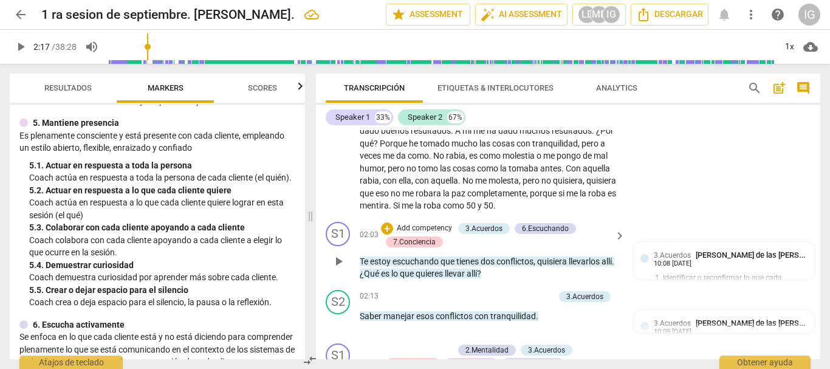
scroll to position [316, 0]
click at [435, 225] on p "Add competency" at bounding box center [424, 229] width 58 height 11
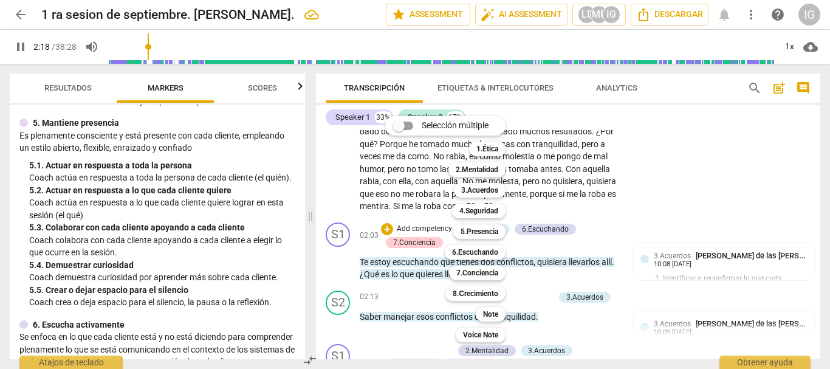
click at [186, 181] on div at bounding box center [415, 184] width 830 height 369
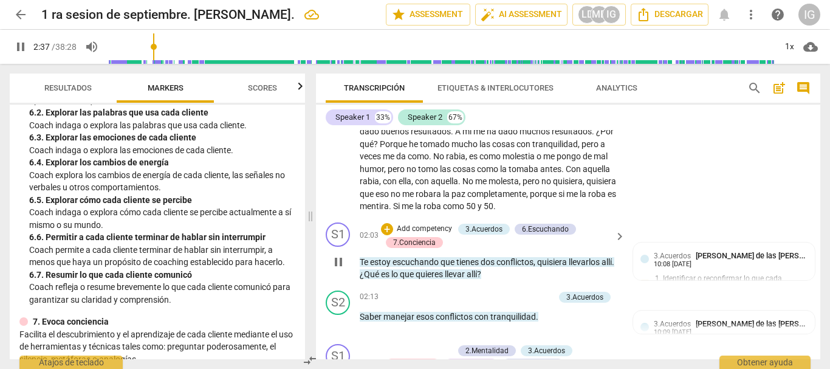
click at [343, 264] on span "pause" at bounding box center [338, 261] width 15 height 15
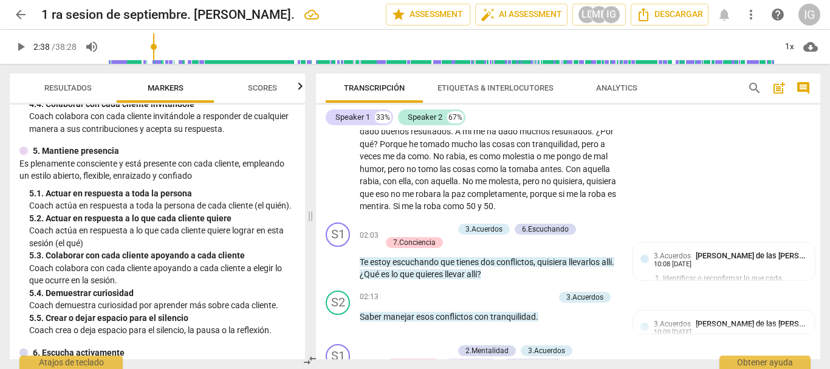
scroll to position [547, 0]
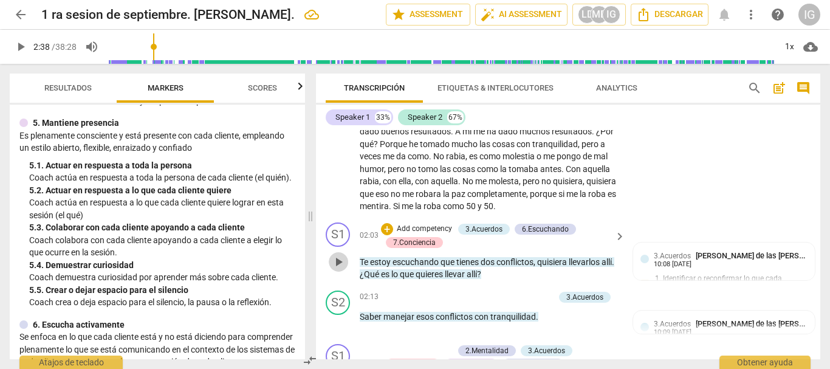
click at [346, 261] on span "play_arrow" at bounding box center [338, 261] width 15 height 15
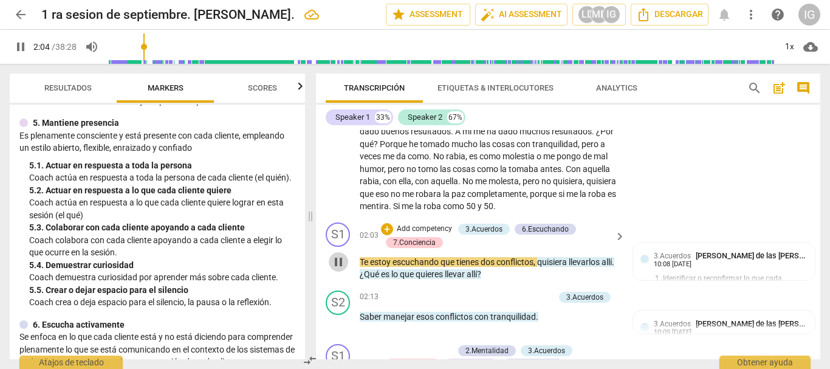
click at [342, 261] on span "pause" at bounding box center [338, 261] width 15 height 15
type input "125"
click at [431, 224] on p "Add competency" at bounding box center [424, 229] width 58 height 11
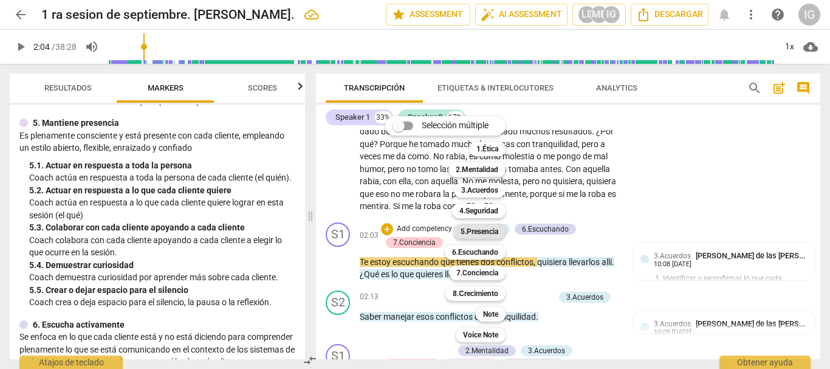
click at [489, 231] on b "5.Presencia" at bounding box center [479, 231] width 38 height 15
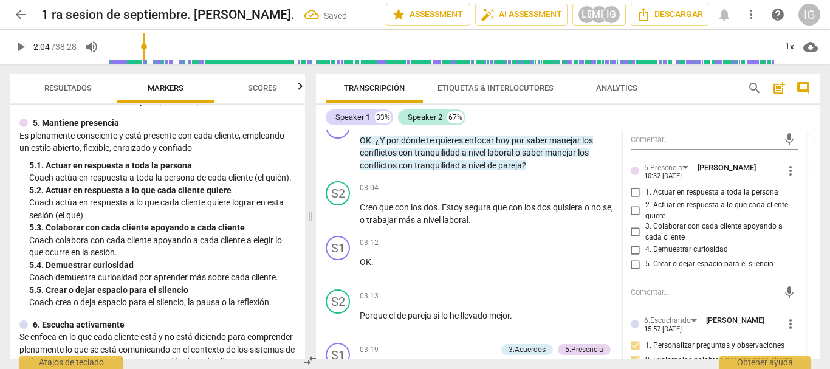
scroll to position [681, 0]
click at [632, 247] on input "4. Demuestrar curiosidad" at bounding box center [635, 249] width 19 height 15
checkbox input "true"
click at [633, 207] on input "2. Actuar en respuesta a lo que cada cliente quiere" at bounding box center [635, 210] width 19 height 15
checkbox input "true"
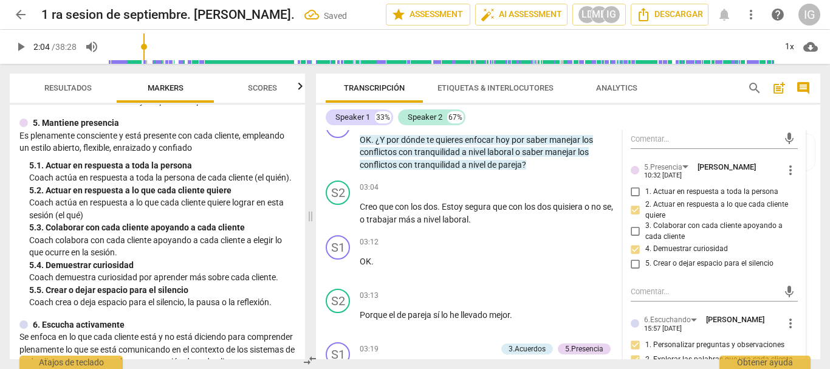
click at [632, 188] on input "1. Actuar en respuesta a toda la persona" at bounding box center [635, 192] width 19 height 15
checkbox input "true"
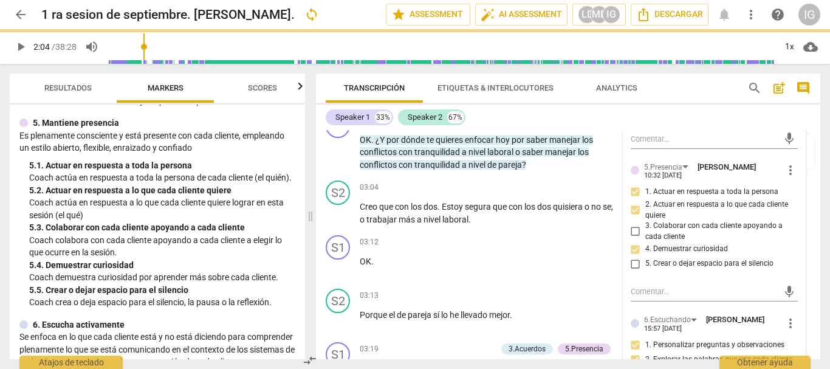
click at [633, 210] on input "2. Actuar en respuesta a lo que cada cliente quiere" at bounding box center [635, 210] width 19 height 15
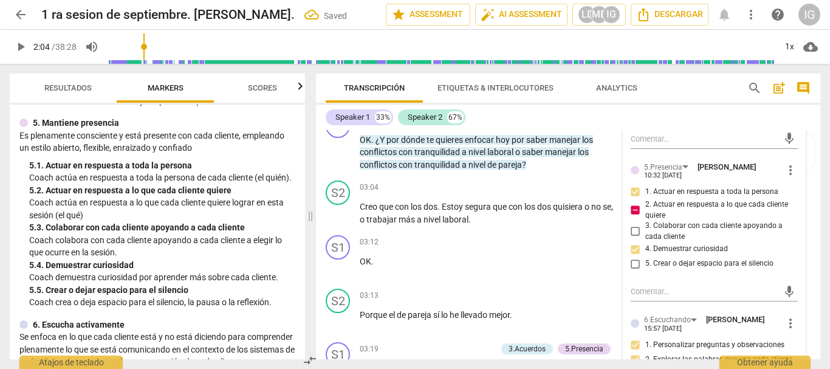
click at [632, 209] on input "2. Actuar en respuesta a lo que cada cliente quiere" at bounding box center [635, 210] width 19 height 15
checkbox input "false"
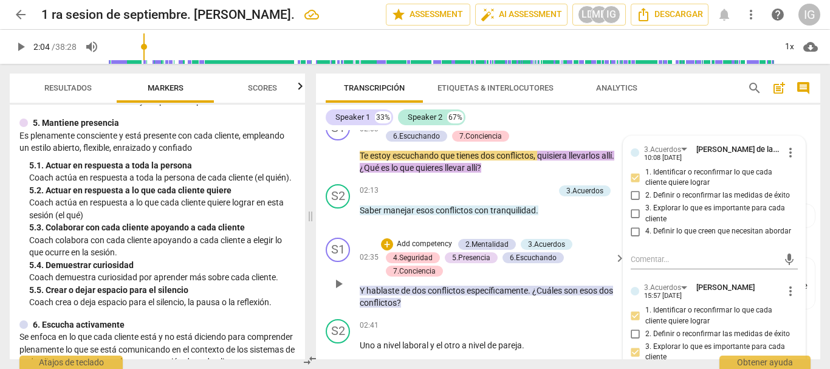
scroll to position [438, 0]
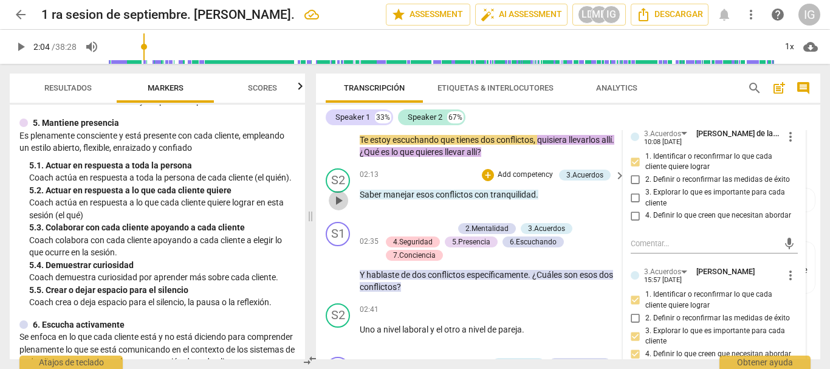
click at [341, 197] on span "play_arrow" at bounding box center [338, 200] width 15 height 15
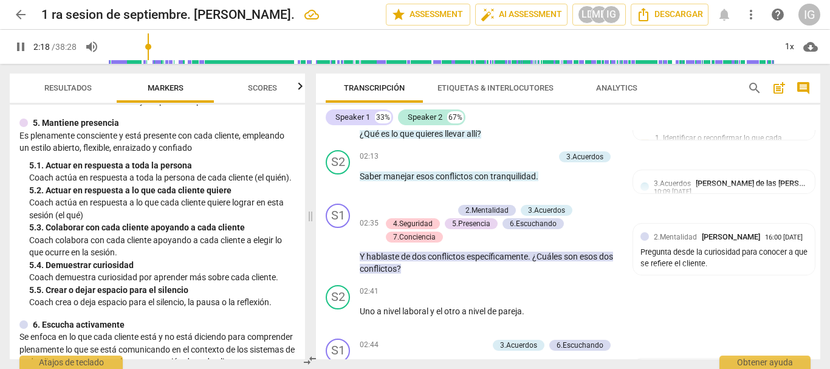
scroll to position [377, 0]
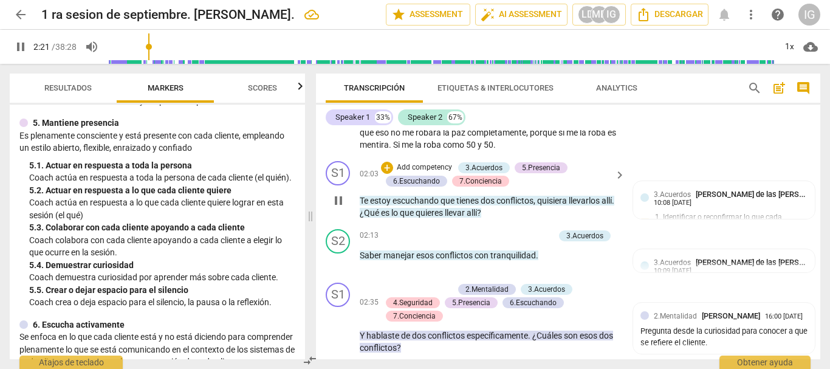
click at [423, 164] on p "Add competency" at bounding box center [424, 167] width 58 height 11
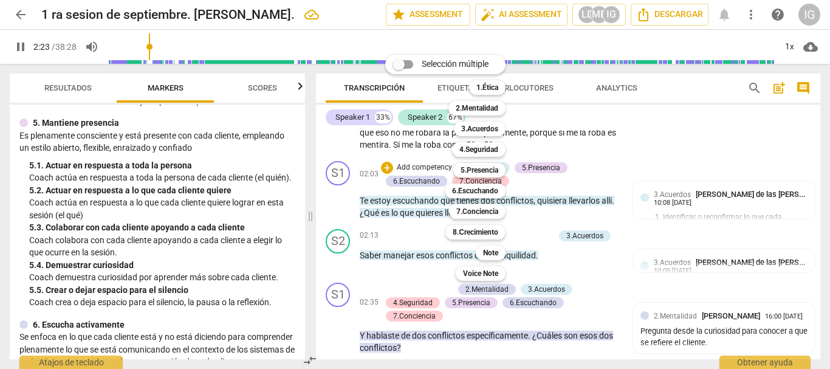
click at [487, 128] on b "3.Acuerdos" at bounding box center [479, 128] width 37 height 15
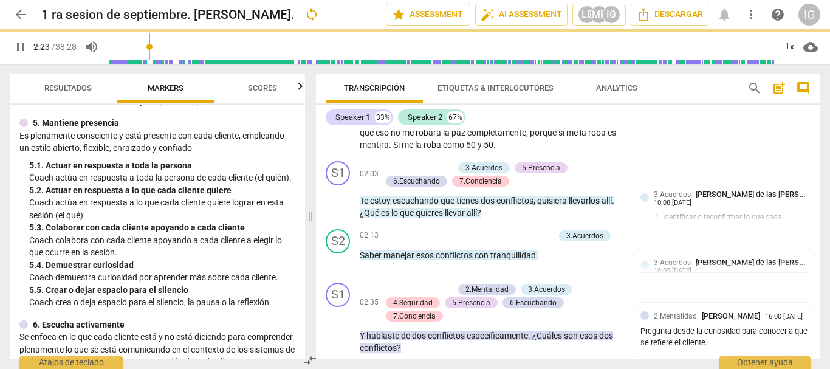
type input "144"
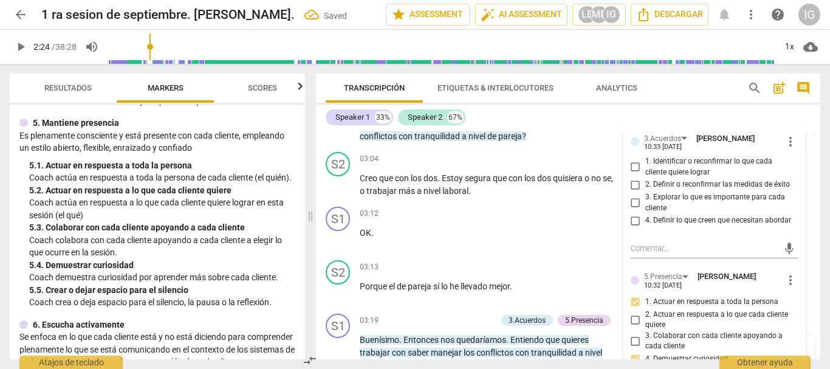
scroll to position [681, 0]
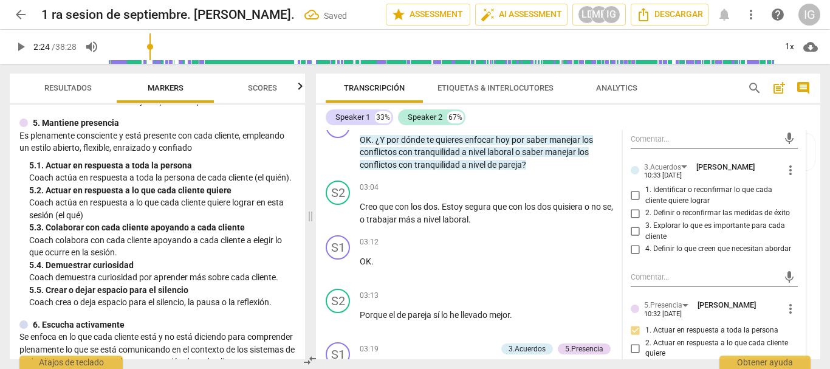
click at [632, 197] on input "1. Identificar o reconfirmar lo que cada cliente quiere lograr" at bounding box center [635, 195] width 19 height 15
checkbox input "true"
click at [460, 162] on span "tranquilidad" at bounding box center [437, 165] width 47 height 10
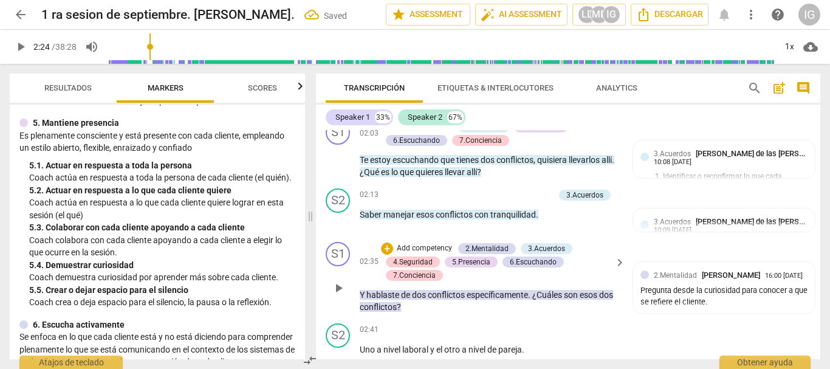
scroll to position [499, 0]
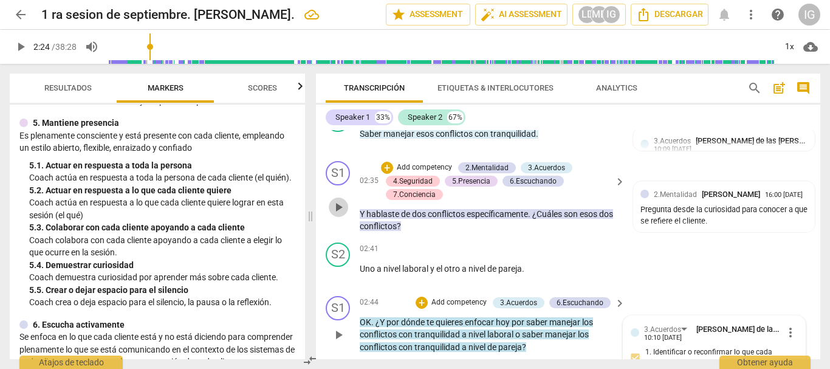
click at [338, 211] on span "play_arrow" at bounding box center [338, 207] width 15 height 15
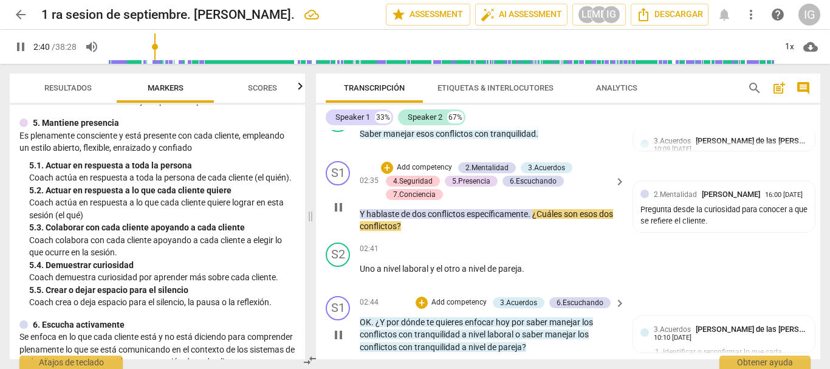
click at [338, 206] on span "pause" at bounding box center [338, 207] width 15 height 15
type input "162"
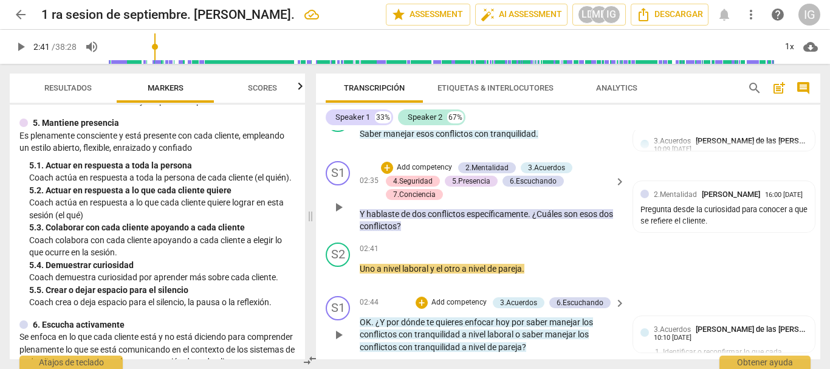
click at [428, 162] on p "Add competency" at bounding box center [424, 167] width 58 height 11
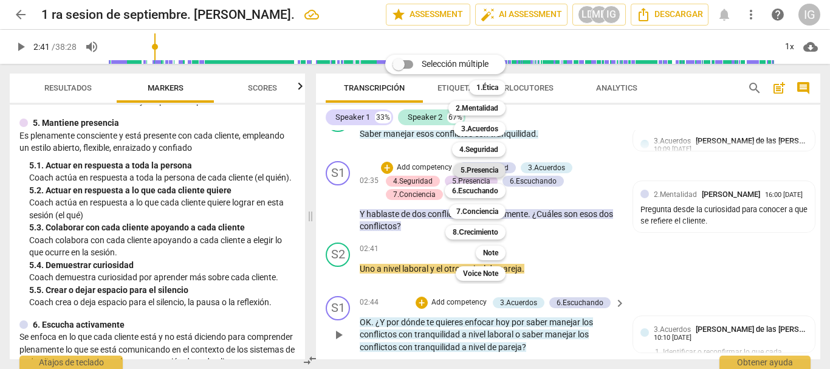
click at [498, 167] on b "5.Presencia" at bounding box center [479, 170] width 38 height 15
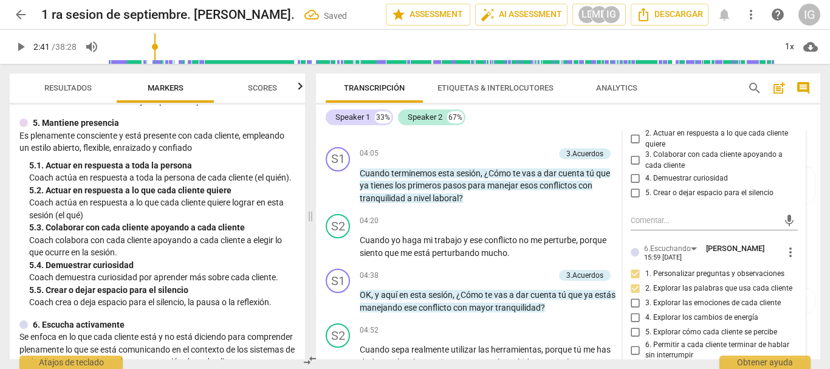
scroll to position [1106, 0]
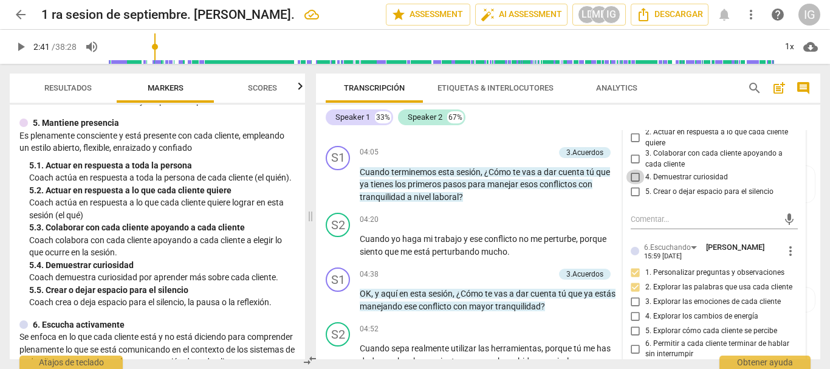
click at [631, 175] on input "4. Demuestrar curiosidad" at bounding box center [635, 176] width 19 height 15
checkbox input "true"
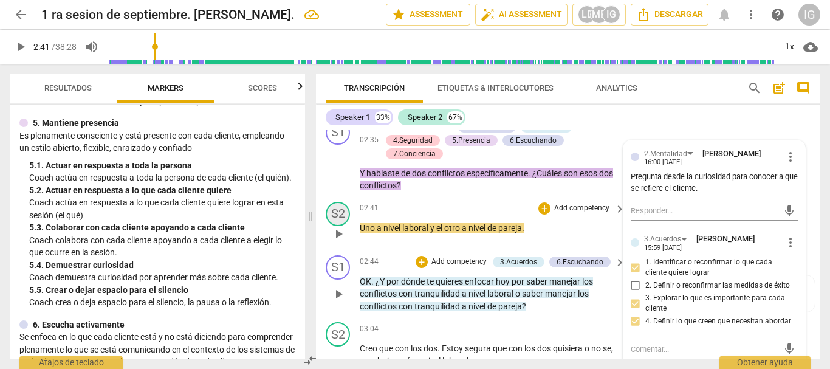
scroll to position [559, 0]
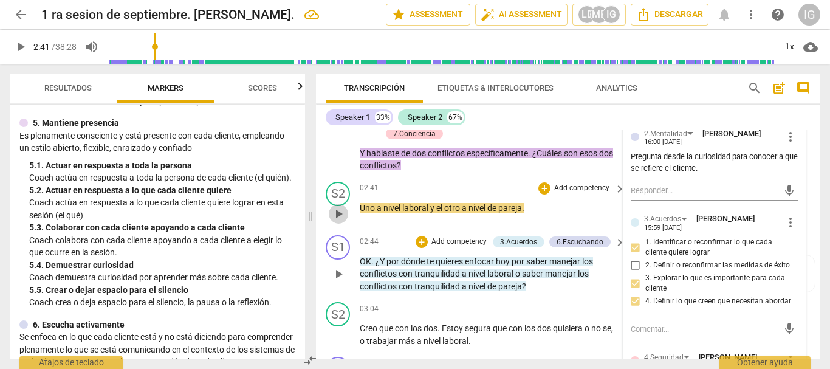
click at [341, 217] on span "play_arrow" at bounding box center [338, 214] width 15 height 15
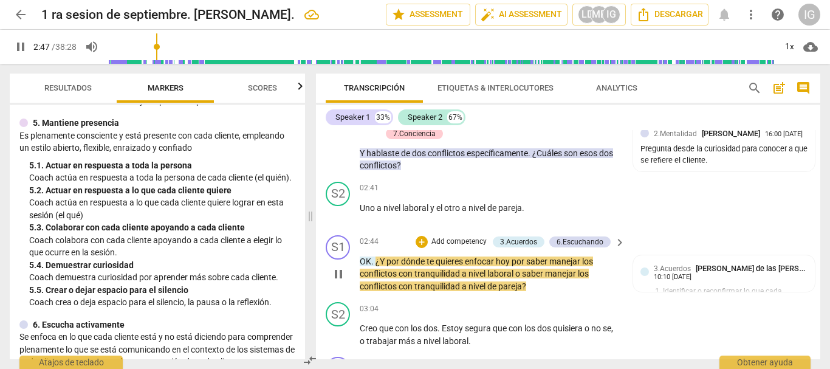
click at [475, 239] on p "Add competency" at bounding box center [459, 241] width 58 height 11
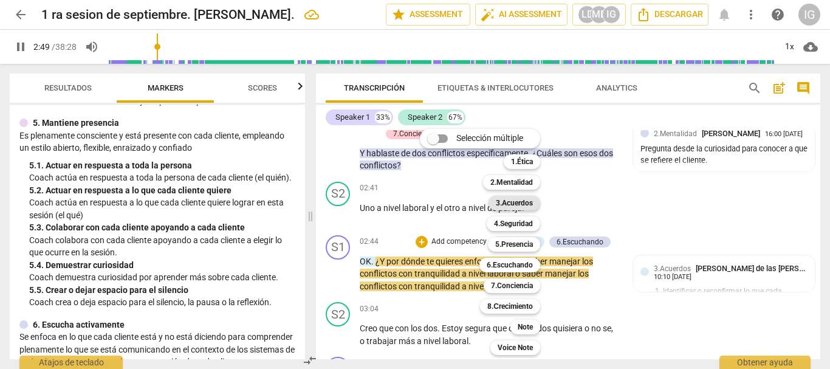
click at [525, 202] on b "3.Acuerdos" at bounding box center [514, 203] width 37 height 15
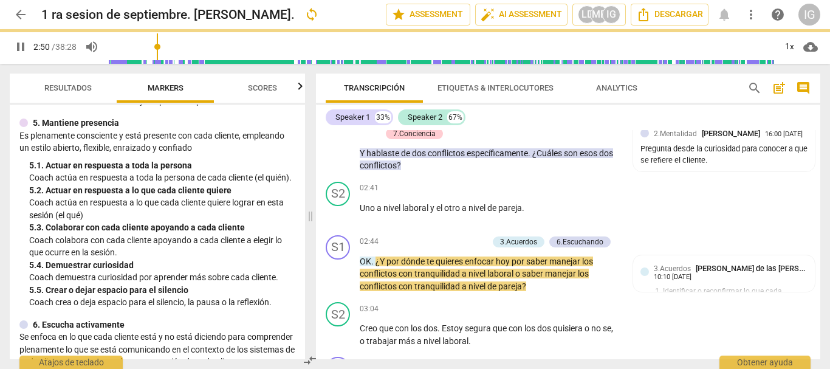
type input "171"
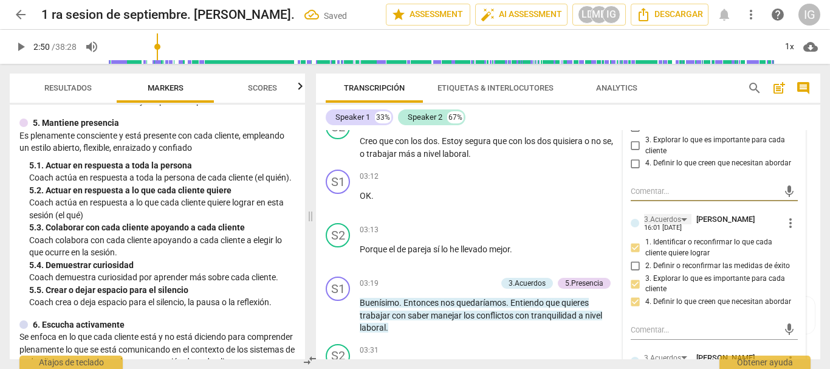
scroll to position [937, 0]
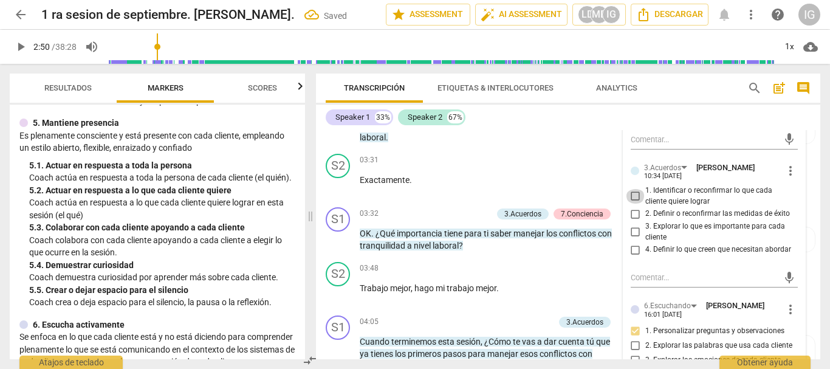
click at [633, 191] on input "1. Identificar o reconfirmar lo que cada cliente quiere lograr" at bounding box center [635, 196] width 19 height 15
checkbox input "true"
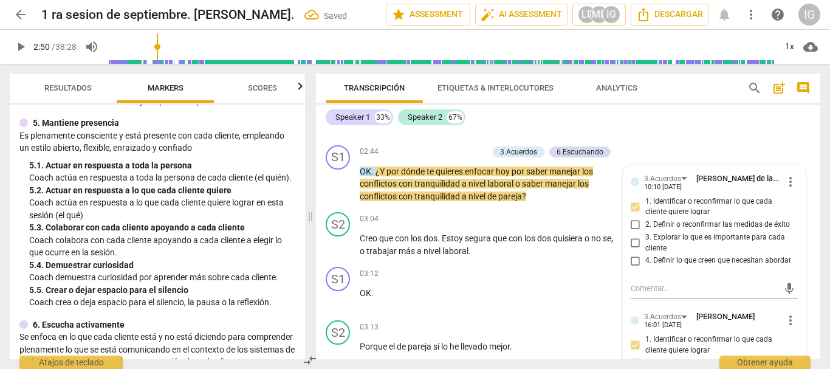
scroll to position [633, 0]
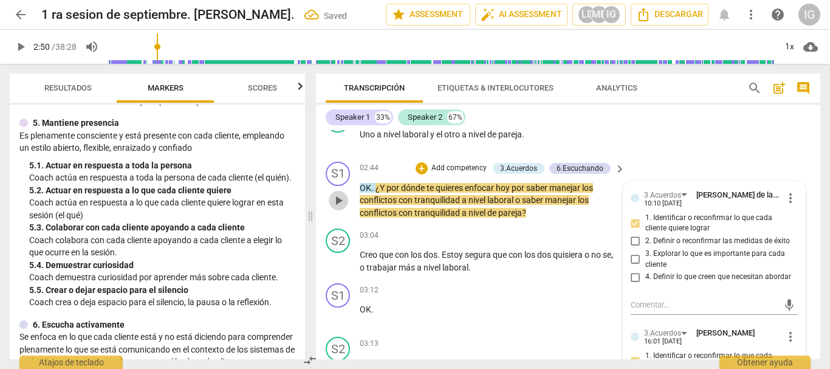
click at [337, 200] on span "play_arrow" at bounding box center [338, 200] width 15 height 15
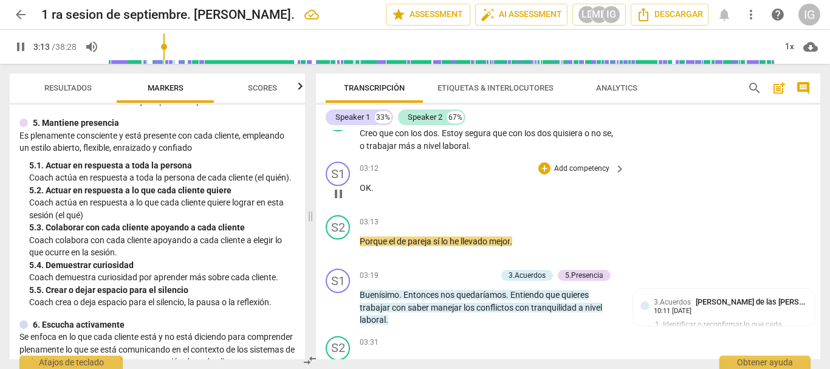
scroll to position [815, 0]
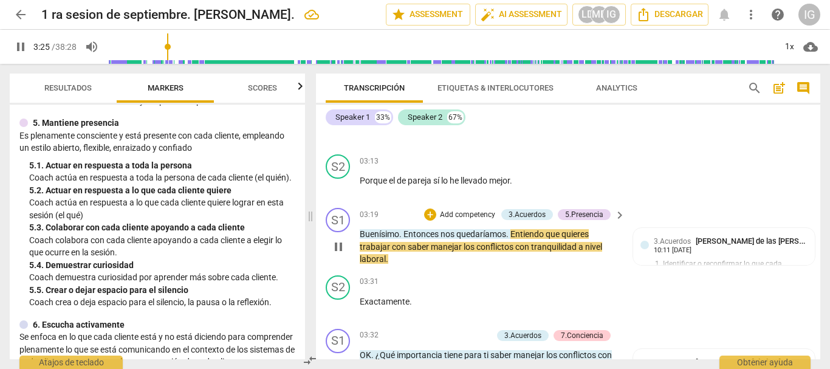
click at [463, 213] on p "Add competency" at bounding box center [468, 215] width 58 height 11
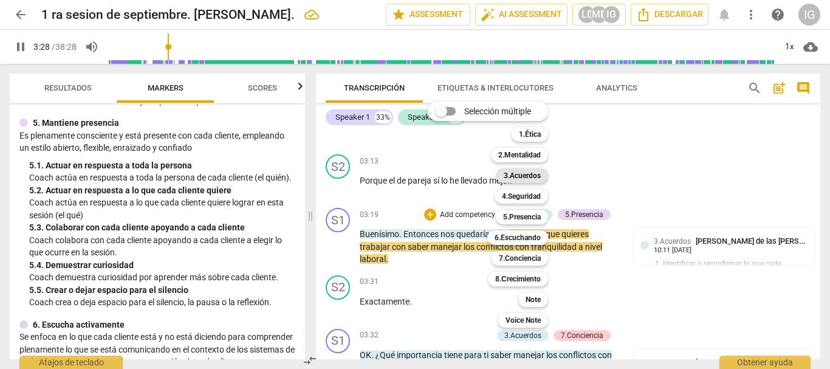
click at [525, 175] on b "3.Acuerdos" at bounding box center [522, 175] width 37 height 15
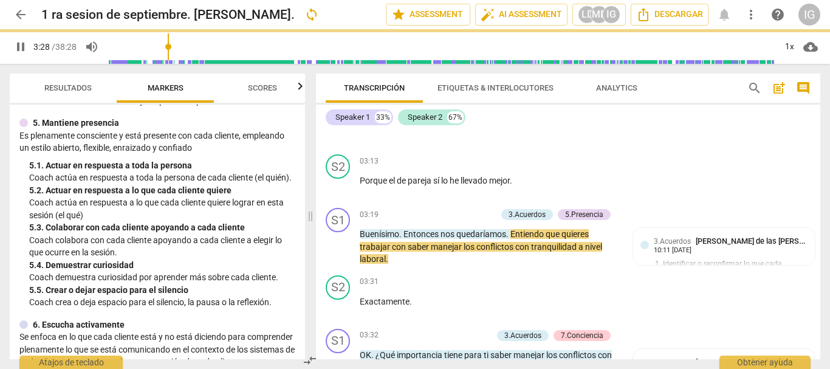
type input "209"
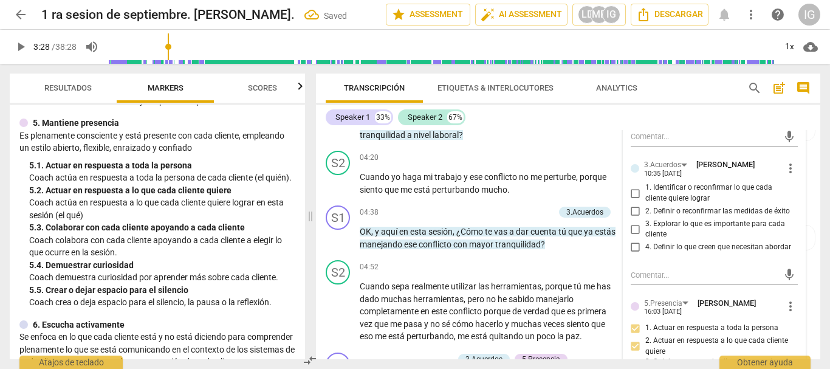
scroll to position [1180, 0]
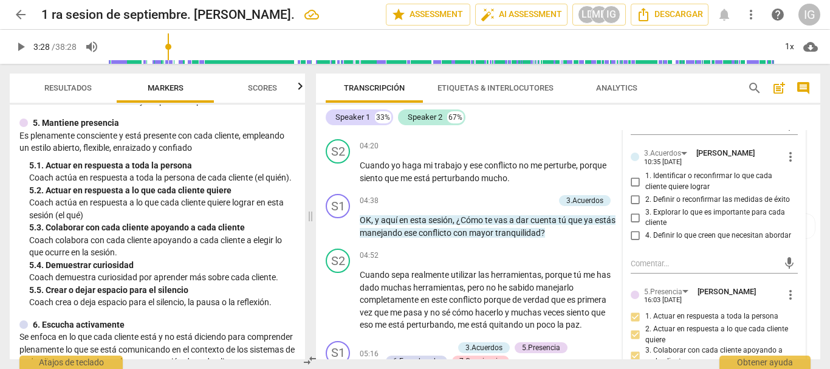
click at [634, 178] on input "1. Identificar o reconfirmar lo que cada cliente quiere lograr" at bounding box center [635, 181] width 19 height 15
checkbox input "true"
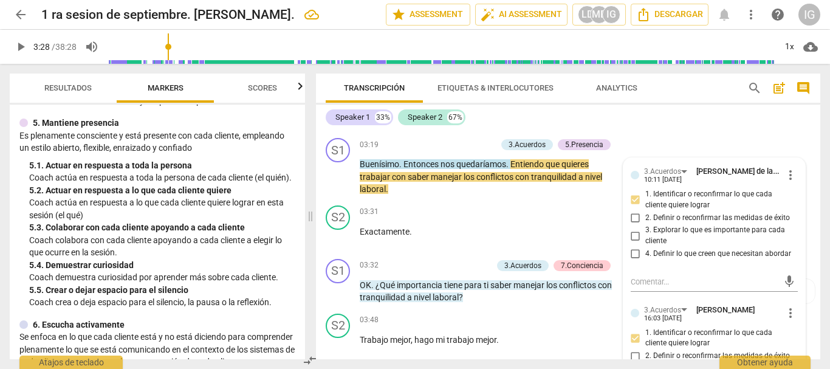
scroll to position [876, 0]
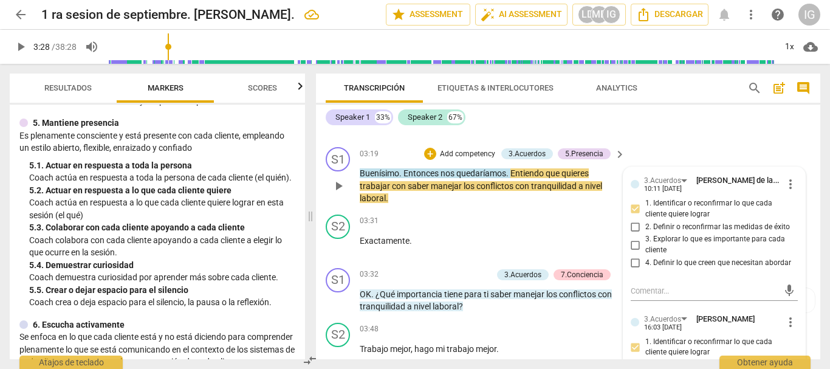
click at [336, 179] on span "play_arrow" at bounding box center [338, 186] width 15 height 15
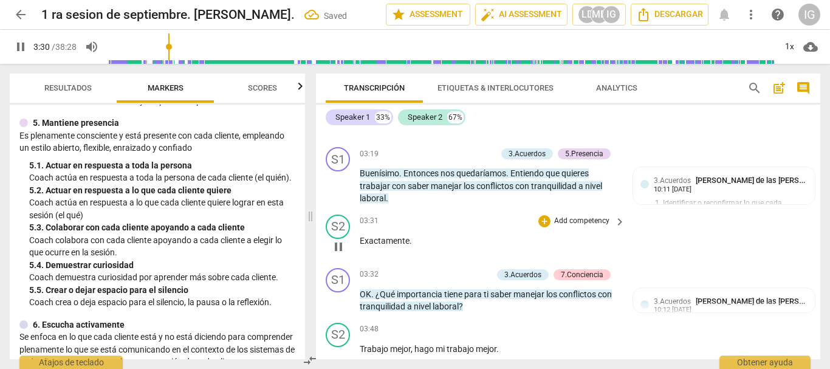
scroll to position [937, 0]
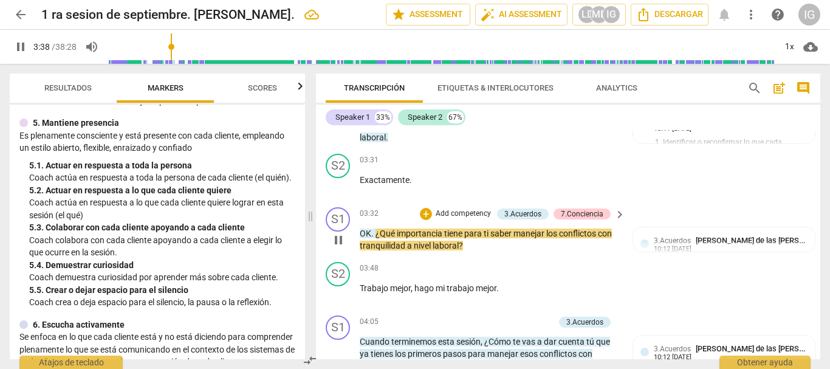
click at [462, 211] on p "Add competency" at bounding box center [463, 213] width 58 height 11
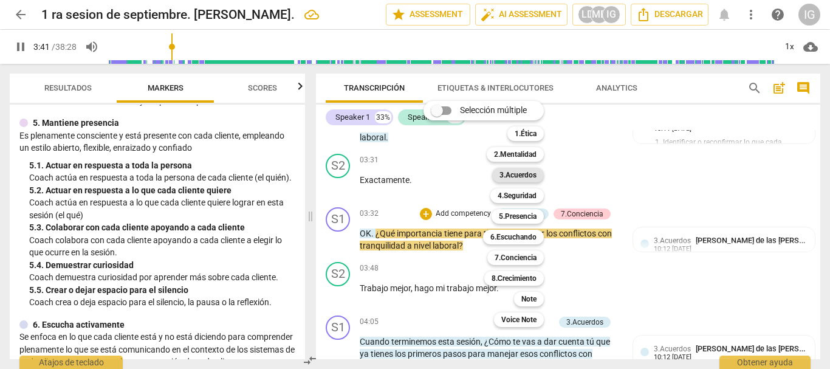
click at [522, 171] on b "3.Acuerdos" at bounding box center [517, 175] width 37 height 15
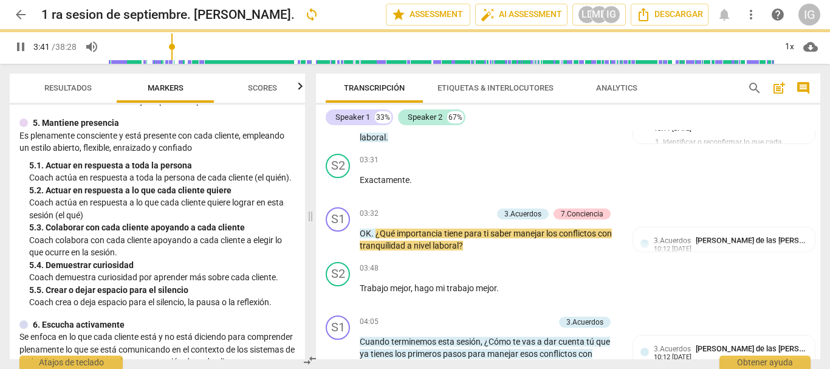
type input "222"
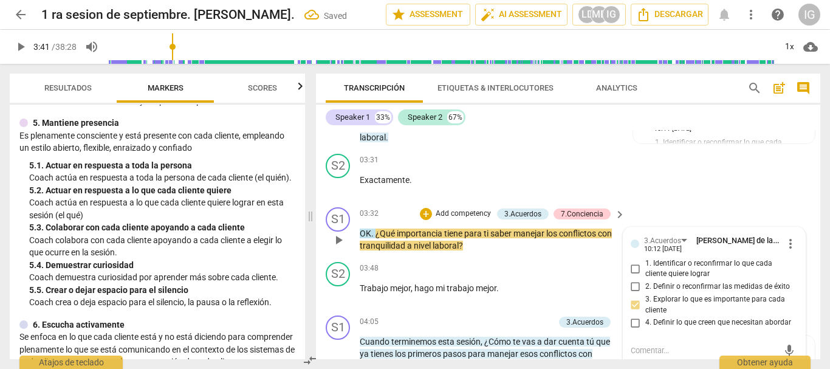
scroll to position [1119, 0]
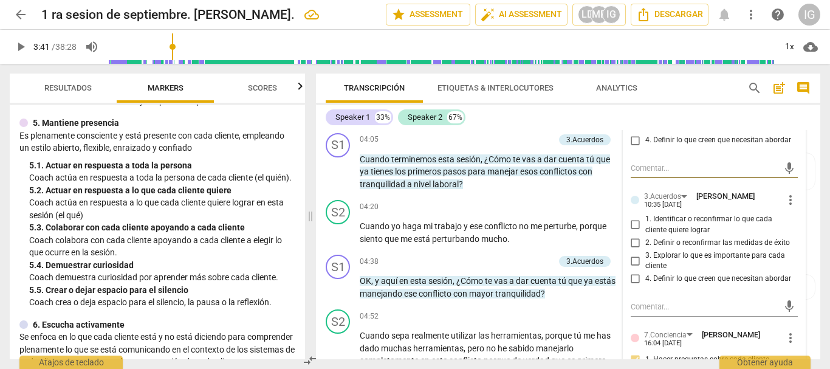
click at [635, 259] on input "3. Explorar lo que es importante para cada cliente" at bounding box center [635, 260] width 19 height 15
checkbox input "true"
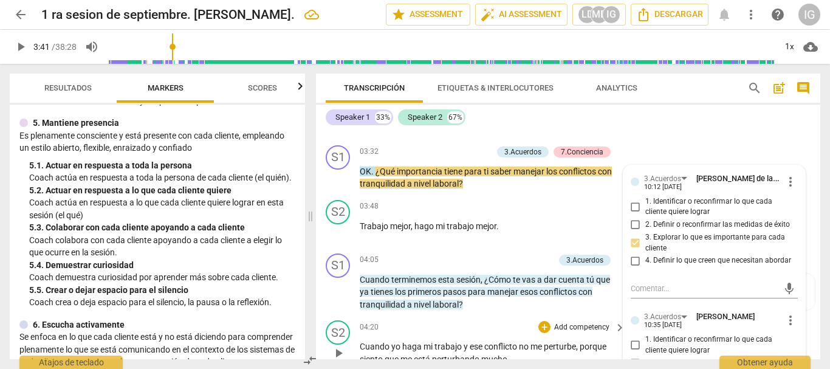
scroll to position [937, 0]
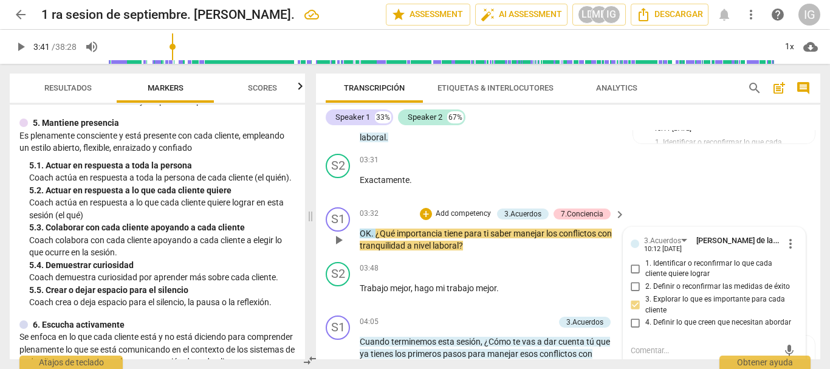
click at [329, 240] on span "play_arrow" at bounding box center [338, 240] width 19 height 15
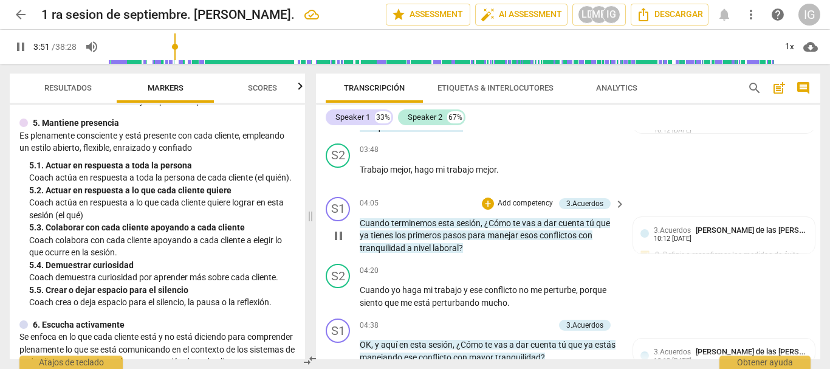
scroll to position [1058, 0]
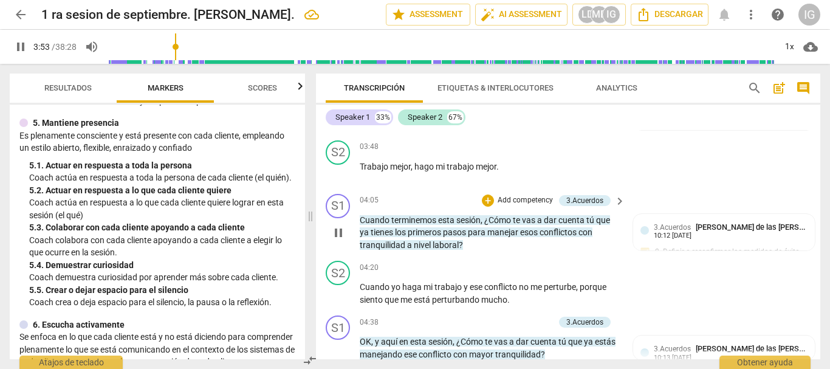
click at [508, 199] on p "Add competency" at bounding box center [525, 200] width 58 height 11
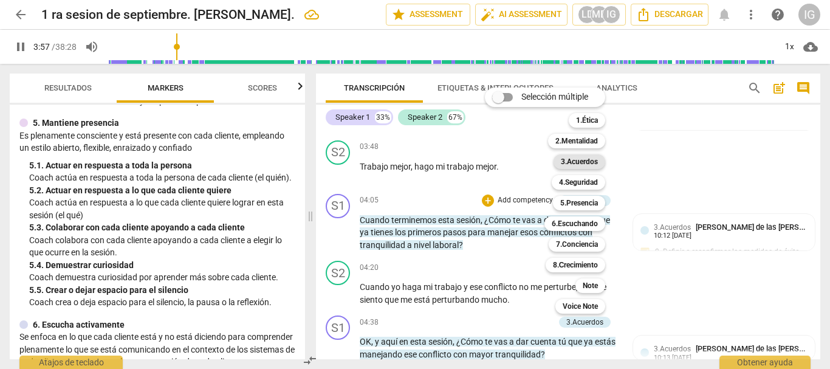
click at [590, 160] on b "3.Acuerdos" at bounding box center [579, 161] width 37 height 15
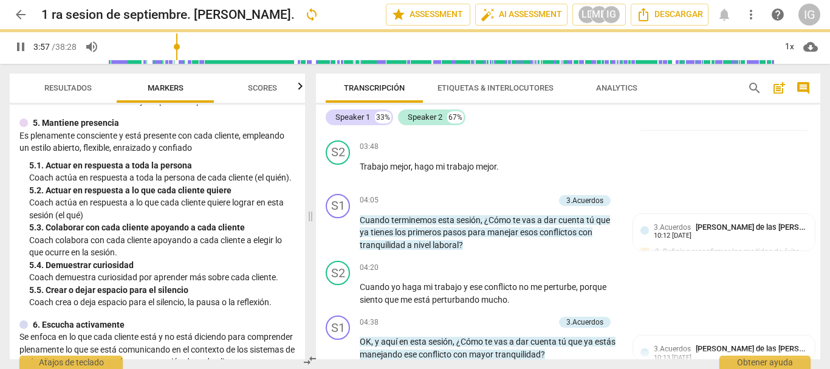
type input "238"
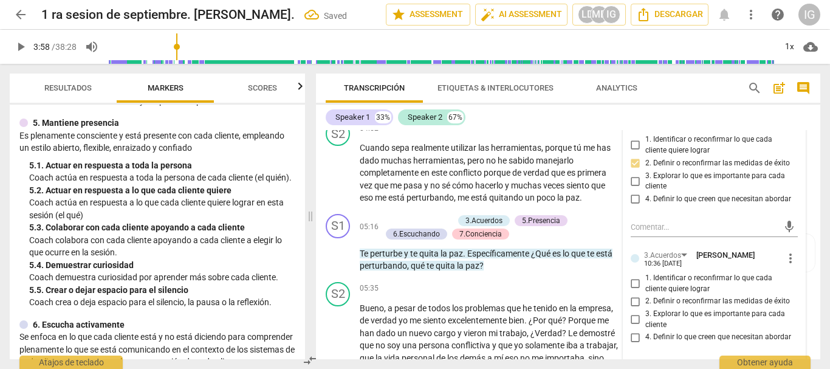
scroll to position [1362, 0]
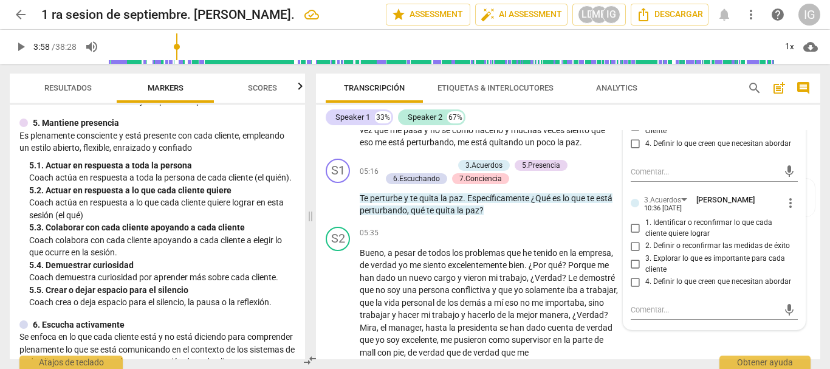
click at [630, 247] on input "2. Definir o reconfirmar las medidas de éxito" at bounding box center [635, 246] width 19 height 15
checkbox input "true"
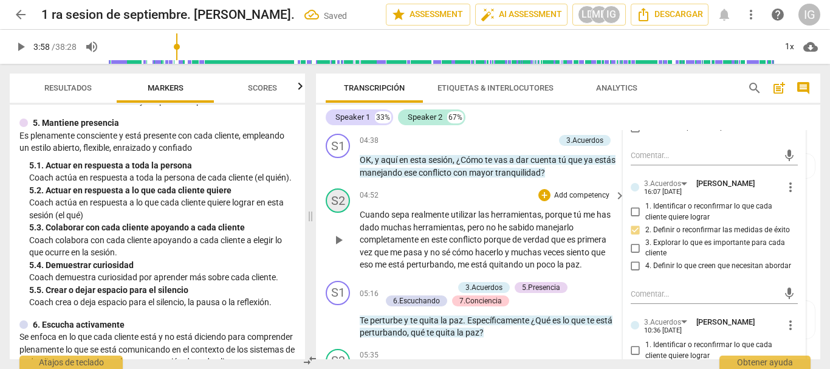
scroll to position [1240, 0]
click at [341, 163] on span "play_arrow" at bounding box center [338, 166] width 15 height 15
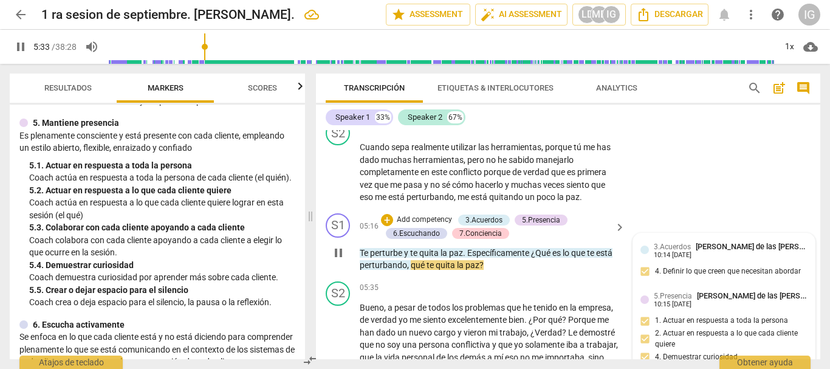
scroll to position [1301, 0]
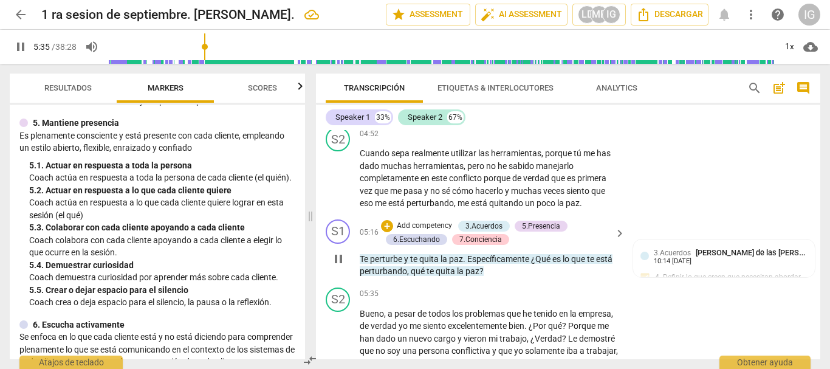
click at [336, 258] on span "pause" at bounding box center [338, 258] width 15 height 15
type input "336"
click at [436, 223] on p "Add competency" at bounding box center [424, 225] width 58 height 11
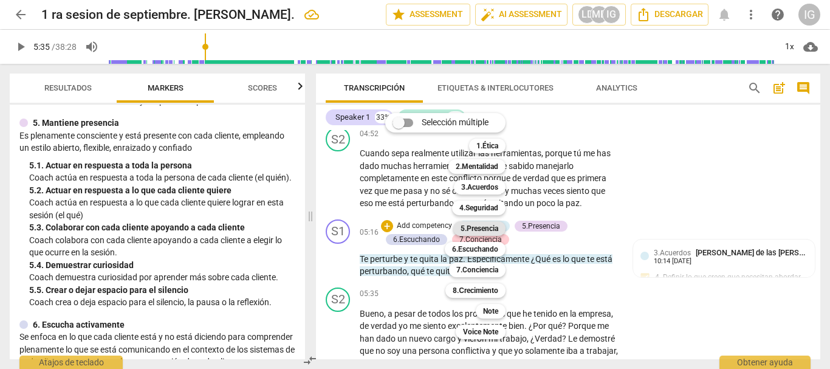
click at [487, 226] on b "5.Presencia" at bounding box center [479, 228] width 38 height 15
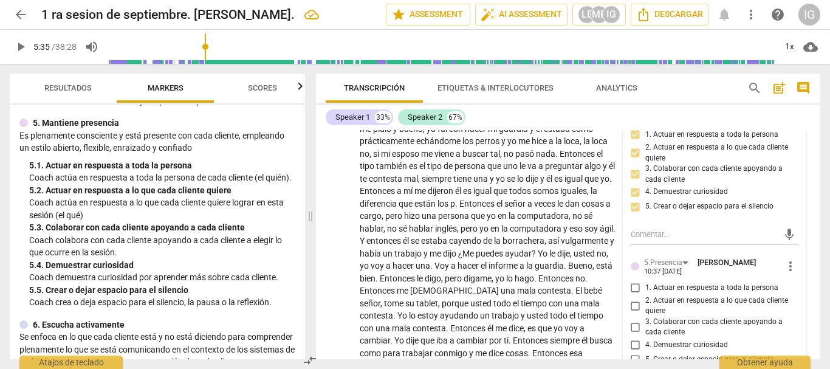
scroll to position [1795, 0]
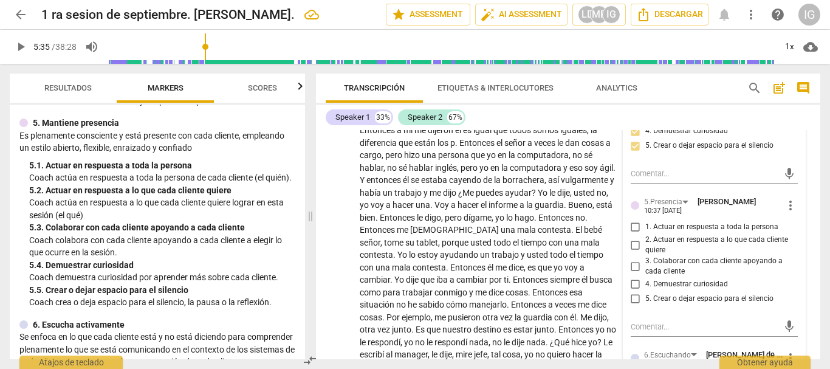
click at [634, 225] on input "1. Actuar en respuesta a toda la persona" at bounding box center [635, 227] width 19 height 15
checkbox input "true"
click at [635, 284] on input "4. Demuestrar curiosidad" at bounding box center [635, 284] width 19 height 15
checkbox input "true"
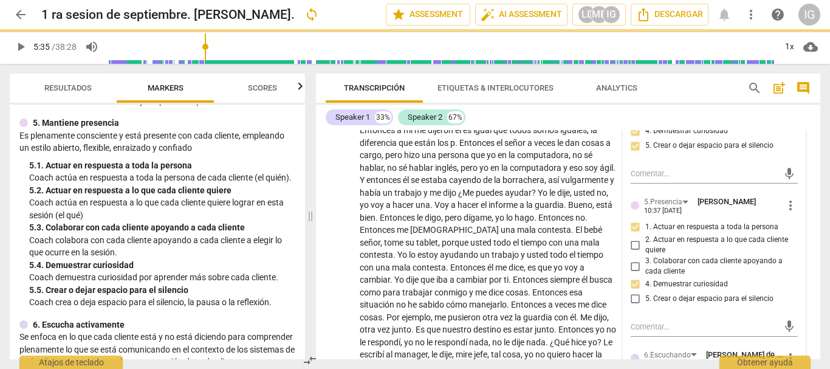
click at [632, 301] on input "5. Crear o dejar espacio para el silencio" at bounding box center [635, 299] width 19 height 15
checkbox input "true"
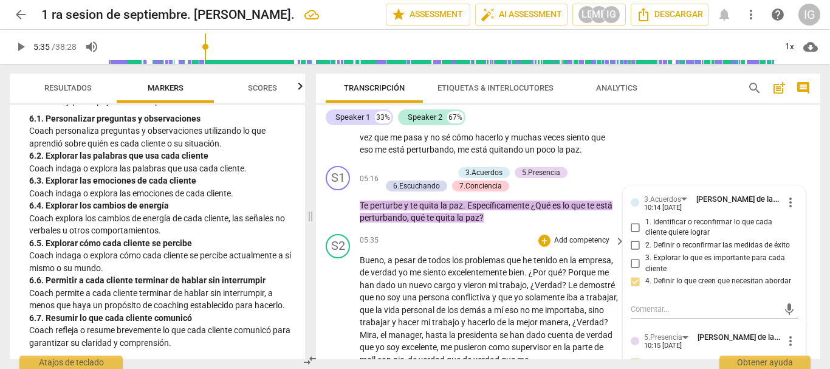
scroll to position [1309, 0]
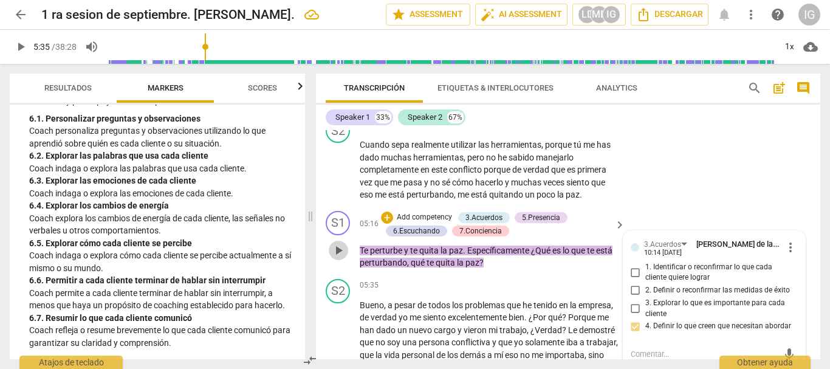
click at [338, 248] on span "play_arrow" at bounding box center [338, 250] width 15 height 15
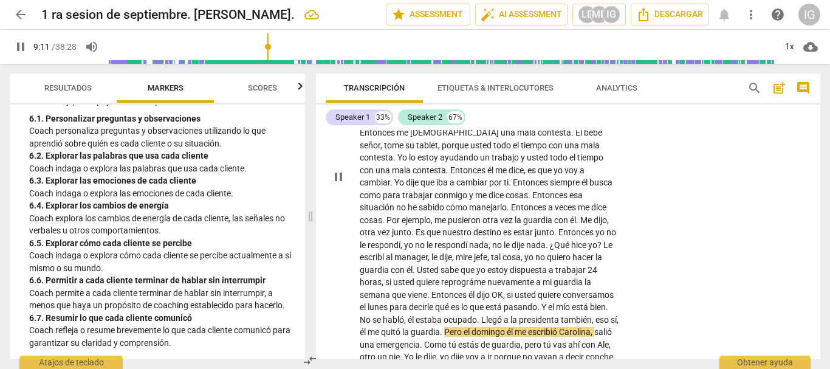
scroll to position [1856, 0]
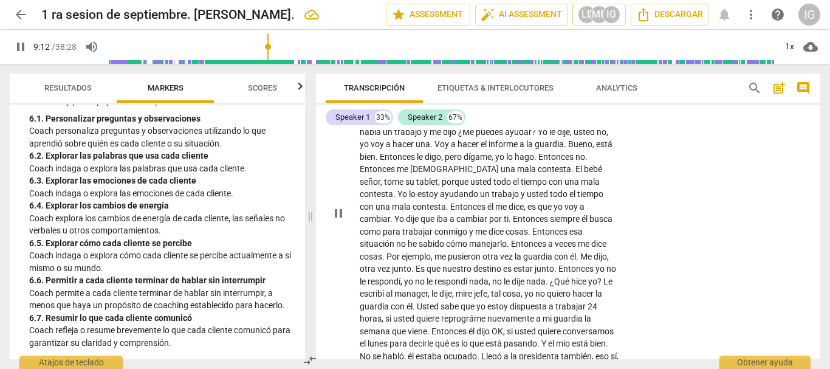
click at [339, 216] on span "pause" at bounding box center [338, 213] width 15 height 15
type input "553"
